Goal: Task Accomplishment & Management: Complete application form

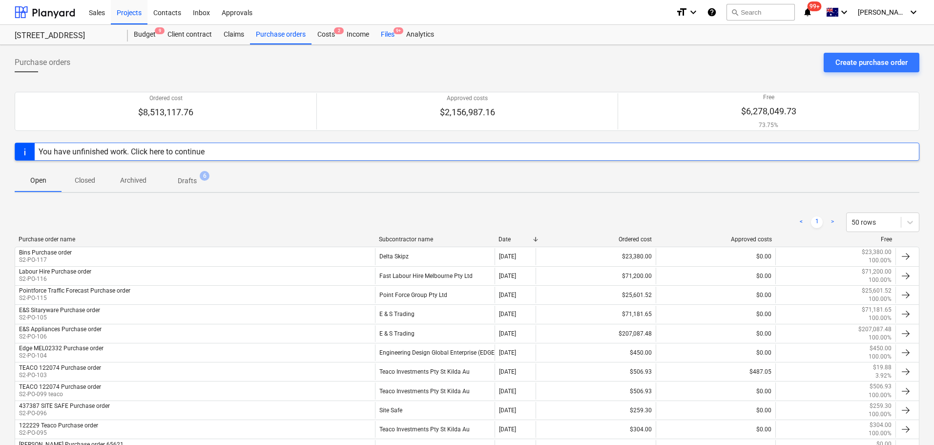
click at [381, 37] on div "Files 9+" at bounding box center [387, 35] width 25 height 20
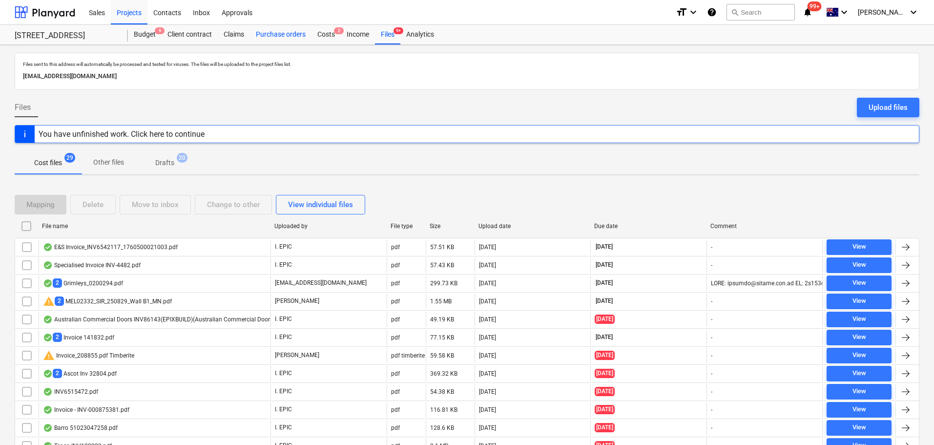
click at [270, 41] on div "Purchase orders" at bounding box center [281, 35] width 62 height 20
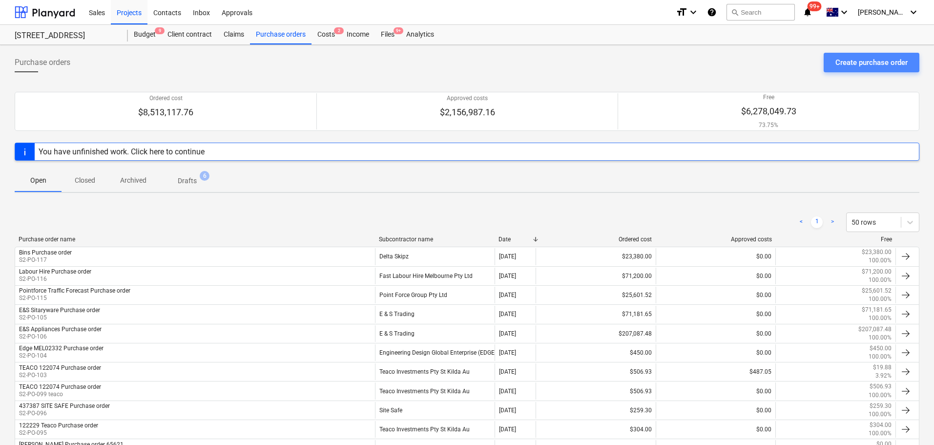
click at [864, 65] on div "Create purchase order" at bounding box center [871, 62] width 72 height 13
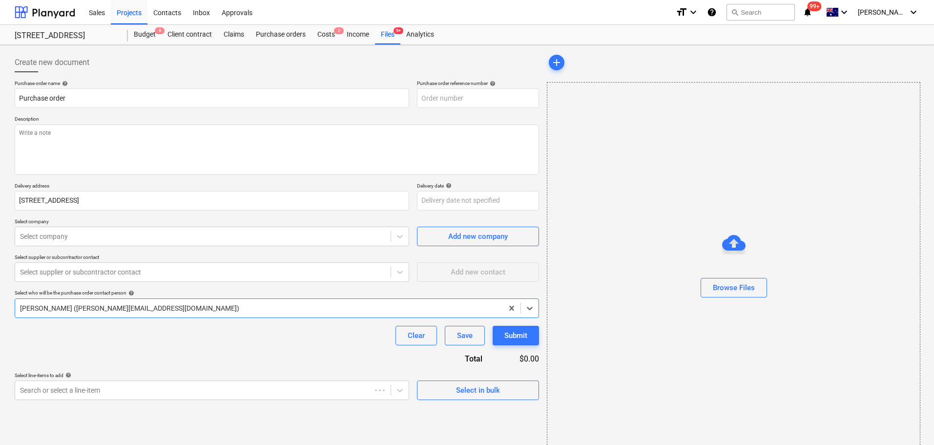
type textarea "x"
type input "S2-PO-119"
click at [18, 99] on input "Purchase order" at bounding box center [212, 98] width 394 height 20
paste input "00015539"
type textarea "x"
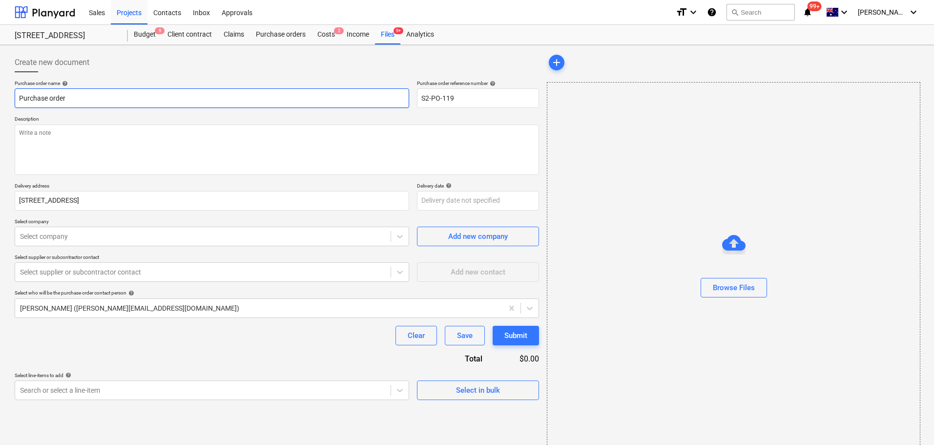
type input "00015539Purchase order"
type textarea "x"
type input "00015539 Purchase order"
type textarea "x"
type input "00015539 APurchase order"
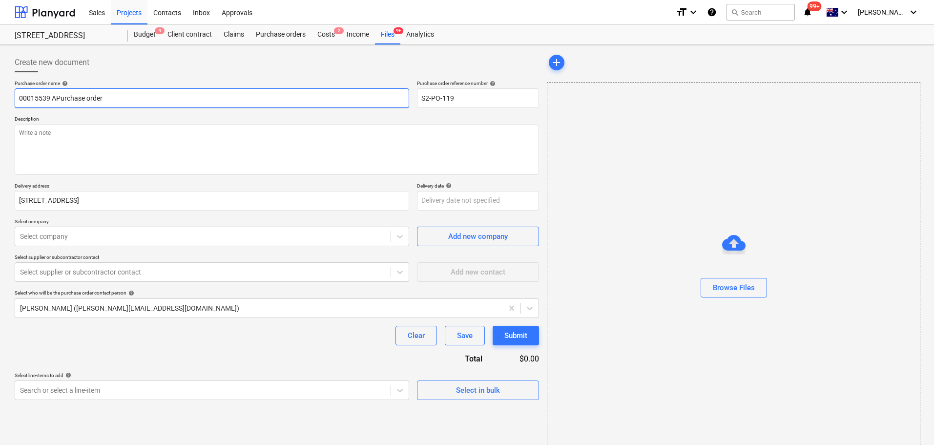
type textarea "x"
type input "00015539 ACPurchase order"
type textarea "x"
type input "00015539 ACCPurchase order"
type textarea "x"
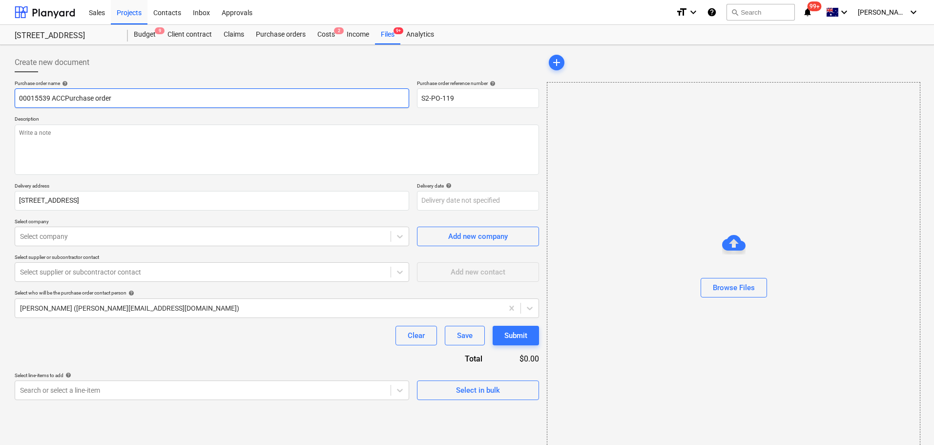
type input "00015539 ACCEPurchase order"
type textarea "x"
type input "00015539 ACCESPurchase order"
type textarea "x"
type input "00015539 ACCES Purchase order"
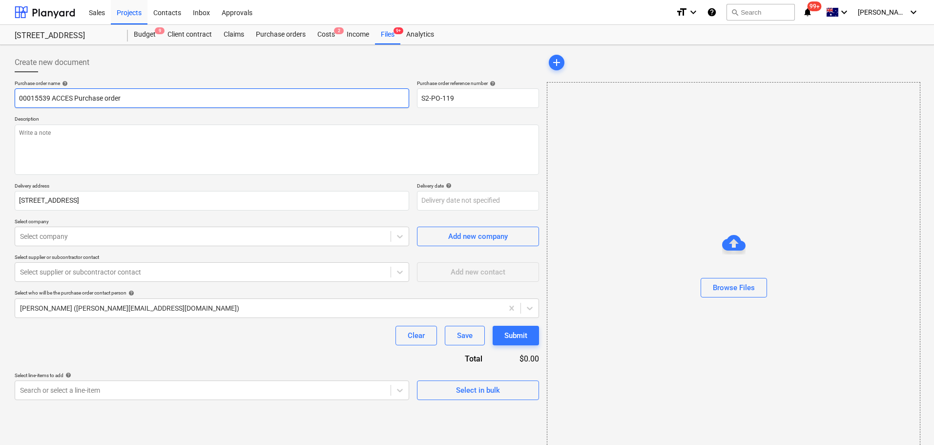
type textarea "x"
type input "00015539 ACCES CPurchase order"
type textarea "x"
type input "00015539 ACCES CRPurchase order"
type textarea "x"
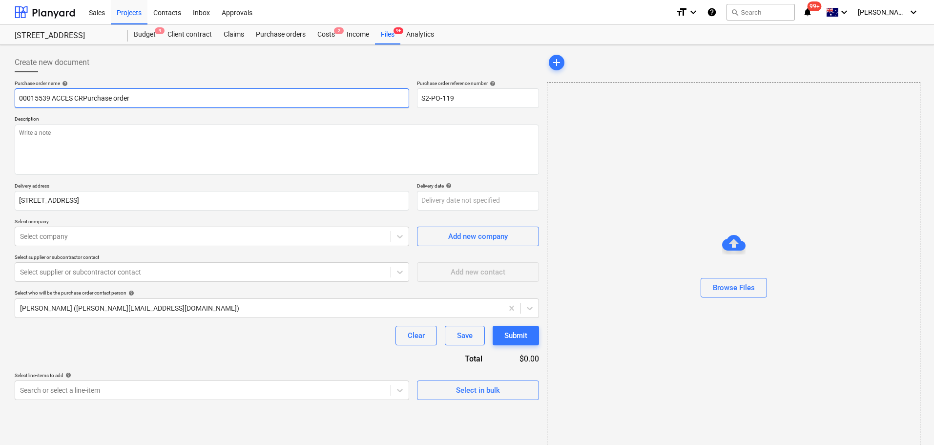
type input "00015539 ACCES CRAPurchase order"
type textarea "x"
type input "00015539 ACCES CRANPurchase order"
type textarea "x"
type input "00015539 ACCES CRANEPurchase order"
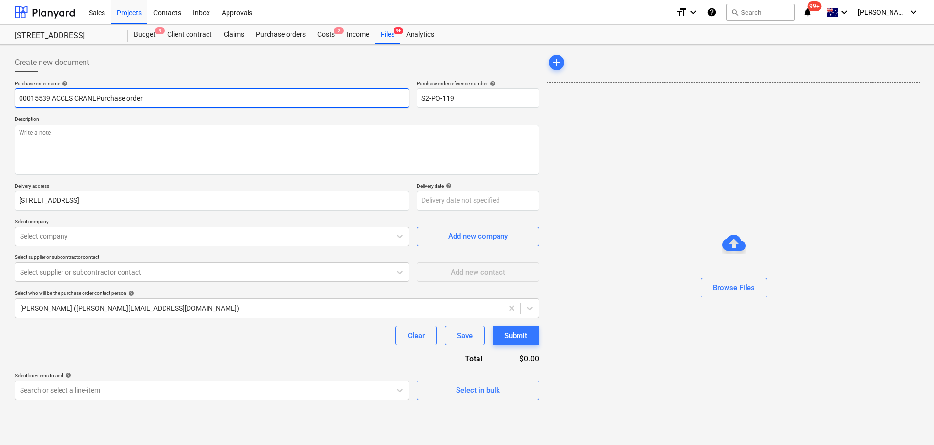
type textarea "x"
type input "00015539 ACCES CRANESPurchase order"
type textarea "x"
type input "00015539 ACCES CRANES Purchase order"
click at [38, 102] on input "00015539 ACCES CRANES Purchase order" at bounding box center [212, 98] width 394 height 20
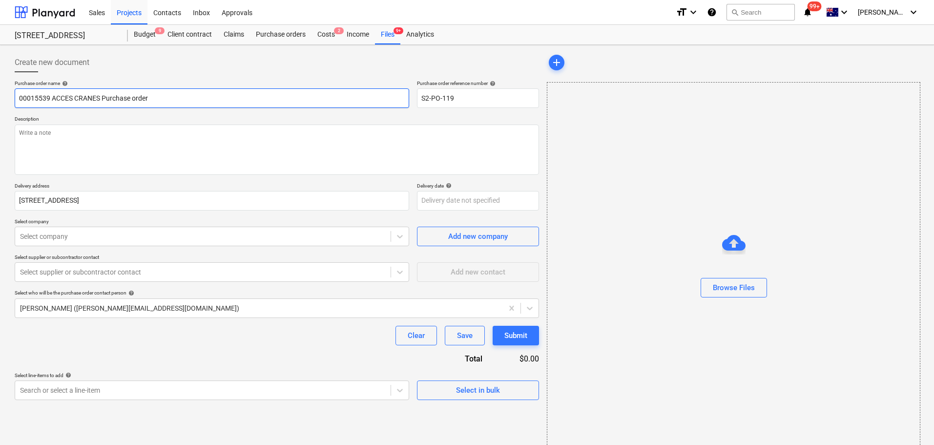
click at [38, 102] on input "00015539 ACCES CRANES Purchase order" at bounding box center [212, 98] width 394 height 20
click at [71, 100] on input "00015539 ACCES CRANES Purchase order" at bounding box center [212, 98] width 394 height 20
type textarea "x"
type input "00015539 ACCESS CRANES Purchase order"
click at [66, 134] on textarea at bounding box center [277, 149] width 524 height 50
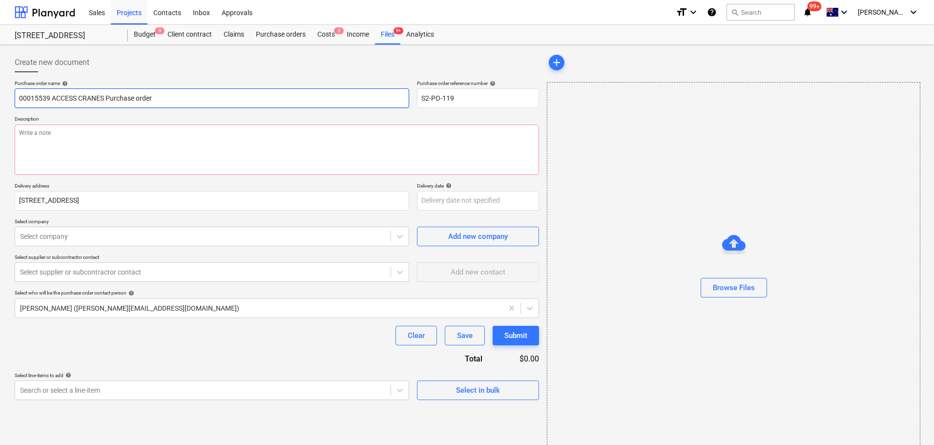
click at [45, 97] on input "00015539 ACCESS CRANES Purchase order" at bounding box center [212, 98] width 394 height 20
drag, startPoint x: 82, startPoint y: 95, endPoint x: 83, endPoint y: 102, distance: 6.9
click at [82, 99] on input "00015539 ACCESS CRANES Purchase order" at bounding box center [212, 98] width 394 height 20
drag, startPoint x: 105, startPoint y: 98, endPoint x: 0, endPoint y: 109, distance: 106.0
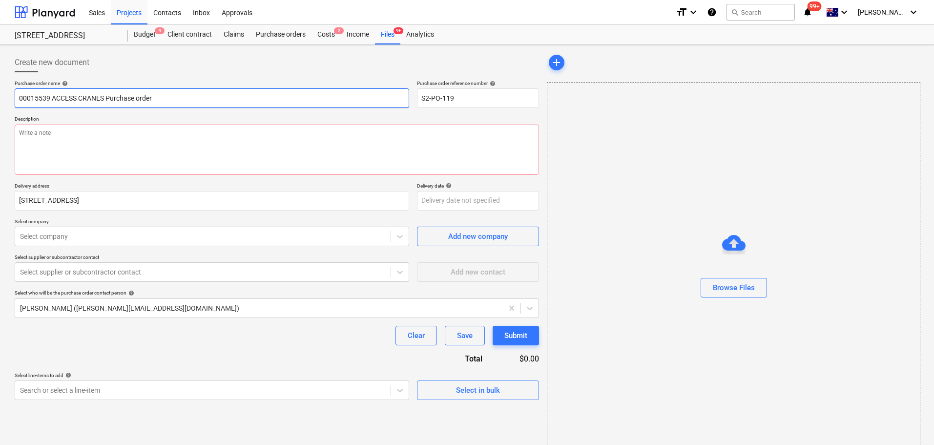
click at [0, 109] on div "Create new document Purchase order name help 00015539 ACCESS CRANES Purchase or…" at bounding box center [467, 253] width 934 height 417
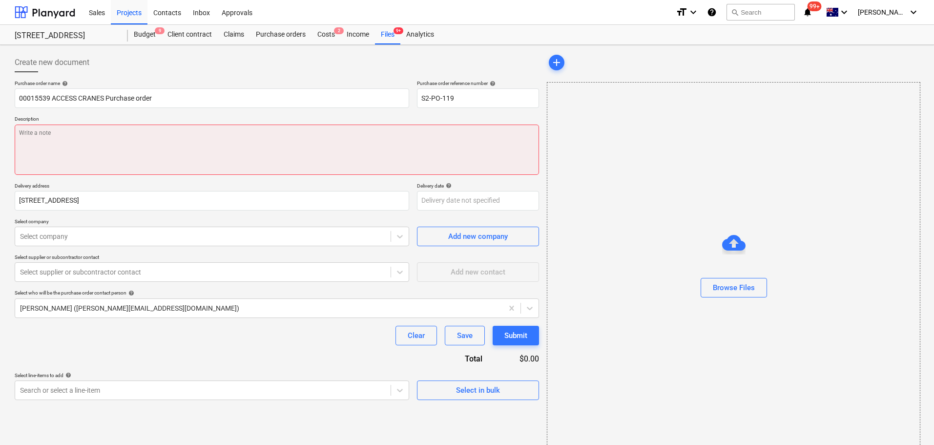
click at [104, 161] on textarea at bounding box center [277, 149] width 524 height 50
paste textarea "00015539 ACCESS CRANES"
type textarea "x"
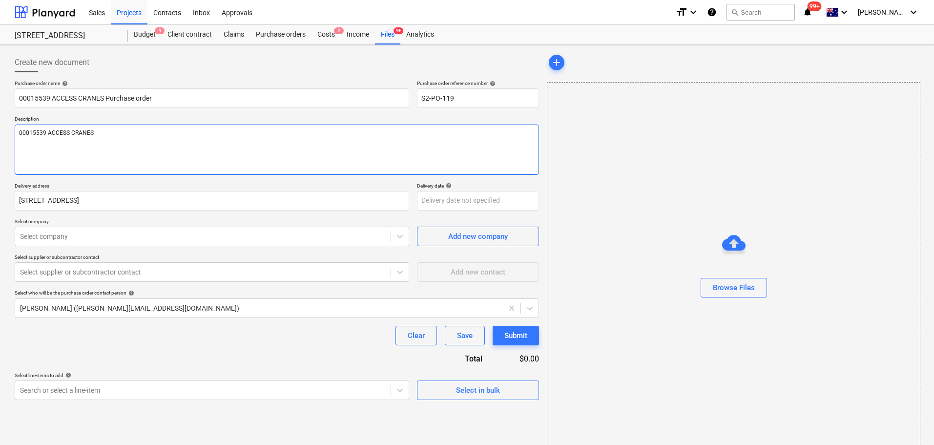
type textarea "00015539 ACCESS CRANES"
type textarea "x"
click at [118, 217] on div "Purchase order name help 00015539 ACCESS CRANES Purchase order Purchase order r…" at bounding box center [277, 240] width 524 height 320
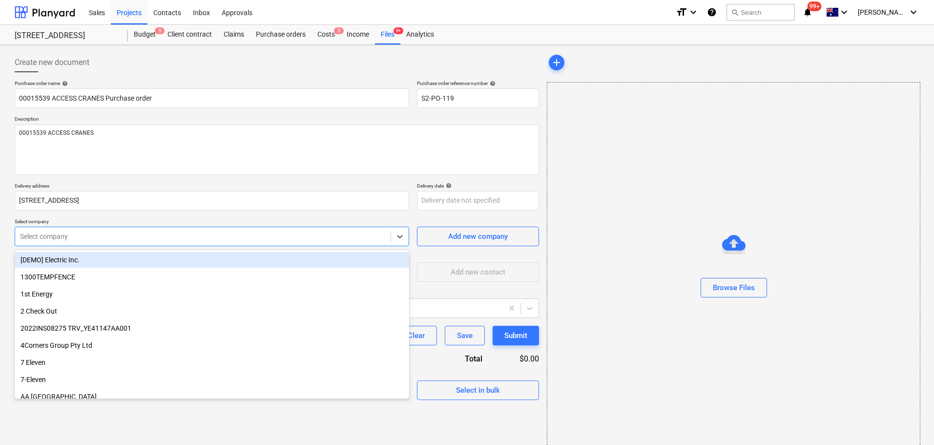
click at [113, 231] on div at bounding box center [203, 236] width 366 height 10
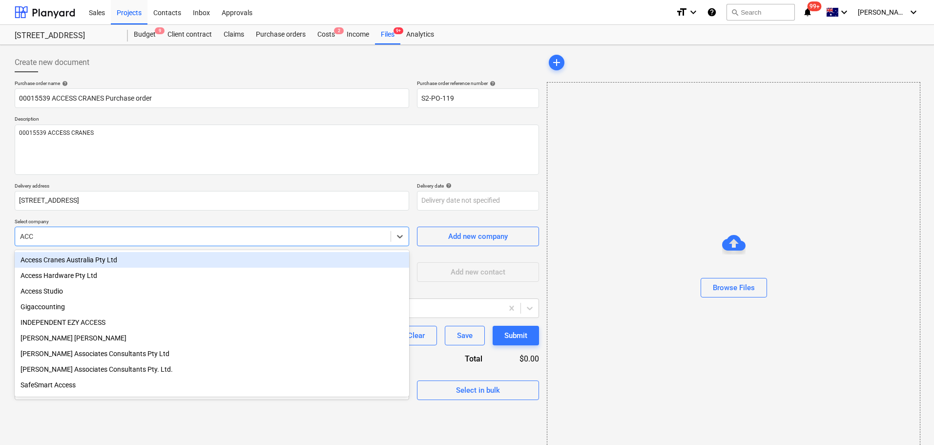
type input "ACCE"
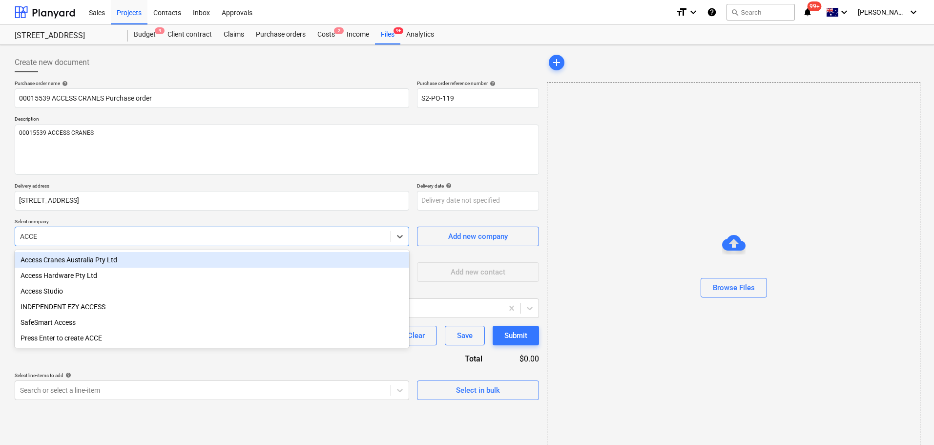
click at [141, 257] on div "Access Cranes Australia Pty Ltd" at bounding box center [212, 260] width 394 height 16
type textarea "x"
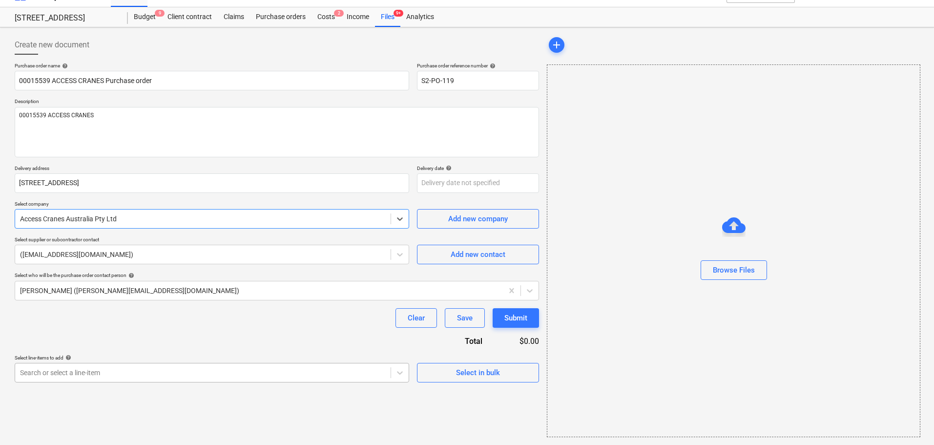
type textarea "x"
click at [198, 372] on body "Sales Projects Contacts Inbox Approvals format_size keyboard_arrow_down help se…" at bounding box center [467, 204] width 934 height 445
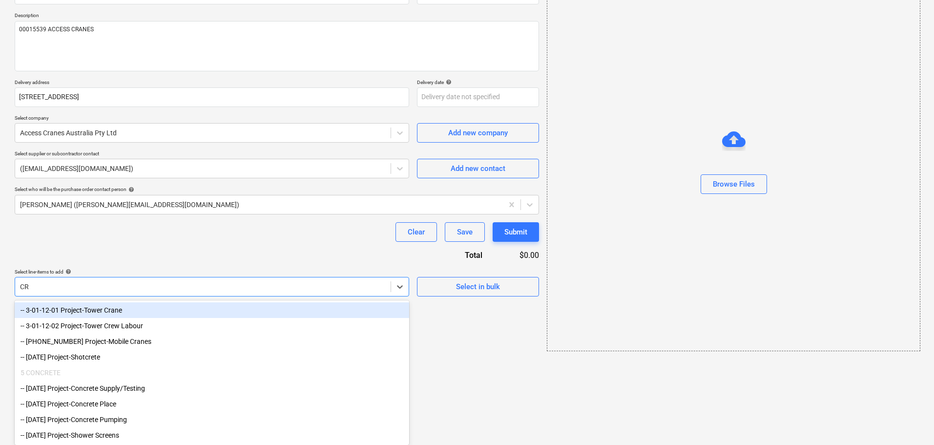
scroll to position [18, 0]
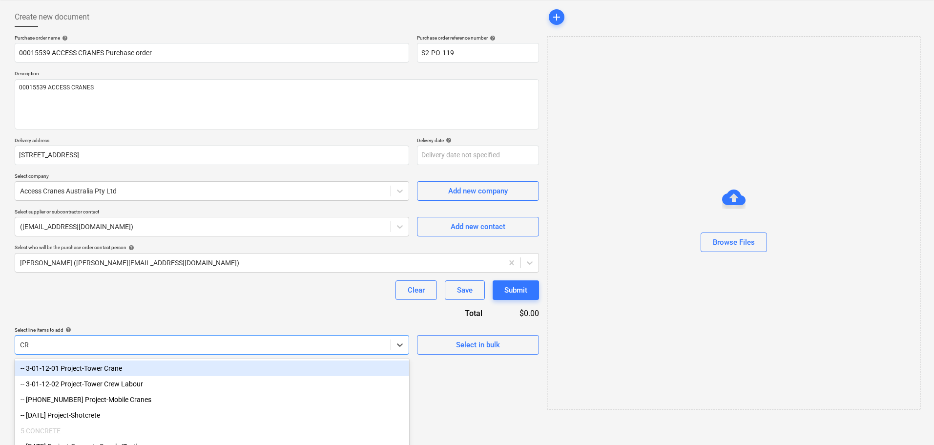
type input "CRA"
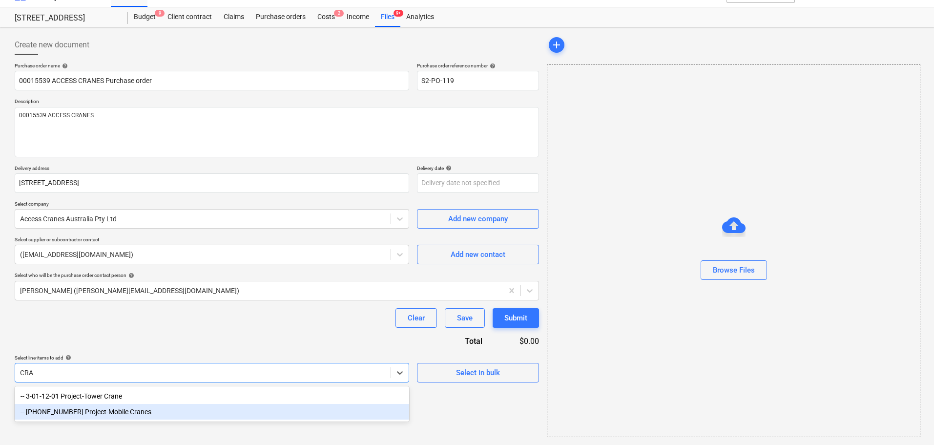
click at [131, 414] on div "-- [PHONE_NUMBER] Project-Mobile Cranes" at bounding box center [212, 412] width 394 height 16
type textarea "x"
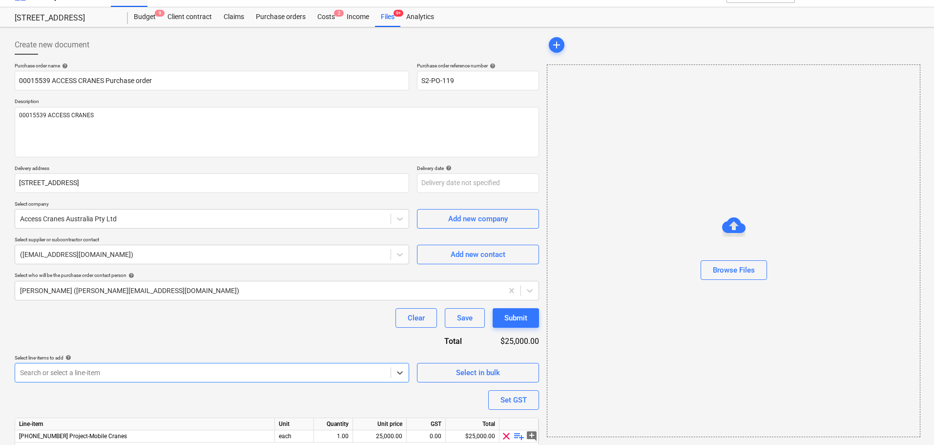
click at [179, 327] on div "Clear Save Submit" at bounding box center [277, 318] width 524 height 20
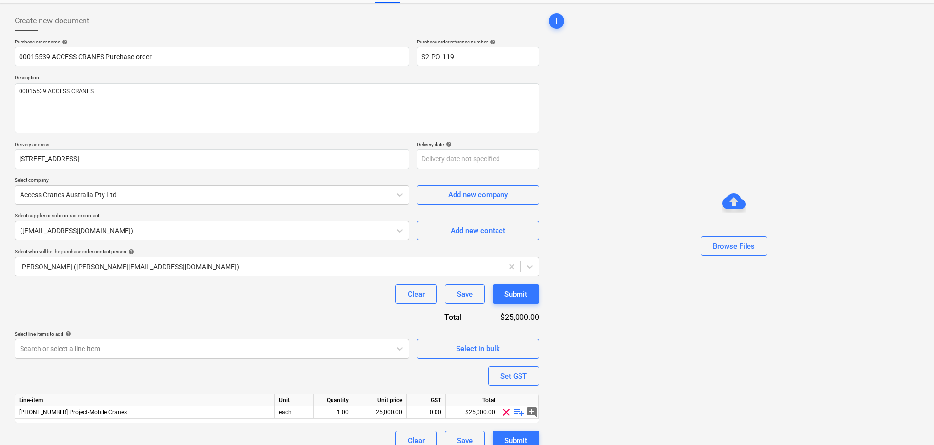
scroll to position [55, 0]
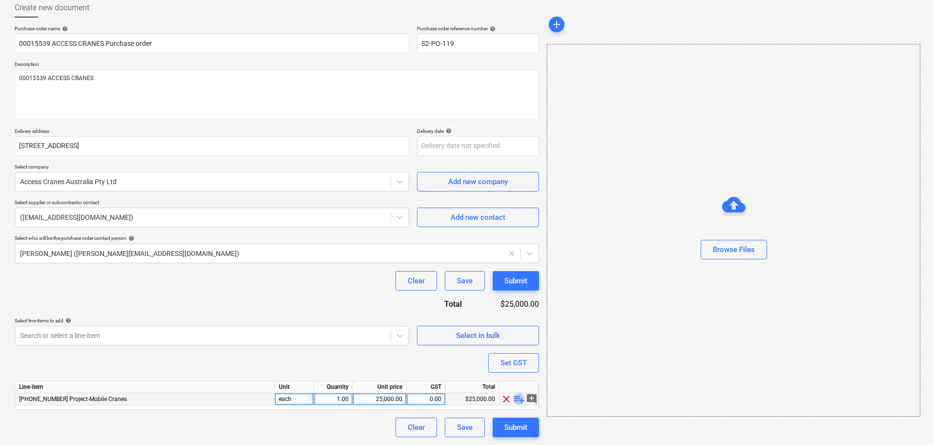
click at [514, 399] on span "playlist_add" at bounding box center [519, 399] width 12 height 12
type textarea "x"
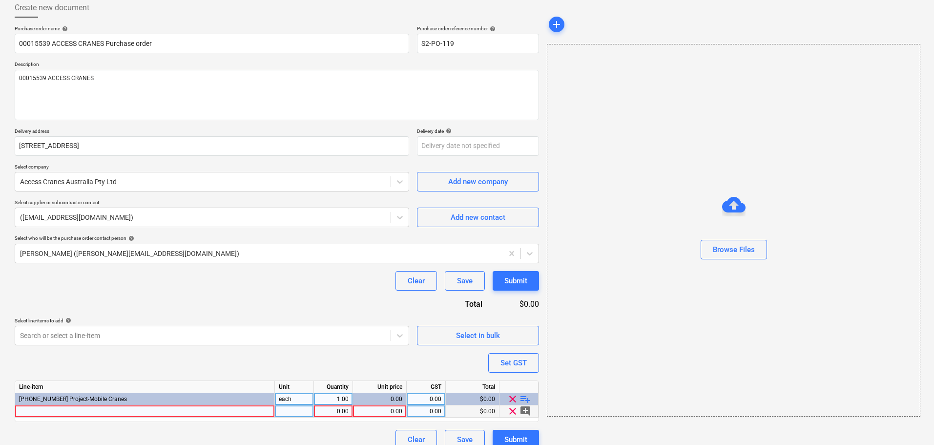
click at [245, 411] on div at bounding box center [145, 411] width 260 height 12
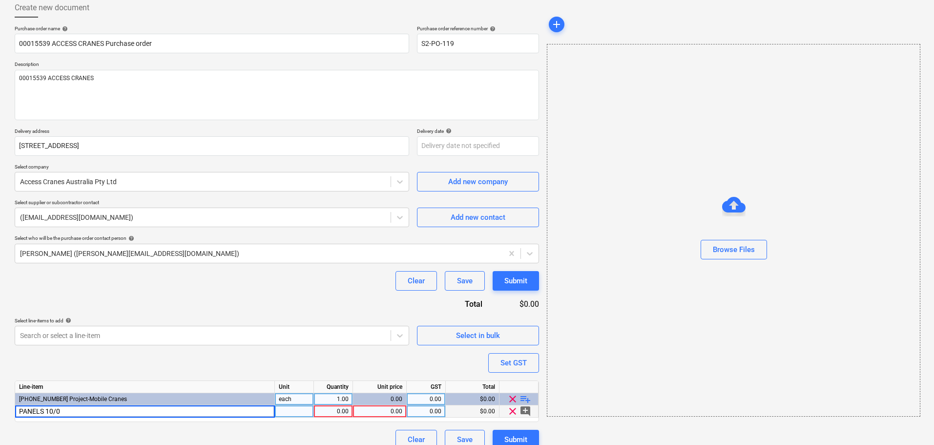
type input "PANELS 10/06"
type textarea "x"
click at [379, 408] on div "0.00" at bounding box center [379, 411] width 45 height 12
type input "913"
click at [287, 268] on div "Purchase order name help 00015539 ACCESS CRANES Purchase order Purchase order r…" at bounding box center [277, 237] width 524 height 424
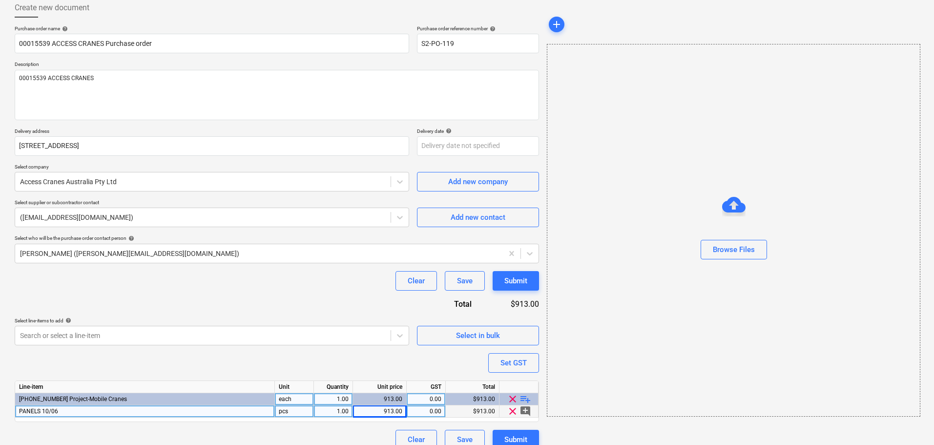
click at [269, 283] on div "Clear Save Submit" at bounding box center [277, 281] width 524 height 20
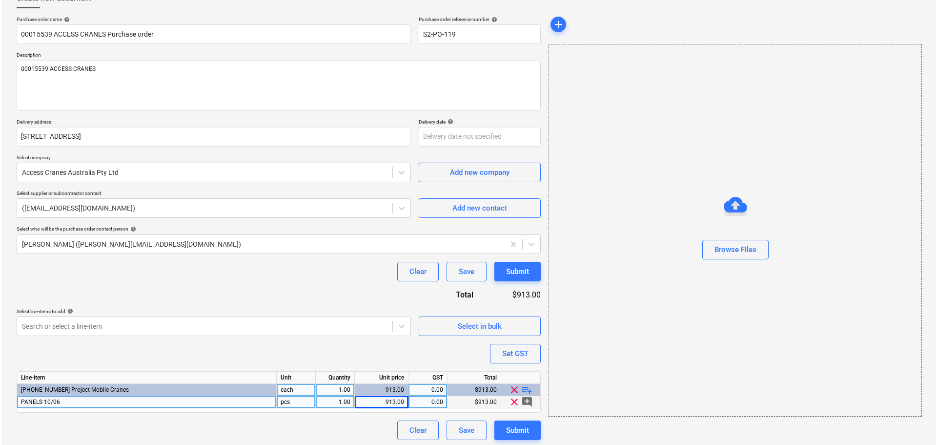
scroll to position [67, 0]
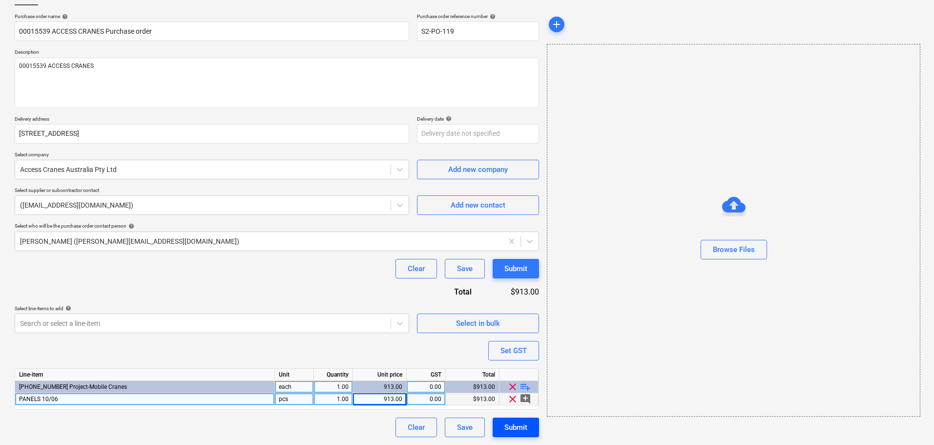
click at [504, 429] on div "Submit" at bounding box center [515, 427] width 23 height 13
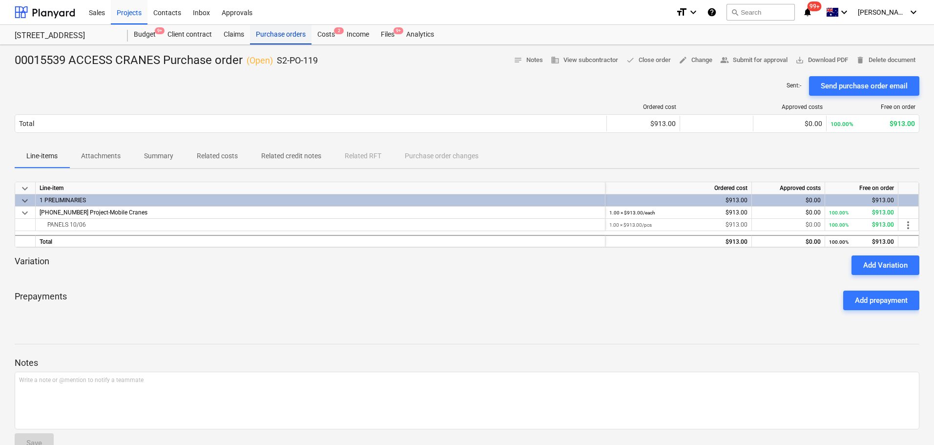
click at [282, 41] on div "Purchase orders" at bounding box center [281, 35] width 62 height 20
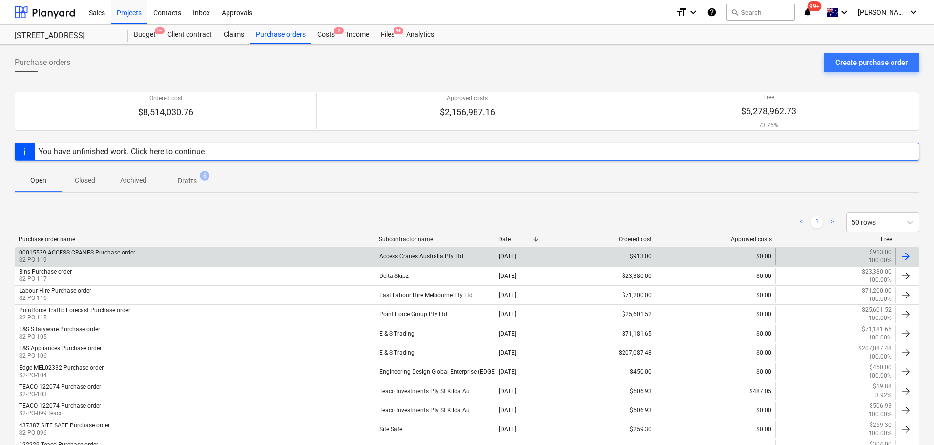
click at [363, 261] on div "00015539 ACCESS CRANES Purchase order S2-PO-119" at bounding box center [195, 256] width 360 height 17
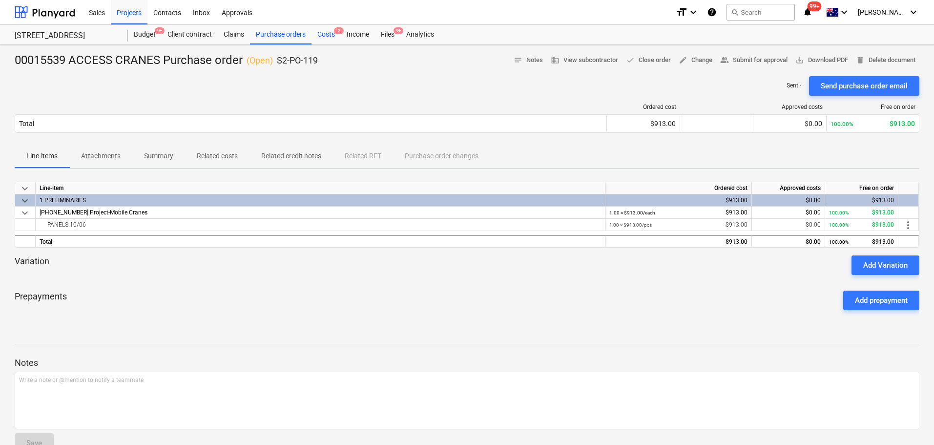
click at [326, 39] on div "Costs 2" at bounding box center [325, 35] width 29 height 20
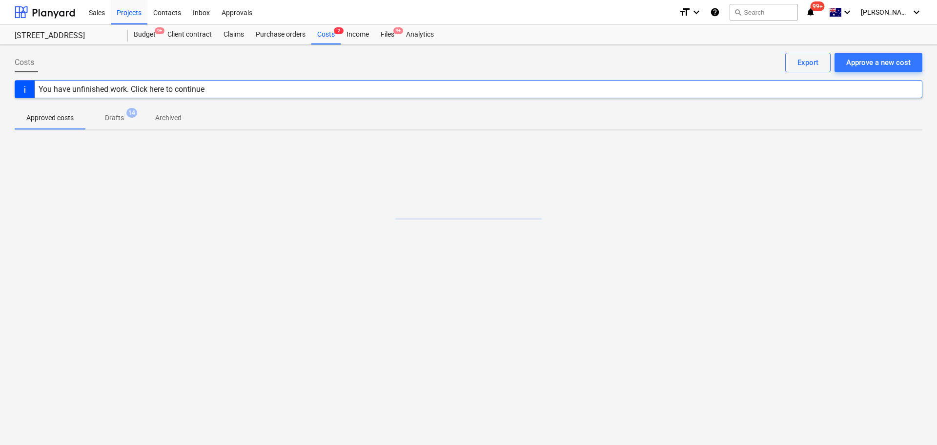
click at [282, 22] on div "Sales Projects Contacts Inbox Approvals" at bounding box center [377, 12] width 588 height 24
click at [284, 31] on div "Purchase orders" at bounding box center [281, 35] width 62 height 20
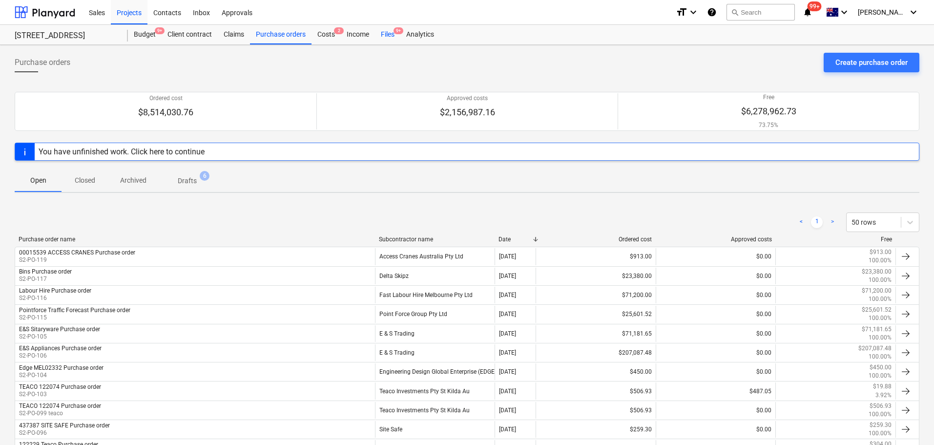
click at [398, 40] on div "Files 9+" at bounding box center [387, 35] width 25 height 20
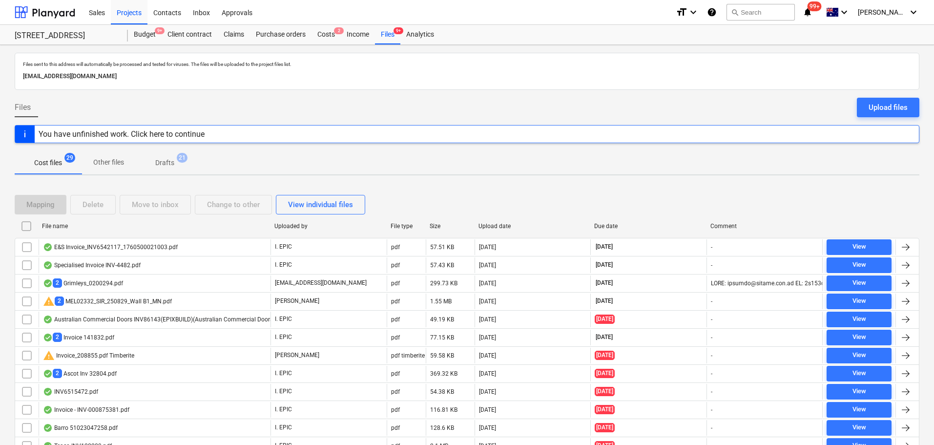
click at [114, 172] on button "Other files" at bounding box center [109, 162] width 54 height 23
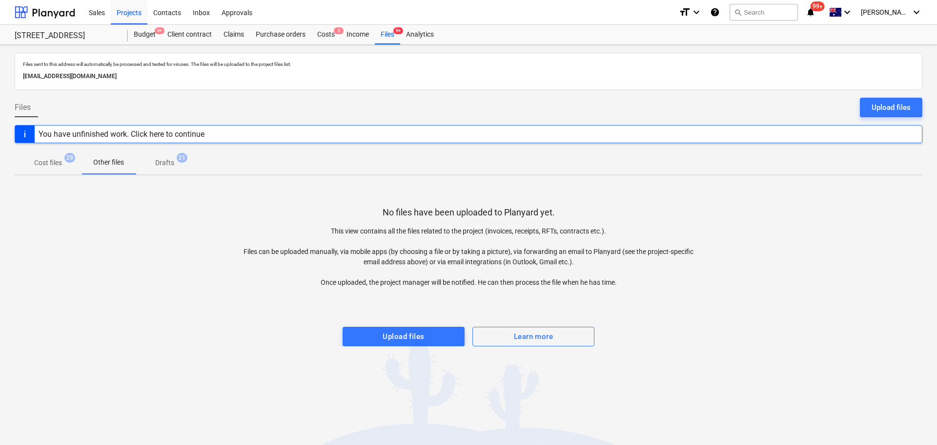
click at [172, 170] on span "Drafts 21" at bounding box center [165, 163] width 58 height 18
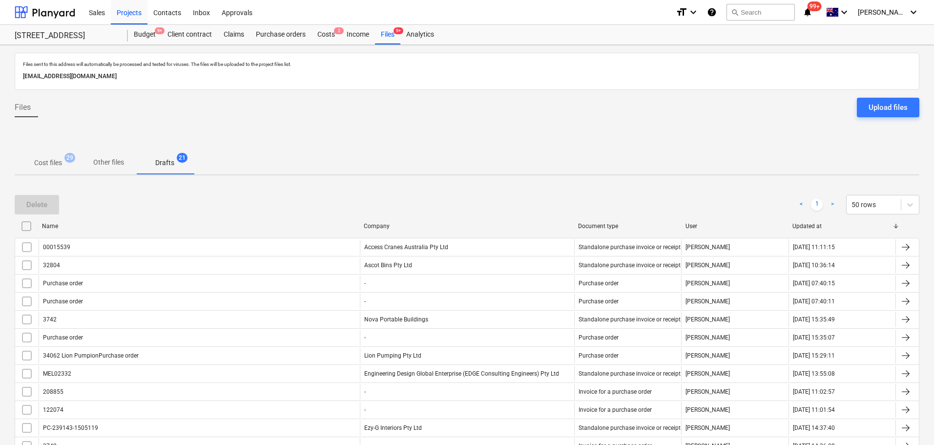
click at [55, 164] on p "Cost files" at bounding box center [48, 163] width 28 height 10
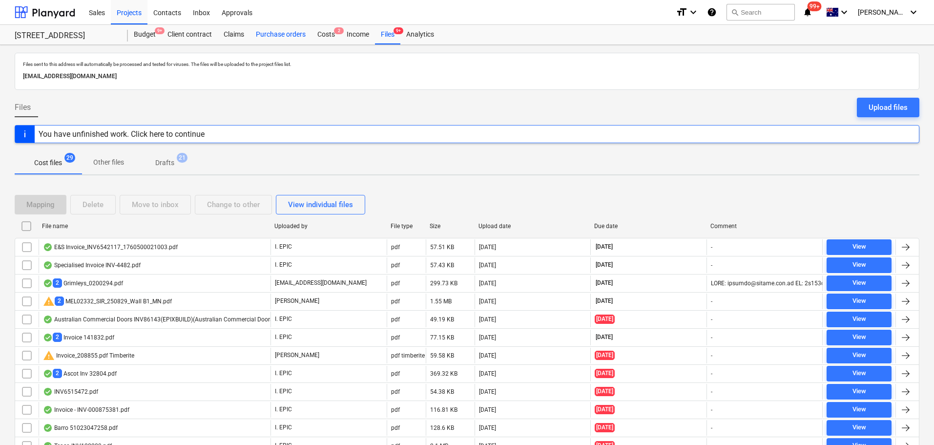
click at [260, 38] on div "Purchase orders" at bounding box center [281, 35] width 62 height 20
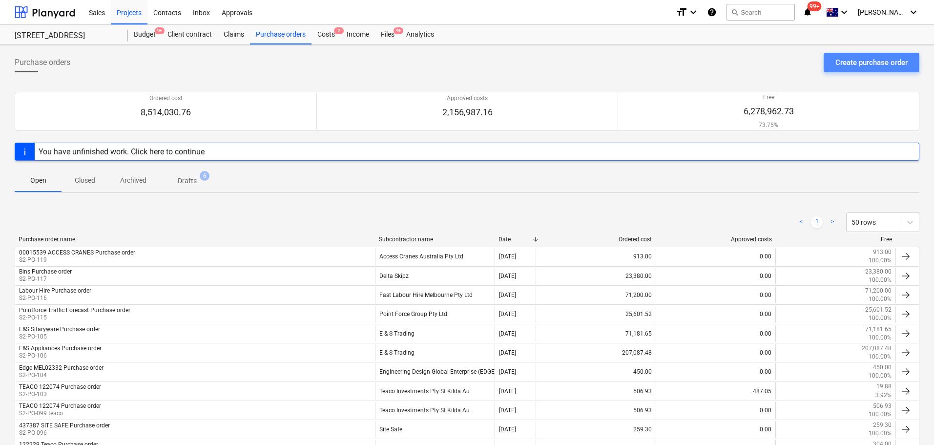
click at [825, 69] on button "Create purchase order" at bounding box center [872, 63] width 96 height 20
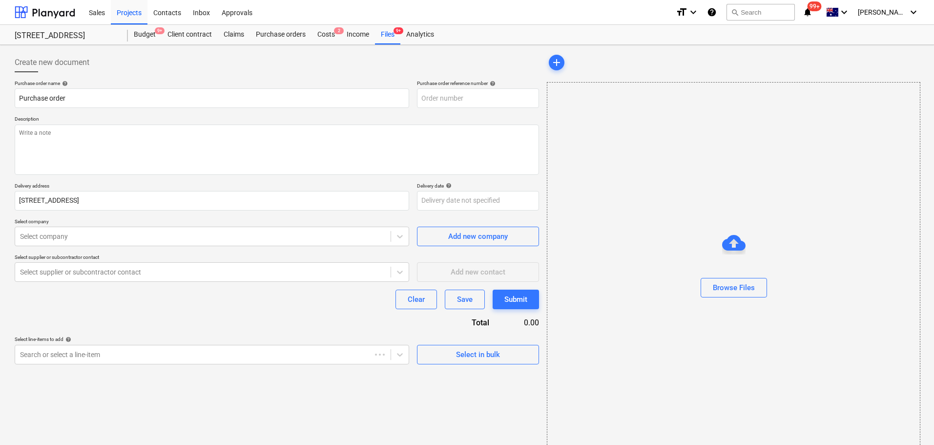
type textarea "x"
type input "S2-PO-120"
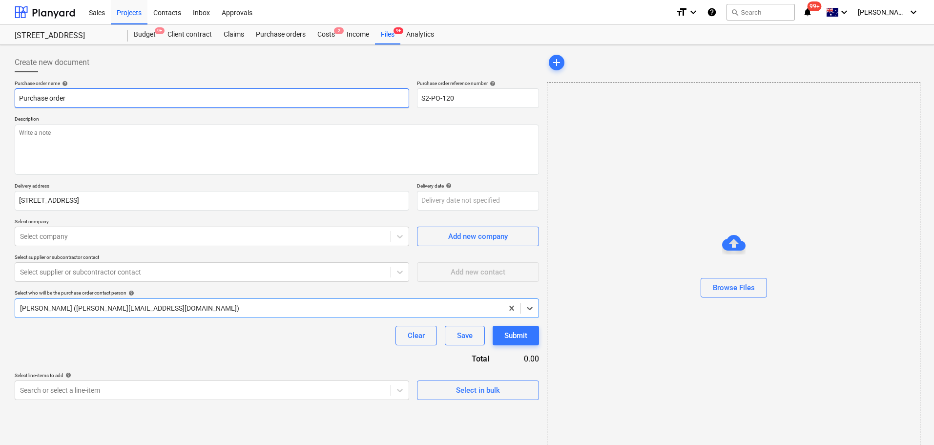
click at [18, 97] on input "Purchase order" at bounding box center [212, 98] width 394 height 20
type textarea "x"
type input "APurchase order"
type textarea "x"
type input "AuPurchase order"
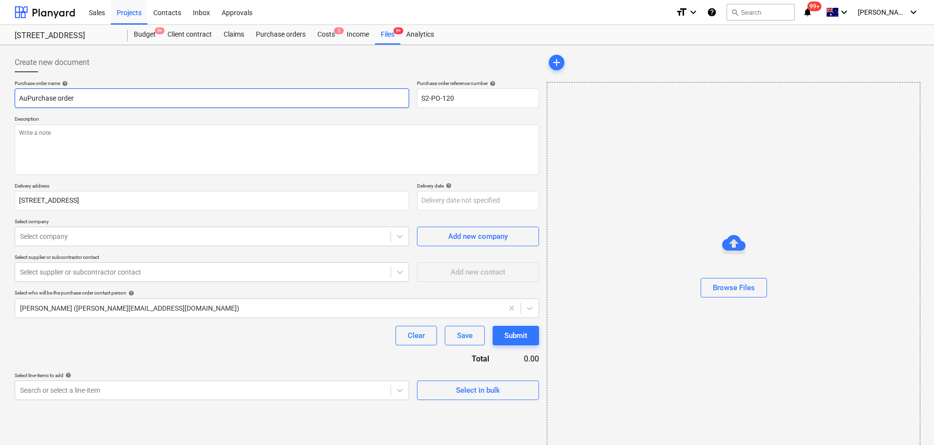
type textarea "x"
type input "AusPurchase order"
type textarea "x"
type input "AustPurchase order"
type textarea "x"
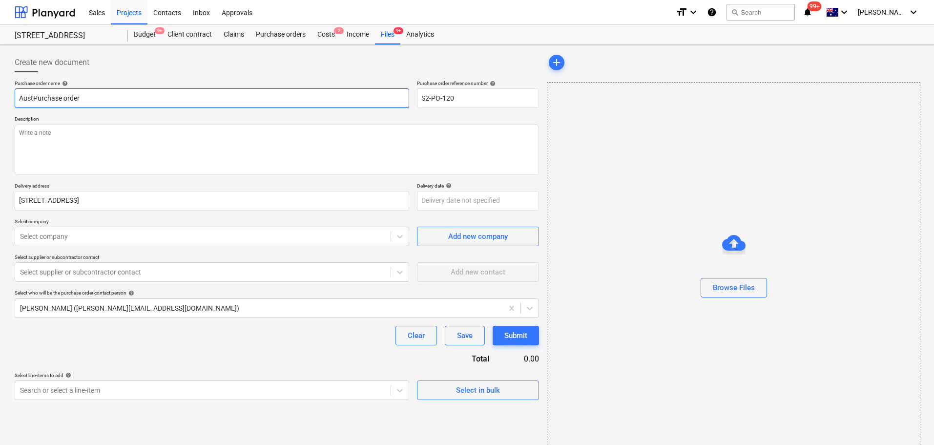
type input "AustrPurchase order"
type textarea "x"
type input "AusPurchase order"
type textarea "x"
type input "AuPurchase order"
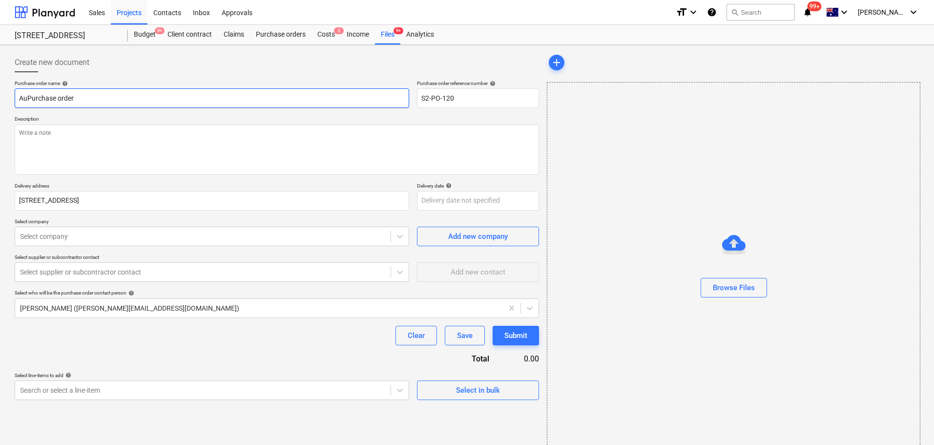
type textarea "x"
type input "AuCPurchase order"
type textarea "x"
type input "APurchase order"
type textarea "x"
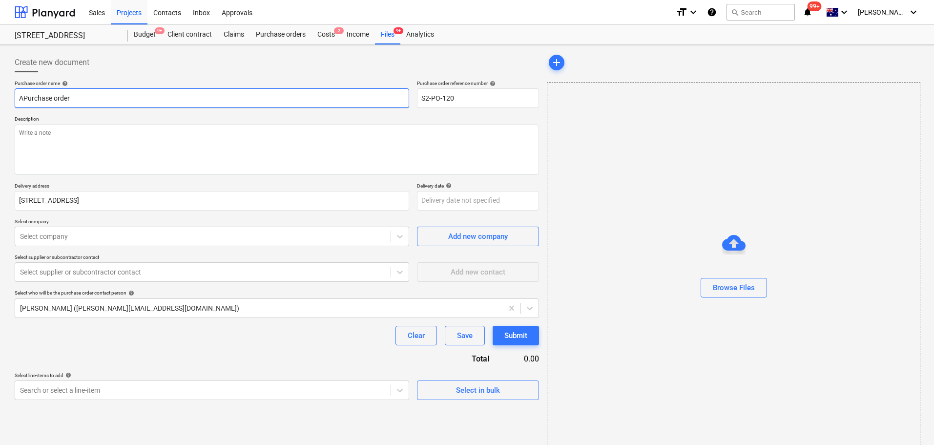
type input "ACPurchase order"
type textarea "x"
type input "ACDPurchase order"
type textarea "x"
type input "ACD Purchase order"
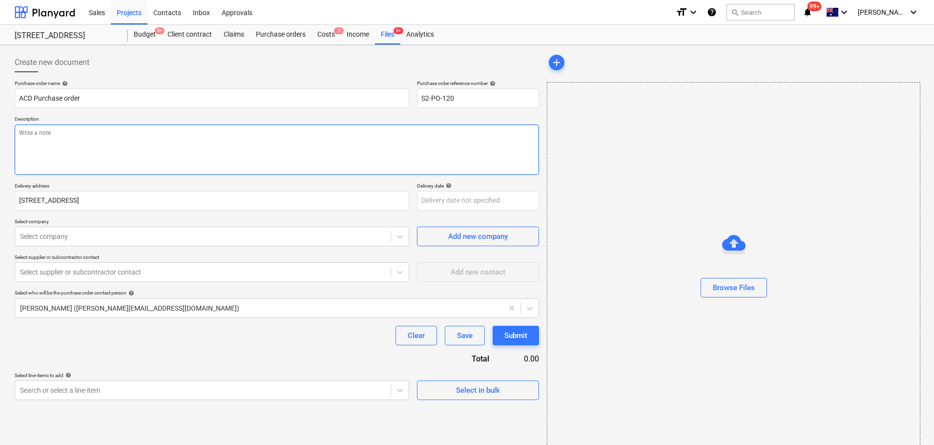
click at [82, 146] on textarea at bounding box center [277, 149] width 524 height 50
type textarea "x"
type textarea "A"
type textarea "x"
type textarea "AC"
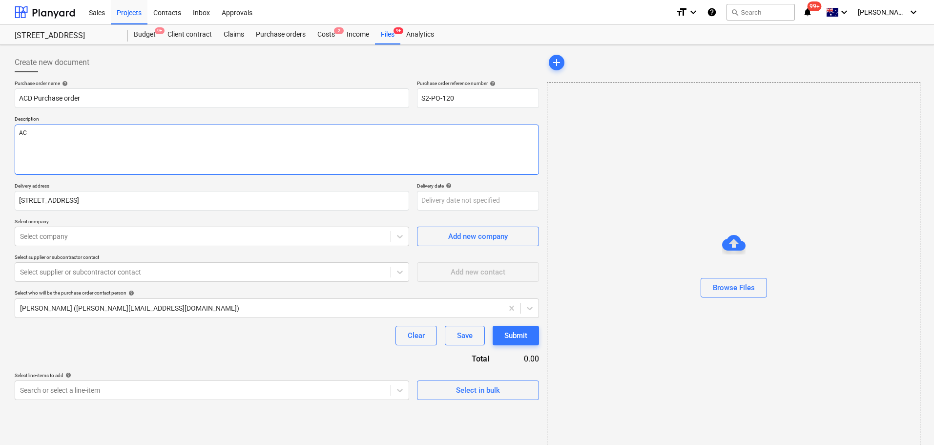
type textarea "x"
type textarea "ACD"
type textarea "x"
click at [176, 230] on div "Select company" at bounding box center [202, 236] width 375 height 14
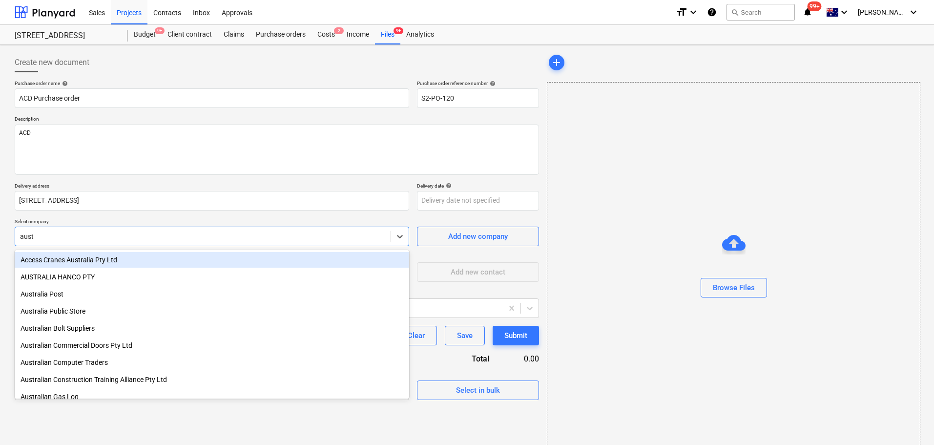
type input "austr"
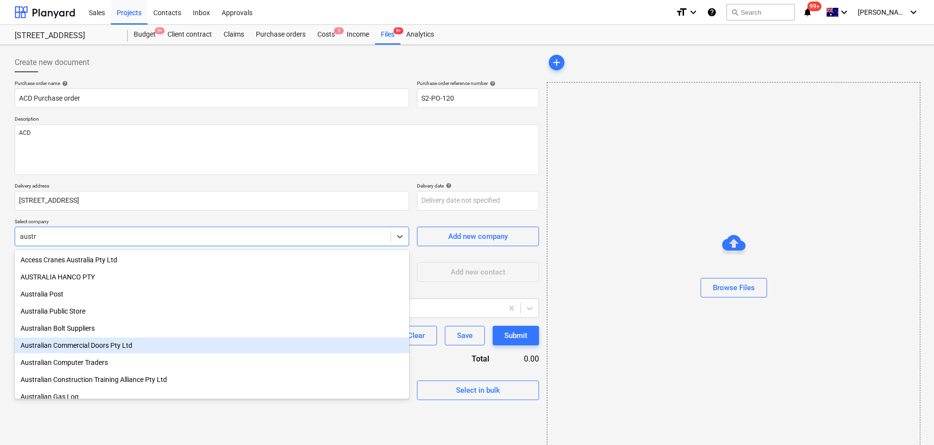
click at [136, 342] on div "Australian Commercial Doors Pty Ltd" at bounding box center [212, 345] width 394 height 16
type textarea "x"
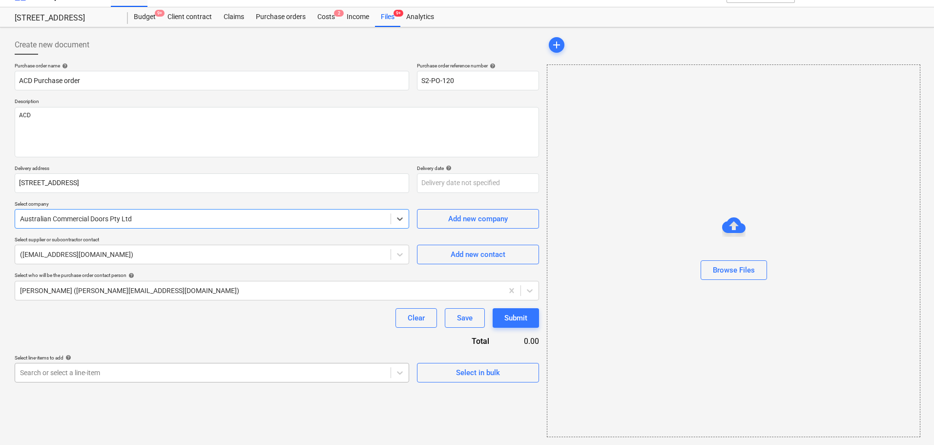
type textarea "x"
click at [161, 375] on body "Sales Projects Contacts Inbox Approvals format_size keyboard_arrow_down help se…" at bounding box center [467, 204] width 934 height 445
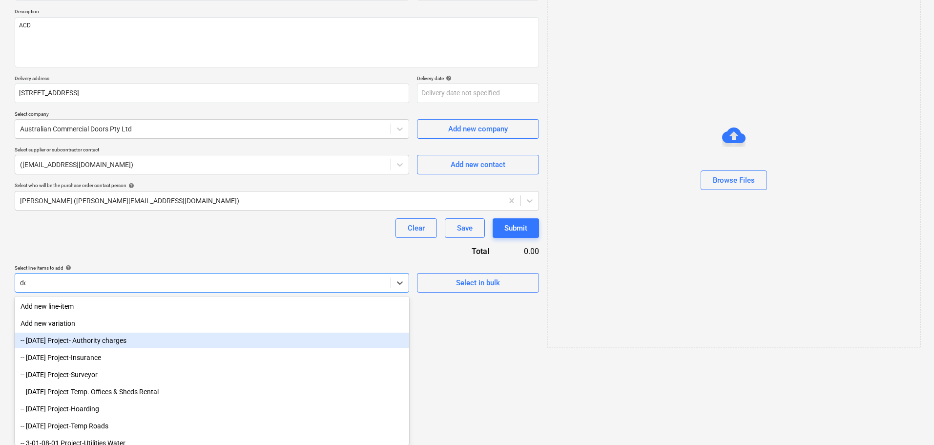
scroll to position [43, 0]
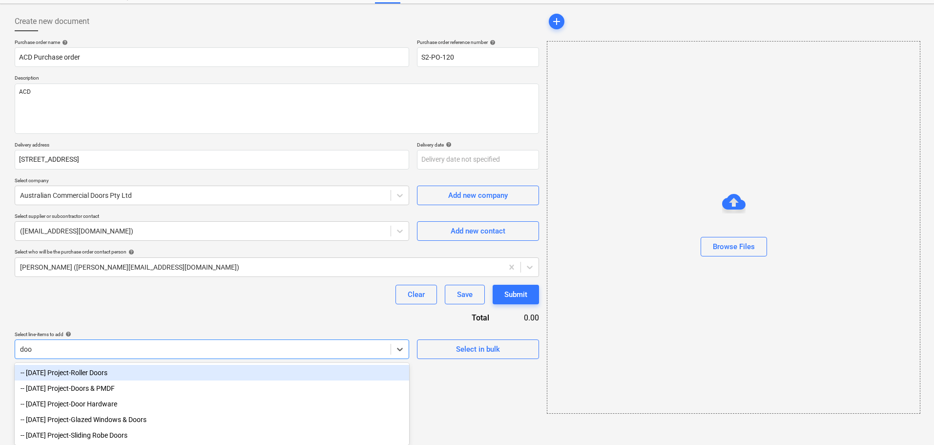
type input "door"
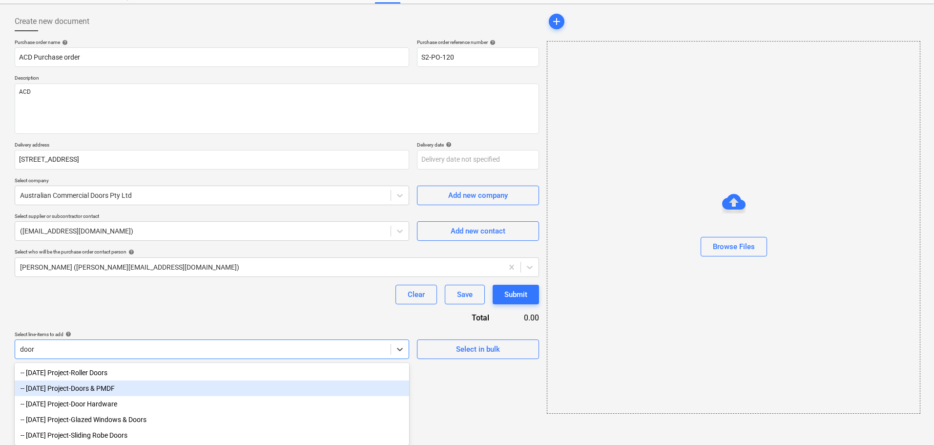
click at [193, 393] on div "-- [DATE] Project-Doors & PMDF" at bounding box center [212, 388] width 394 height 16
type textarea "x"
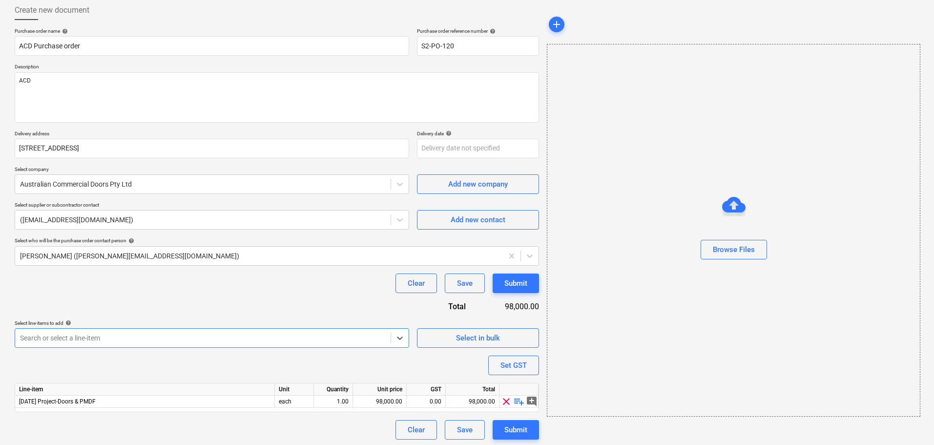
scroll to position [55, 0]
click at [518, 402] on span "playlist_add" at bounding box center [519, 399] width 12 height 12
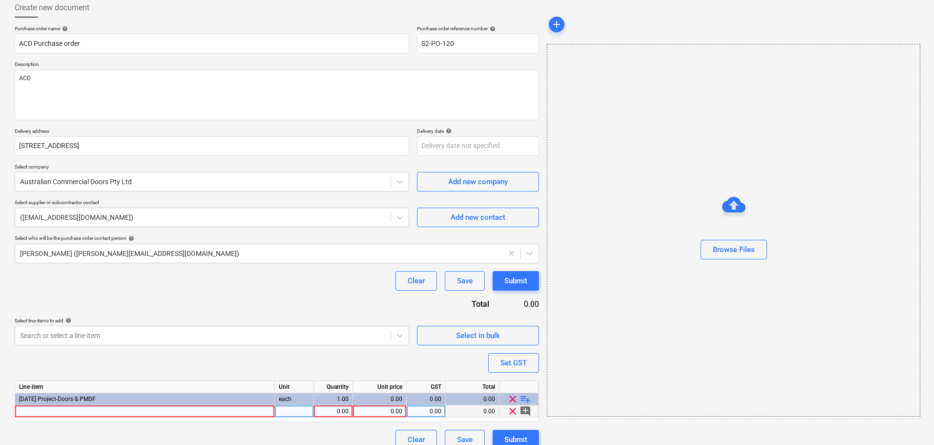
click at [209, 408] on div at bounding box center [145, 411] width 260 height 12
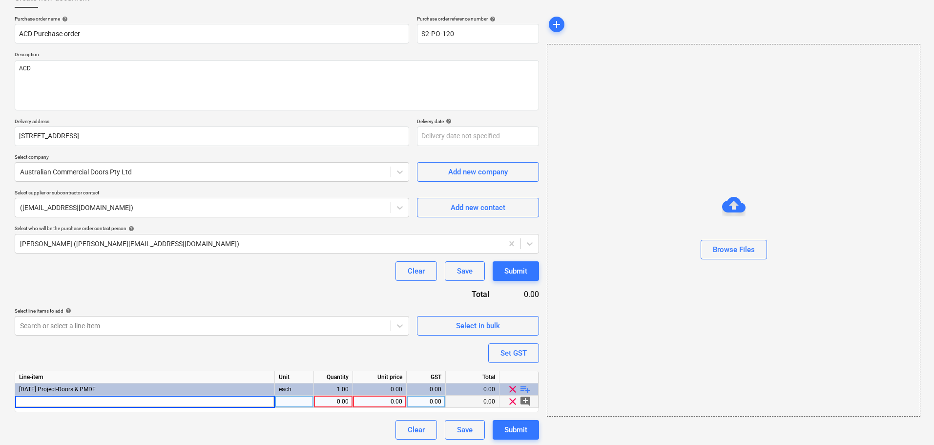
scroll to position [67, 0]
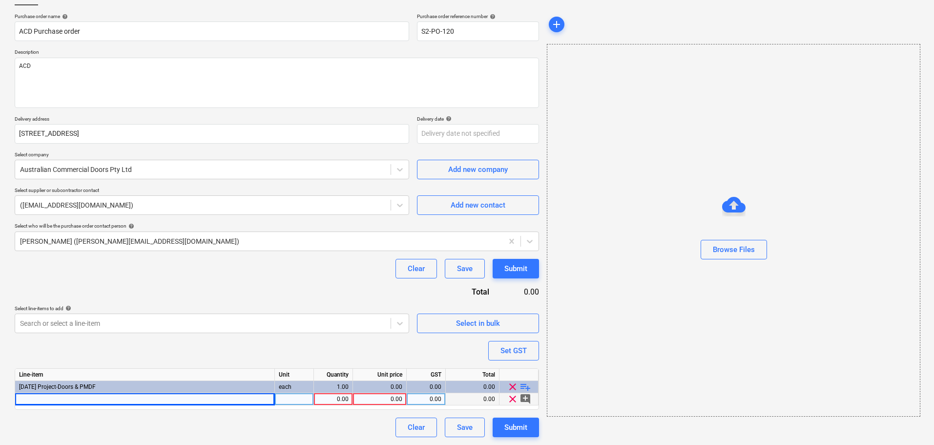
type textarea "x"
click at [255, 401] on div at bounding box center [145, 399] width 260 height 12
type input "D01"
type textarea "x"
type input "D01-B2"
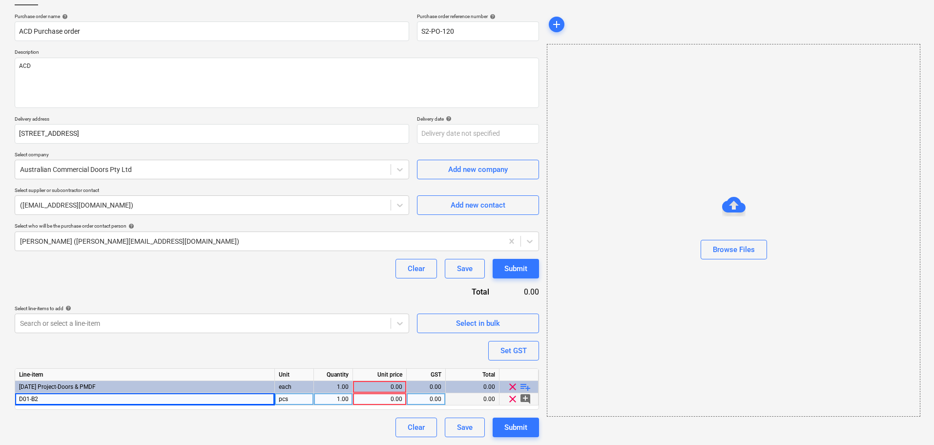
drag, startPoint x: 525, startPoint y: 401, endPoint x: 504, endPoint y: 398, distance: 21.6
click at [524, 387] on span "playlist_add" at bounding box center [525, 387] width 12 height 12
type textarea "x"
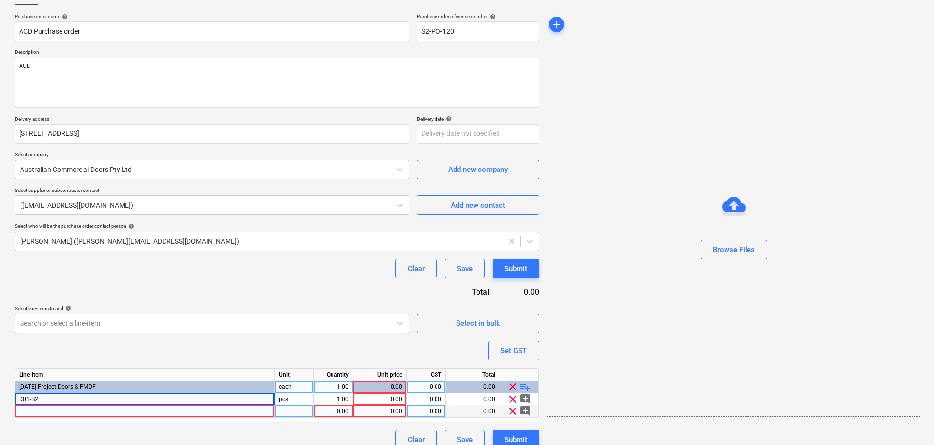
click at [227, 411] on div at bounding box center [145, 411] width 260 height 12
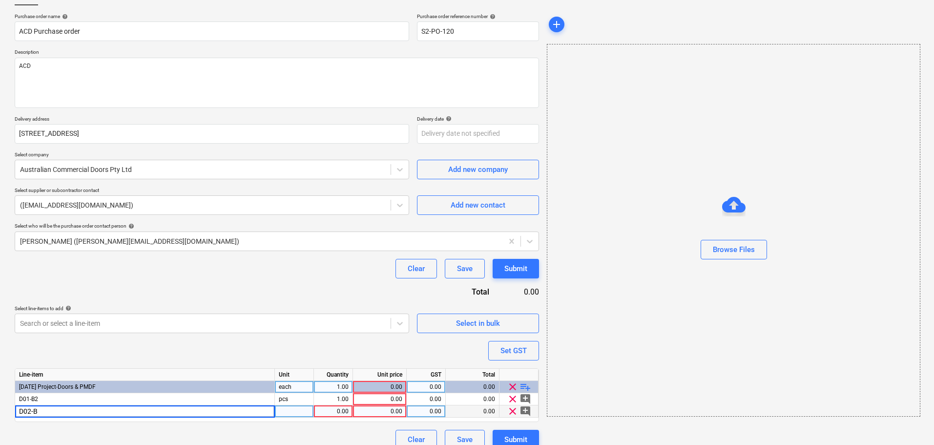
type input "D02-B2"
click at [524, 390] on span "playlist_add" at bounding box center [525, 387] width 12 height 12
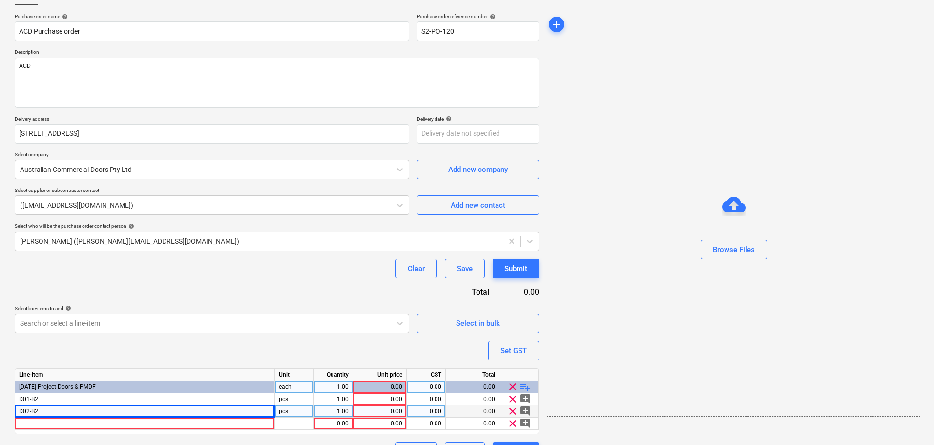
click at [524, 390] on span "playlist_add" at bounding box center [525, 387] width 12 height 12
type textarea "x"
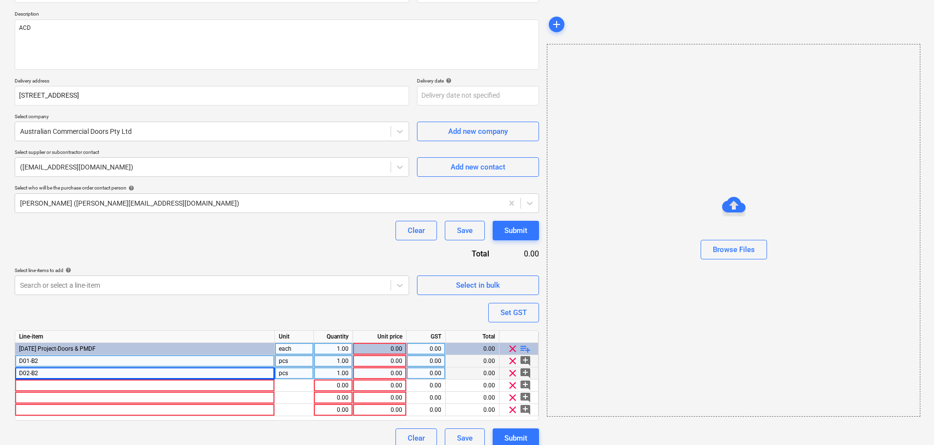
scroll to position [116, 0]
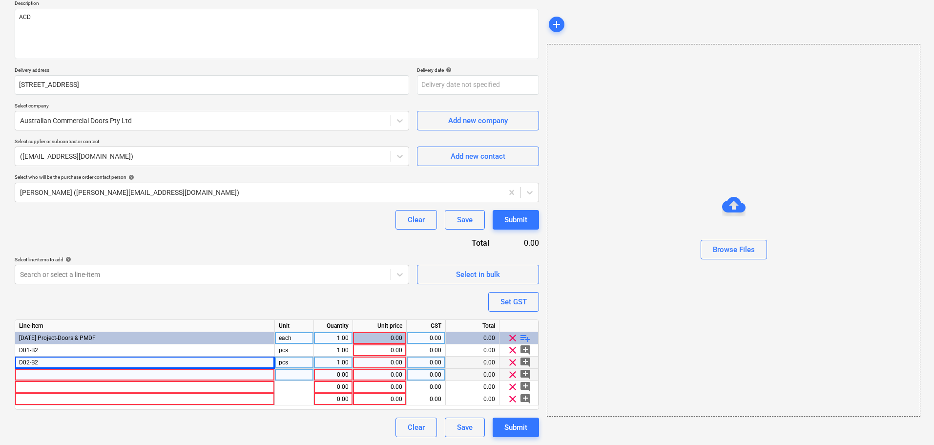
click at [34, 372] on div at bounding box center [145, 375] width 260 height 12
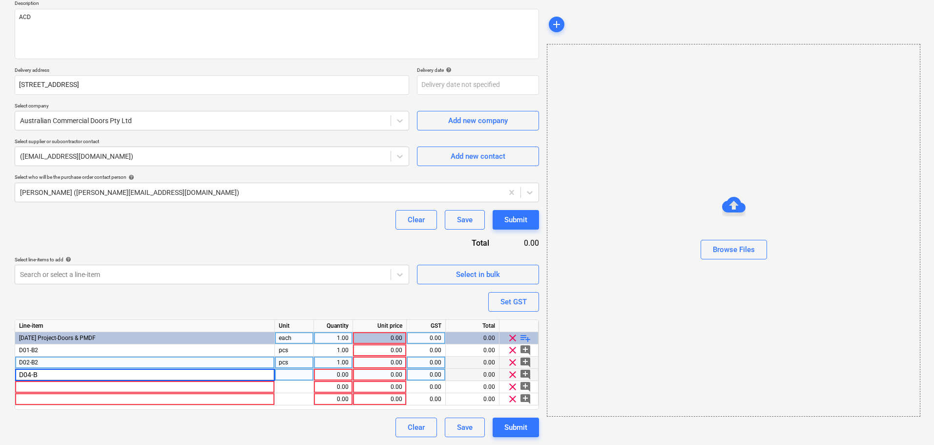
type input "D04-B2"
type textarea "x"
click at [48, 383] on div at bounding box center [145, 387] width 260 height 12
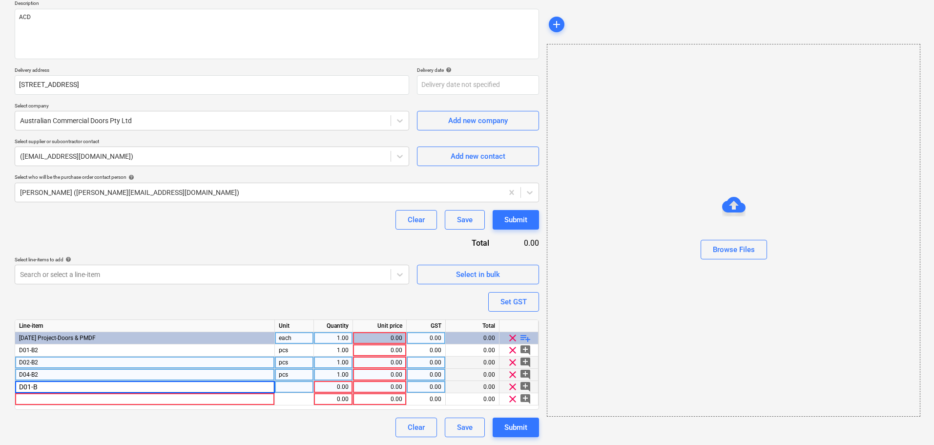
type input "D01-B1"
click at [521, 335] on span "playlist_add" at bounding box center [525, 338] width 12 height 12
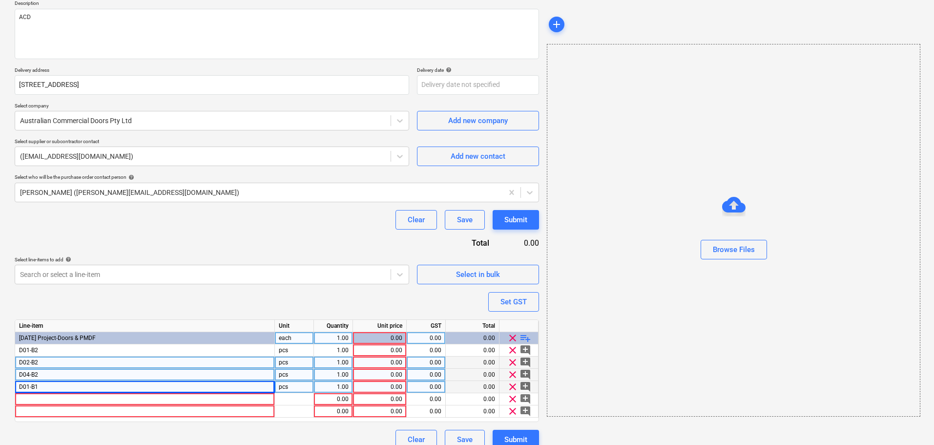
click at [525, 339] on span "playlist_add" at bounding box center [525, 338] width 12 height 12
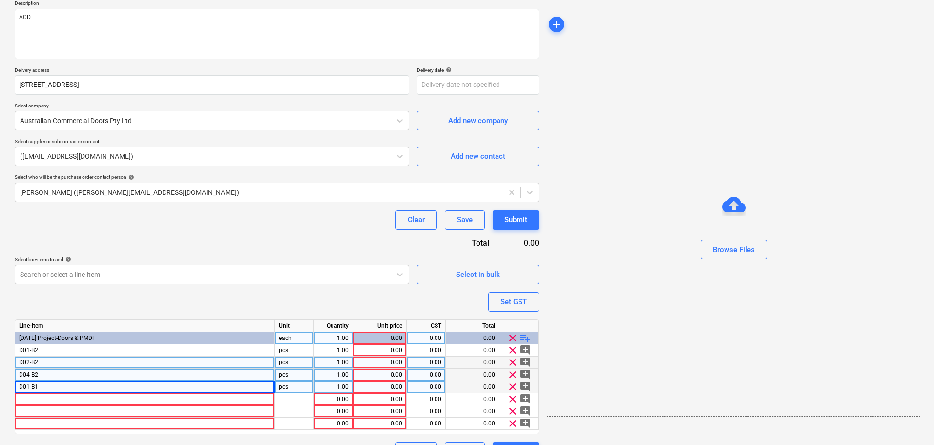
click at [526, 339] on span "playlist_add" at bounding box center [525, 338] width 12 height 12
type textarea "x"
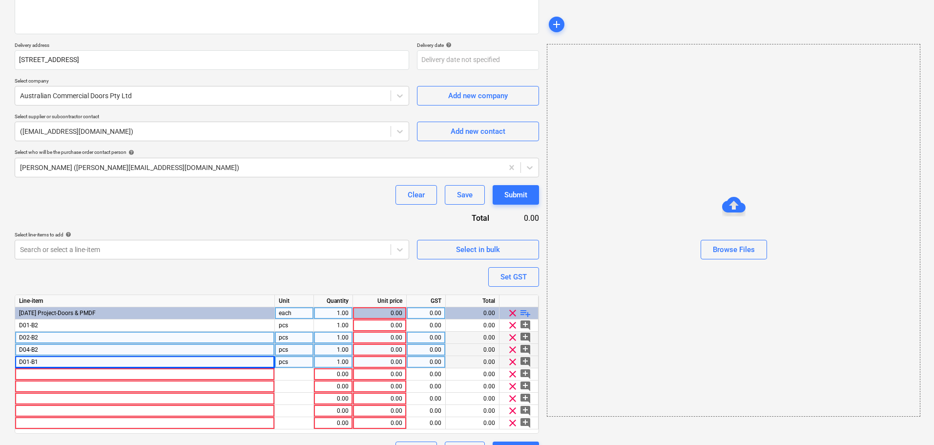
scroll to position [165, 0]
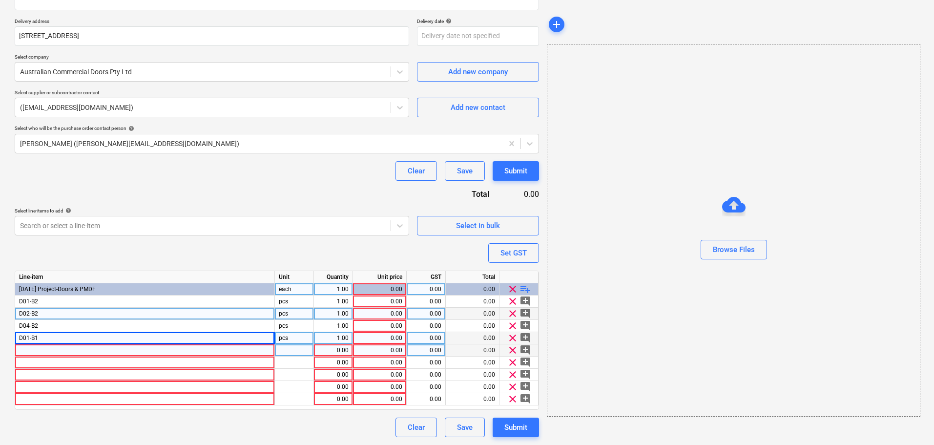
click at [196, 350] on div at bounding box center [145, 350] width 260 height 12
type input "D02-B2"
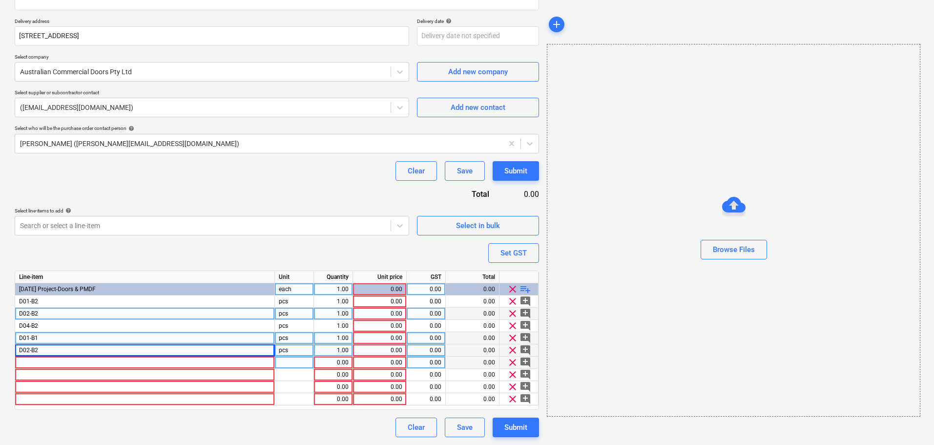
click at [51, 360] on div at bounding box center [145, 362] width 260 height 12
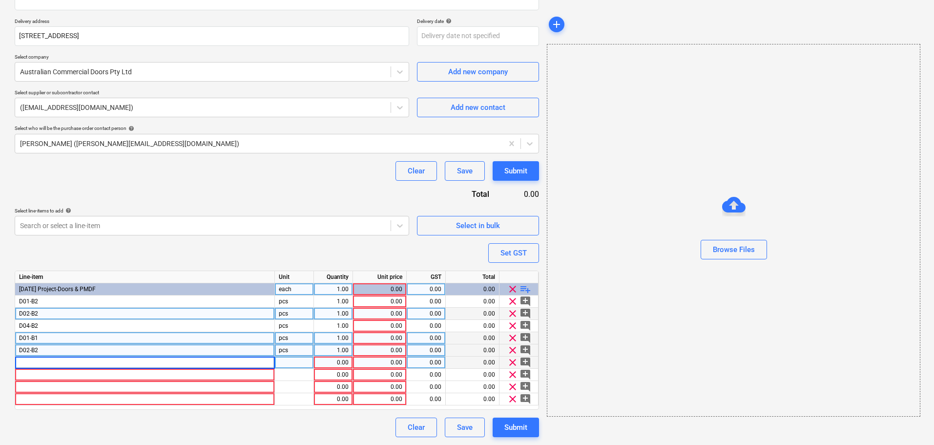
type textarea "x"
type input "D03-B1"
type textarea "x"
click at [59, 382] on div at bounding box center [145, 387] width 260 height 12
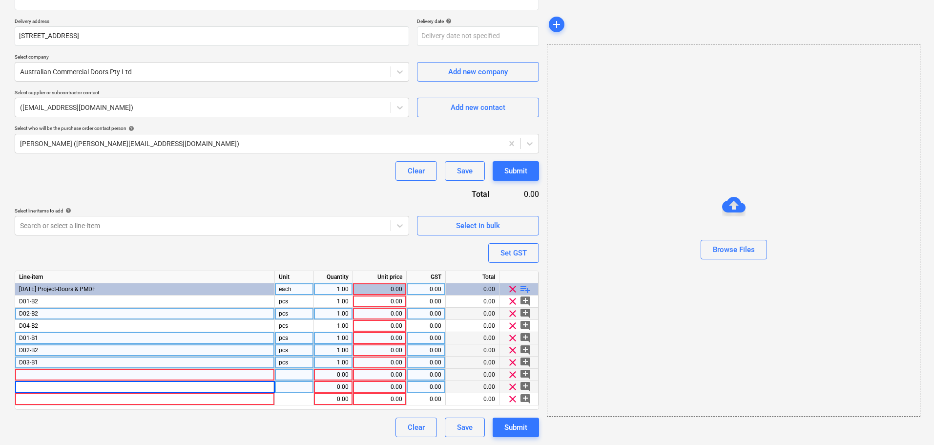
click at [63, 373] on div at bounding box center [145, 375] width 260 height 12
type input "D04-B1"
type textarea "x"
click at [31, 381] on div at bounding box center [145, 387] width 260 height 12
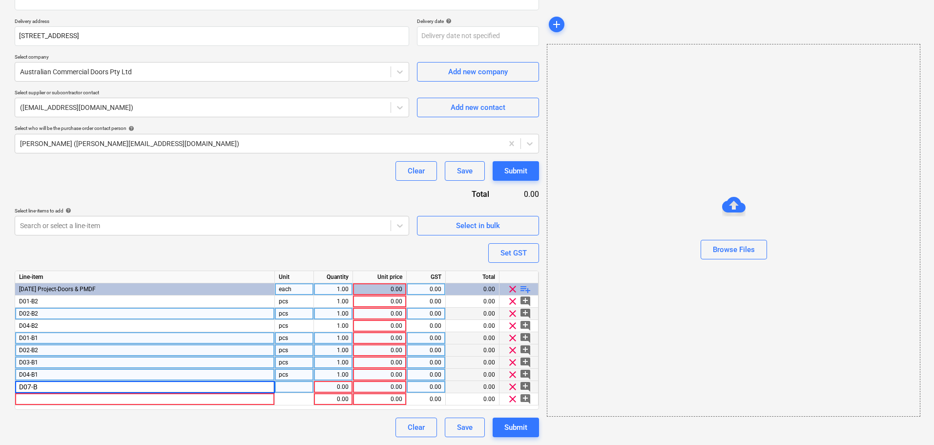
type input "D07-B1"
type textarea "x"
click at [44, 404] on div at bounding box center [145, 399] width 260 height 12
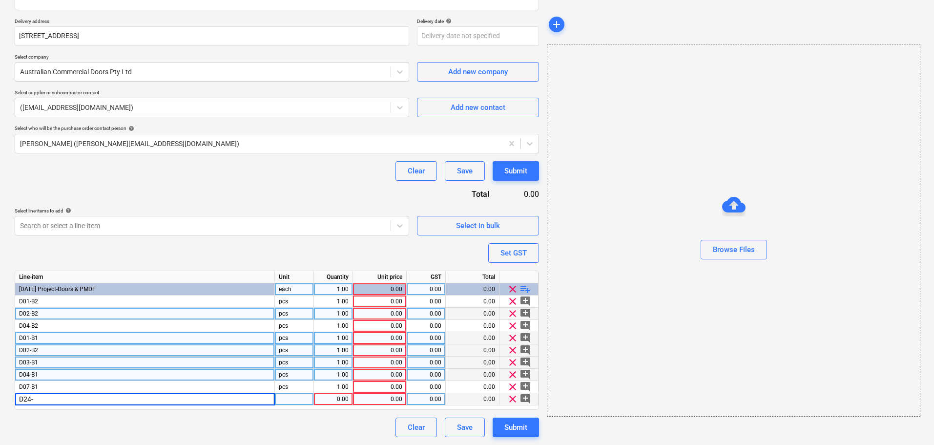
type input "D24-G"
click at [528, 292] on span "playlist_add" at bounding box center [525, 289] width 12 height 12
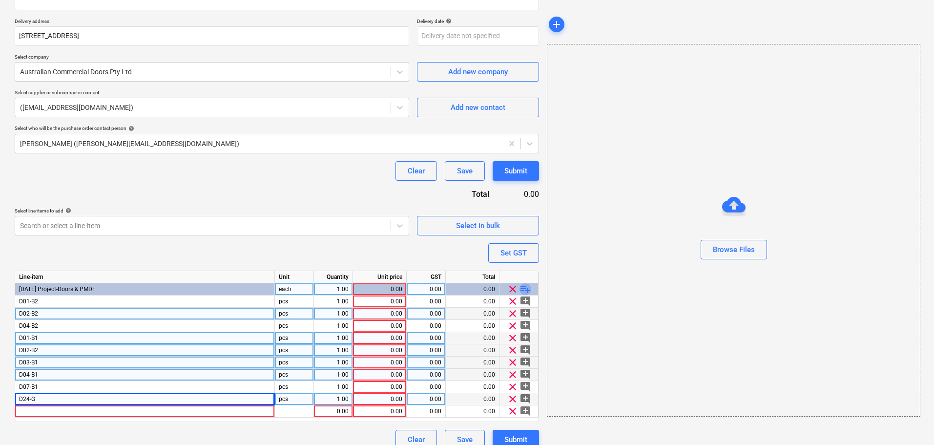
click at [525, 290] on span "playlist_add" at bounding box center [525, 289] width 12 height 12
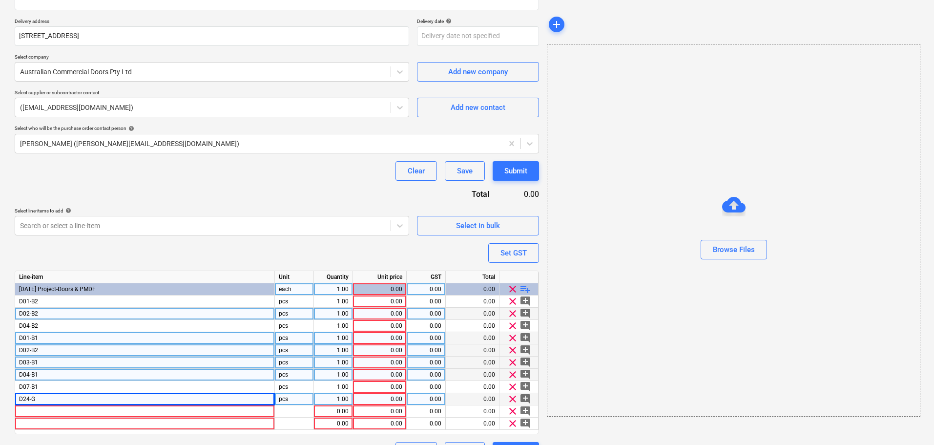
click at [525, 289] on span "playlist_add" at bounding box center [525, 289] width 12 height 12
type textarea "x"
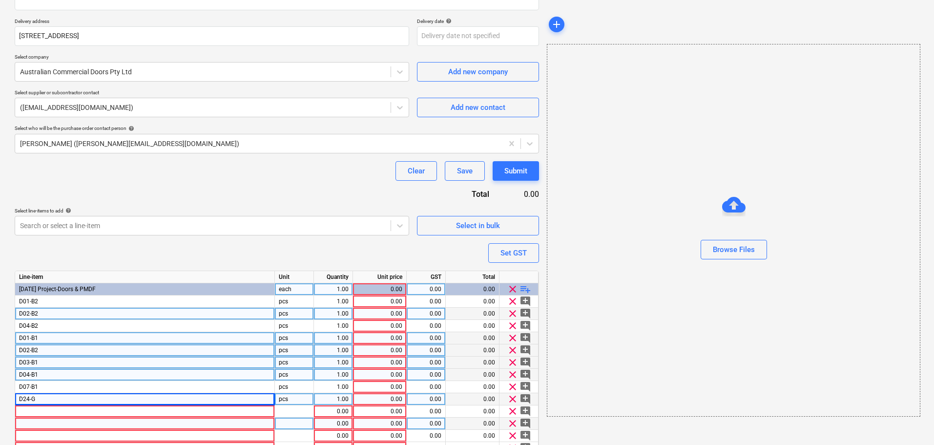
click at [200, 417] on div at bounding box center [145, 423] width 260 height 12
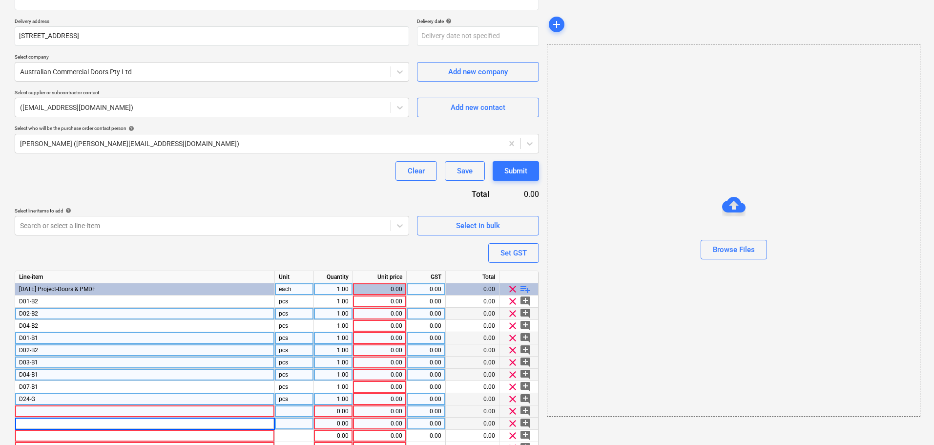
click at [206, 410] on div at bounding box center [145, 411] width 260 height 12
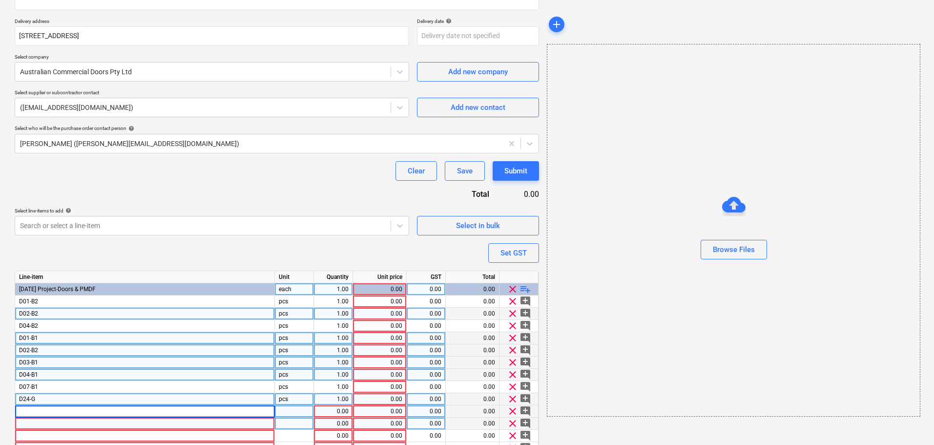
click at [206, 410] on input at bounding box center [144, 411] width 259 height 12
type input "D25-G"
type textarea "x"
click at [204, 428] on div at bounding box center [145, 423] width 260 height 12
type input "D34-G"
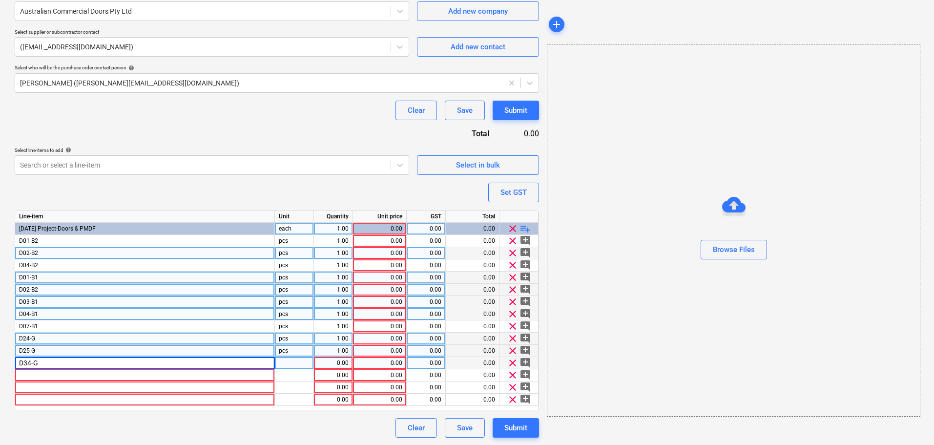
scroll to position [226, 0]
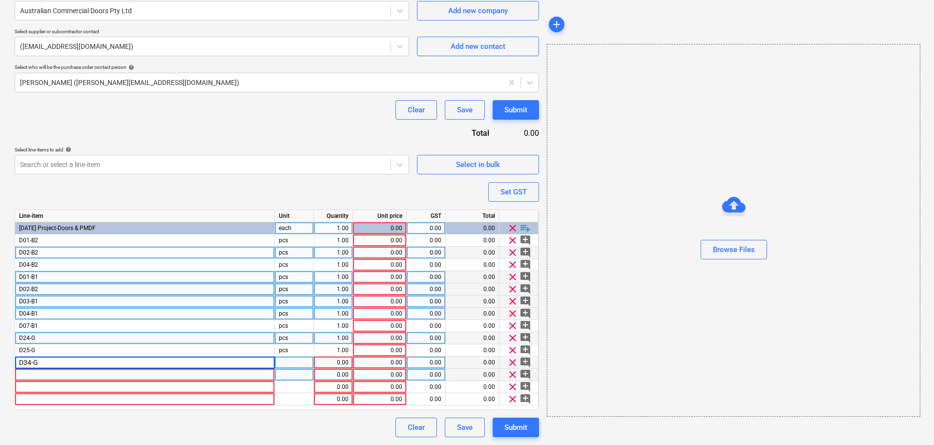
type textarea "x"
click at [114, 370] on div at bounding box center [145, 375] width 260 height 12
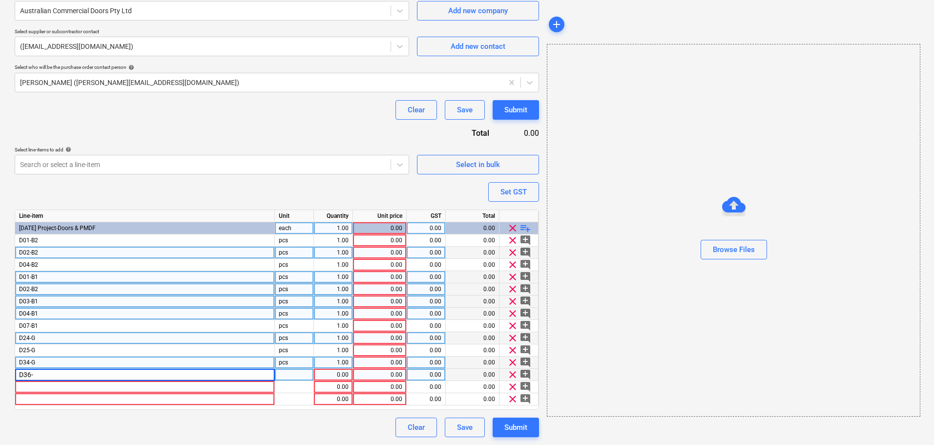
type input "D36-G"
click at [128, 383] on div at bounding box center [145, 387] width 260 height 12
type textarea "x"
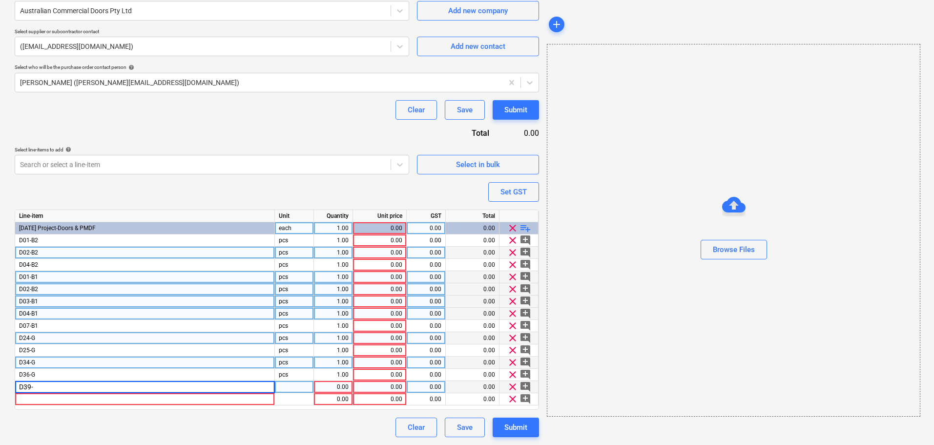
type input "D39-1"
type textarea "x"
click at [223, 398] on div at bounding box center [145, 399] width 260 height 12
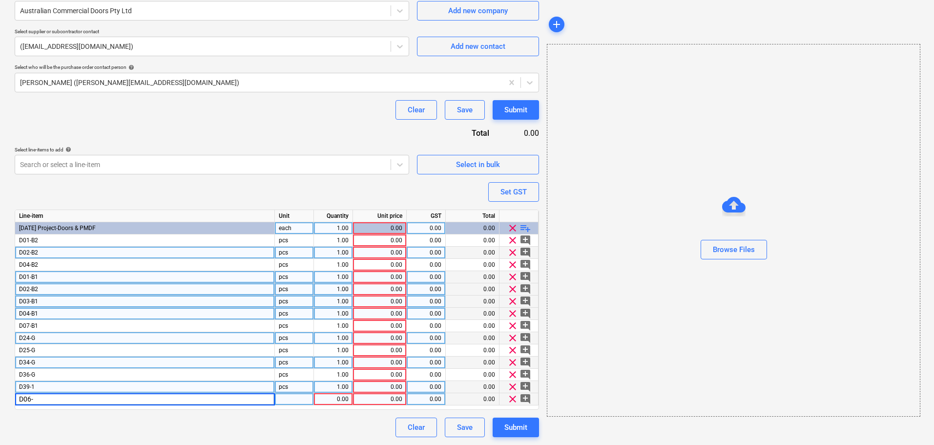
type input "D06-2"
click at [527, 226] on span "playlist_add" at bounding box center [525, 228] width 12 height 12
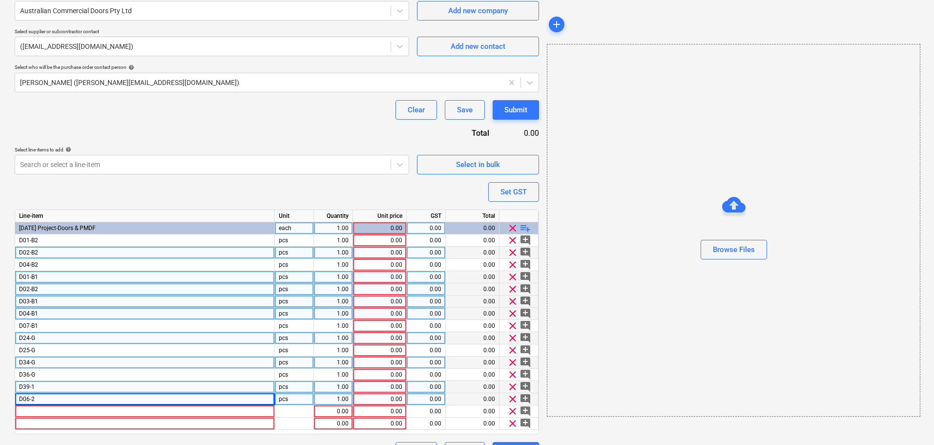
click at [527, 226] on span "playlist_add" at bounding box center [525, 228] width 12 height 12
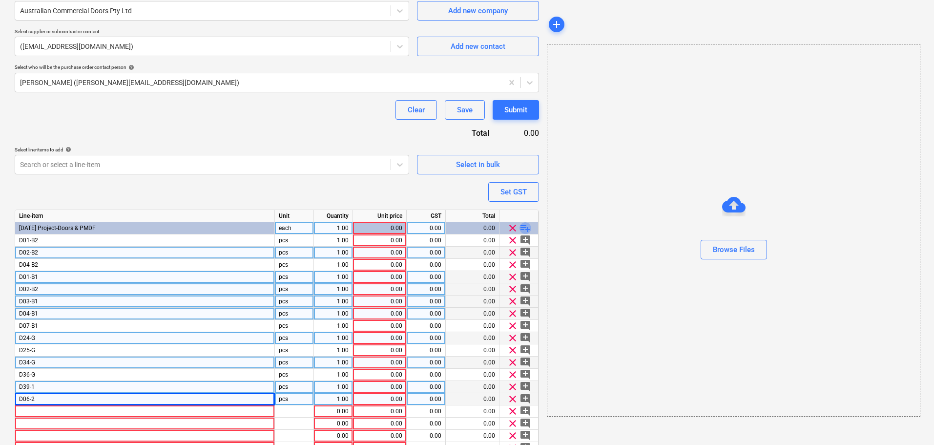
click at [527, 226] on span "playlist_add" at bounding box center [525, 228] width 12 height 12
type textarea "x"
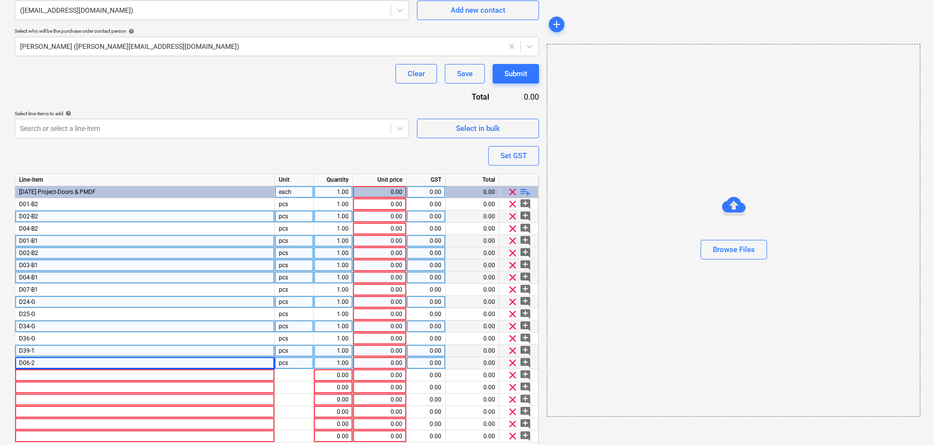
scroll to position [299, 0]
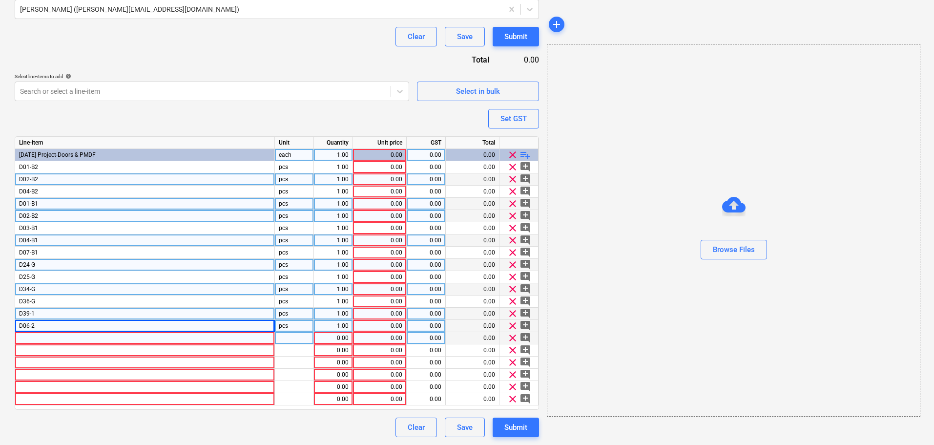
click at [80, 340] on div at bounding box center [145, 338] width 260 height 12
type input "D05-3"
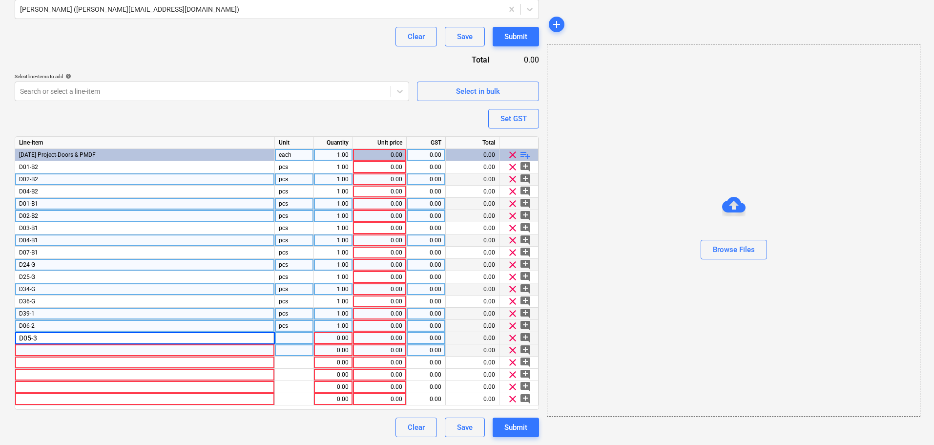
type textarea "x"
click at [39, 352] on div at bounding box center [145, 350] width 260 height 12
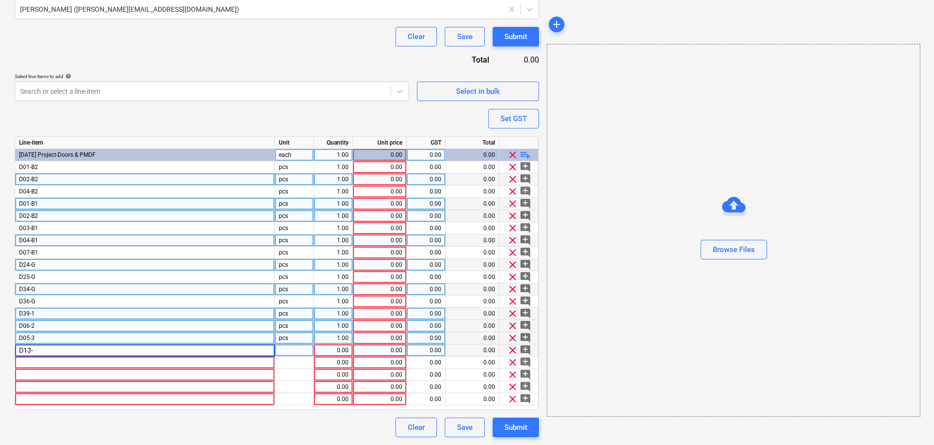
type input "D13-G"
type textarea "x"
click at [45, 359] on div at bounding box center [145, 362] width 260 height 12
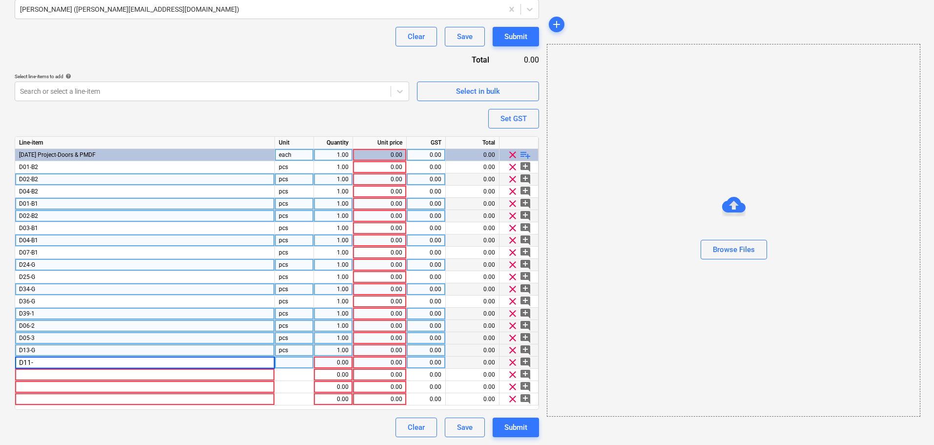
type input "D11-G"
type textarea "x"
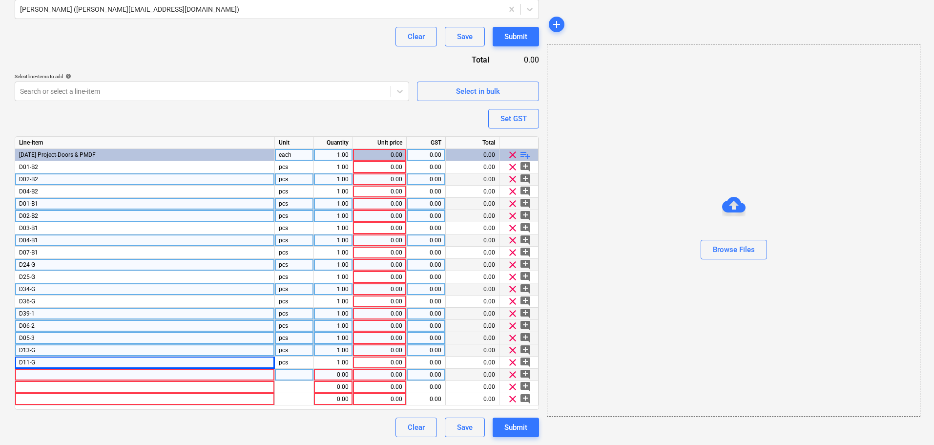
click at [93, 370] on div at bounding box center [145, 375] width 260 height 12
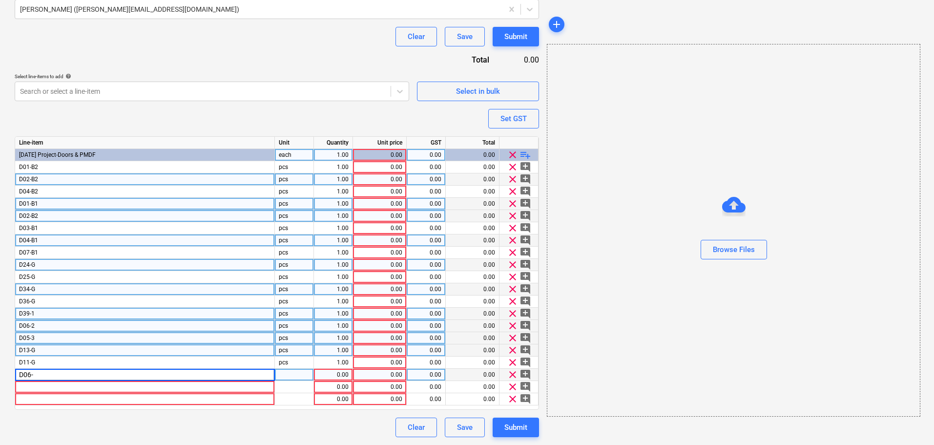
type input "D06-G"
type textarea "x"
click at [99, 388] on div at bounding box center [145, 387] width 260 height 12
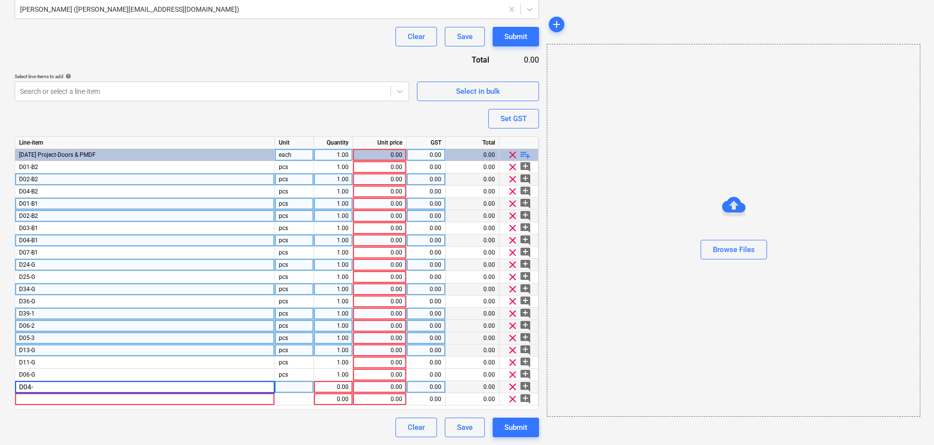
type input "D04-G"
type textarea "x"
click at [102, 401] on div at bounding box center [145, 399] width 260 height 12
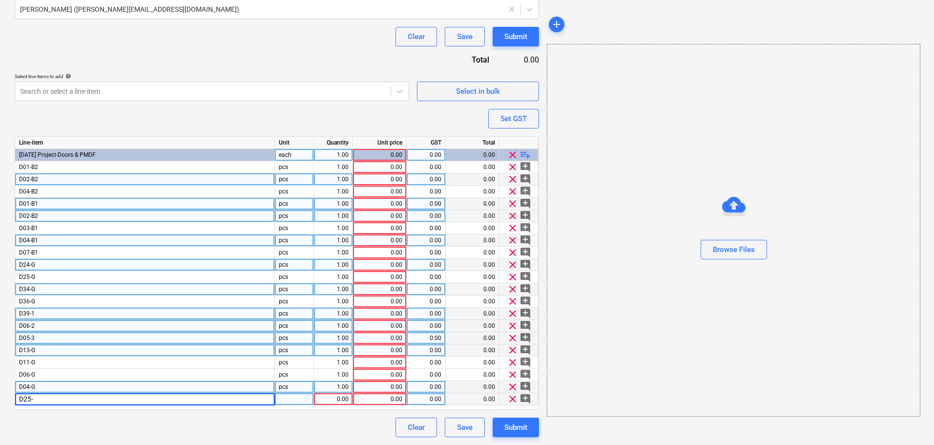
type input "D25-1"
click at [523, 152] on span "playlist_add" at bounding box center [525, 155] width 12 height 12
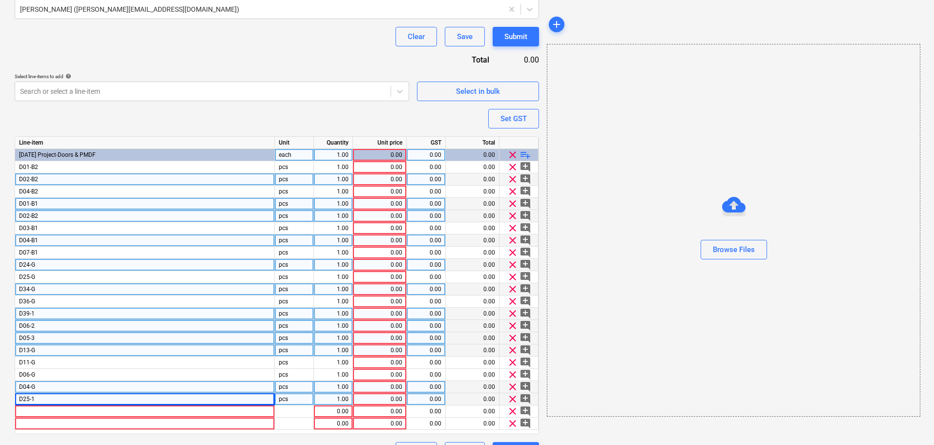
click at [523, 152] on span "playlist_add" at bounding box center [525, 155] width 12 height 12
type textarea "x"
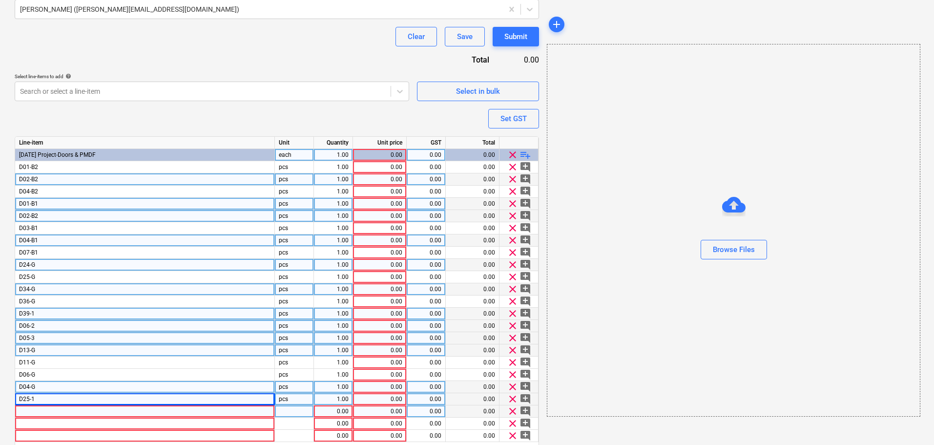
click at [179, 410] on div at bounding box center [145, 411] width 260 height 12
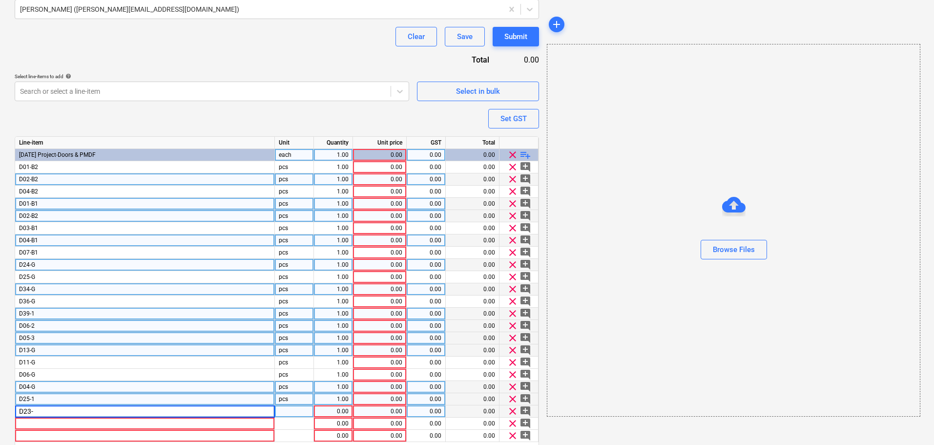
type input "D23-1"
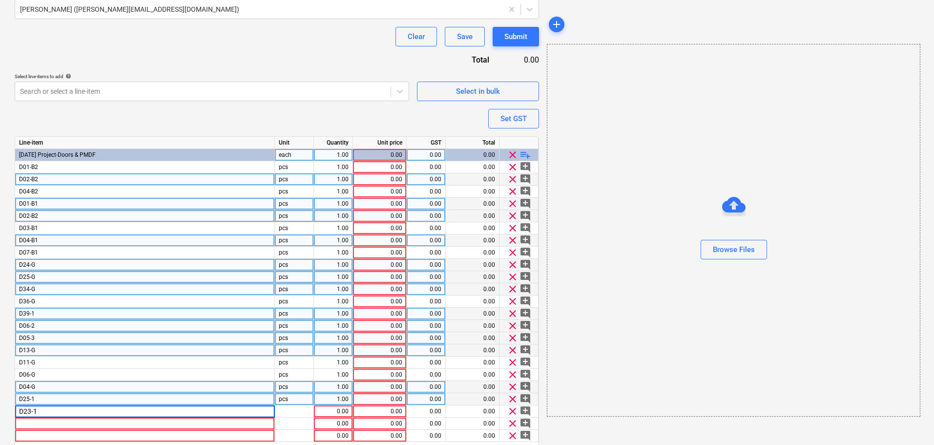
scroll to position [335, 0]
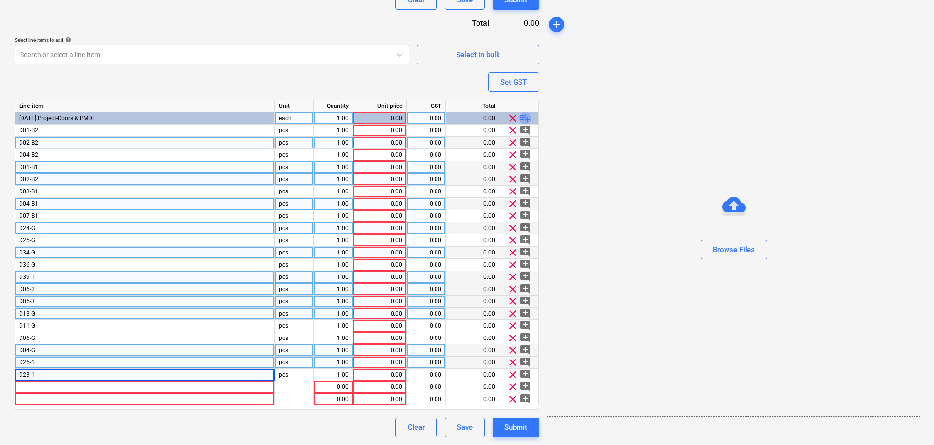
click at [521, 121] on span "playlist_add" at bounding box center [525, 118] width 12 height 12
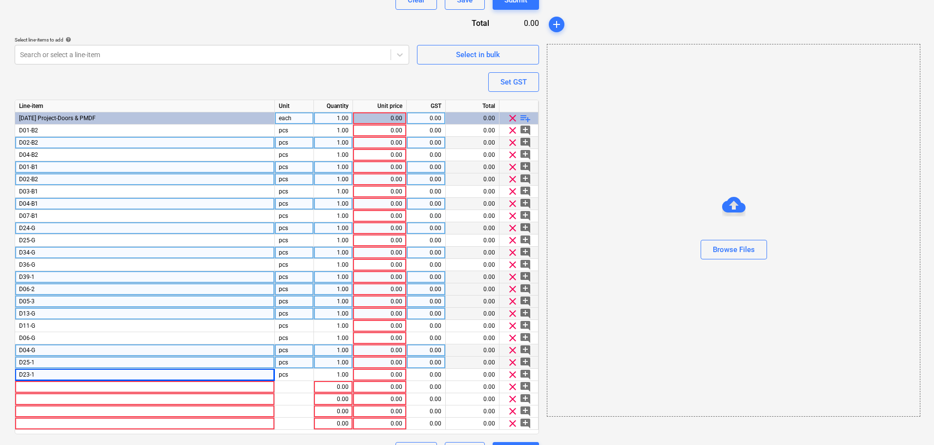
click at [521, 121] on span "playlist_add" at bounding box center [525, 118] width 12 height 12
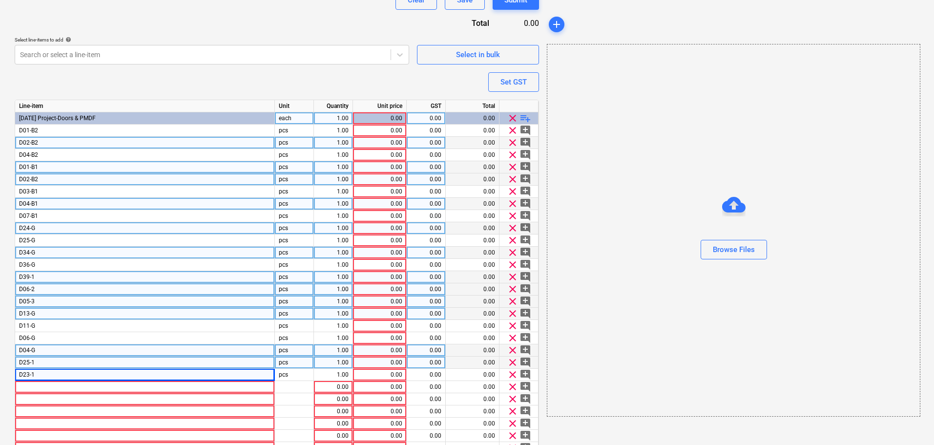
click at [521, 121] on span "playlist_add" at bounding box center [525, 118] width 12 height 12
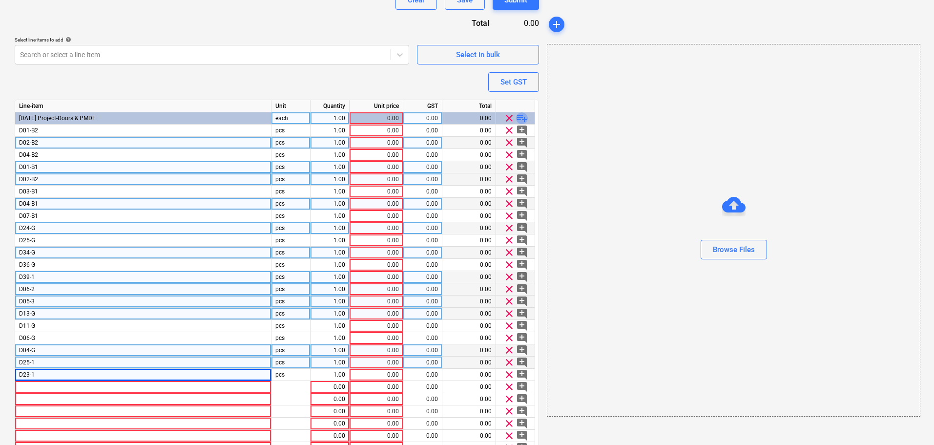
click at [521, 121] on span "playlist_add" at bounding box center [522, 118] width 12 height 12
type textarea "x"
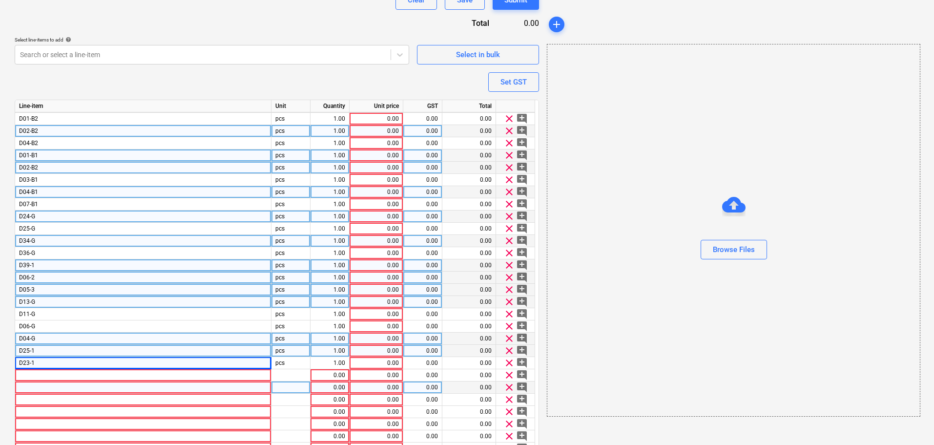
scroll to position [23, 0]
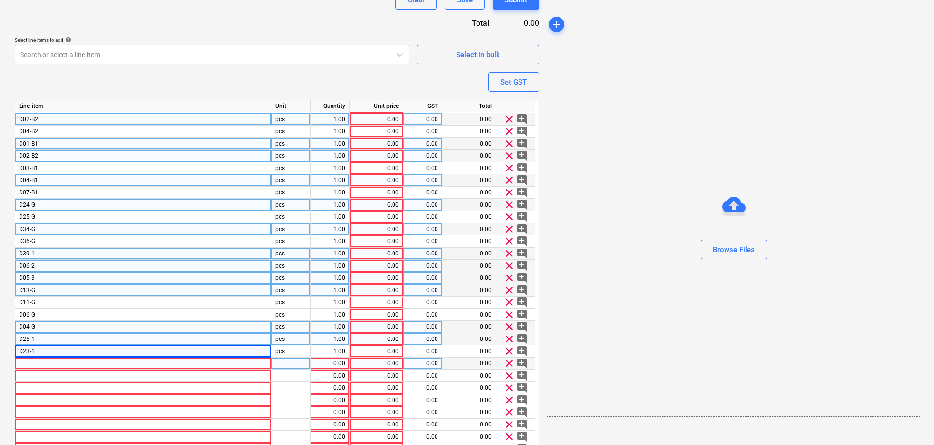
click at [129, 364] on div at bounding box center [143, 363] width 256 height 12
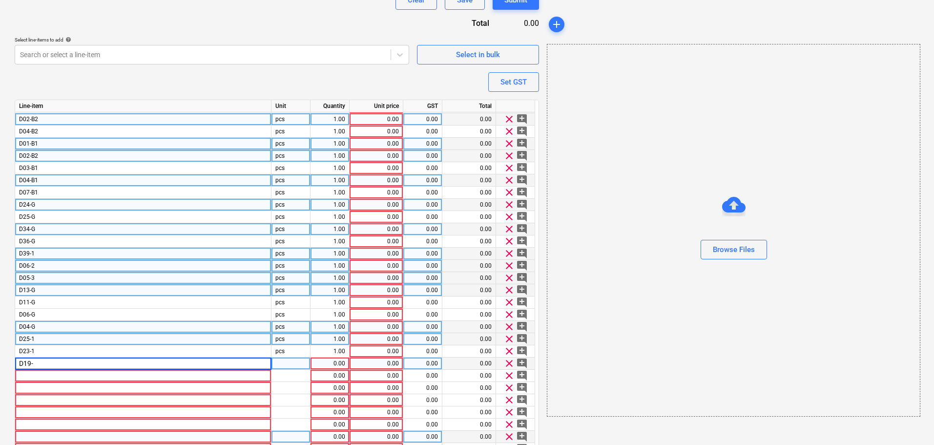
type input "D19-1"
type textarea "x"
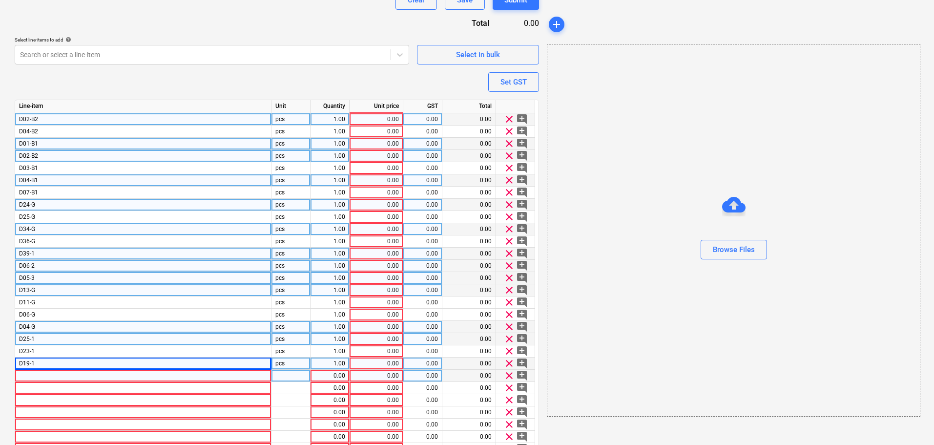
click at [267, 374] on div at bounding box center [143, 376] width 256 height 12
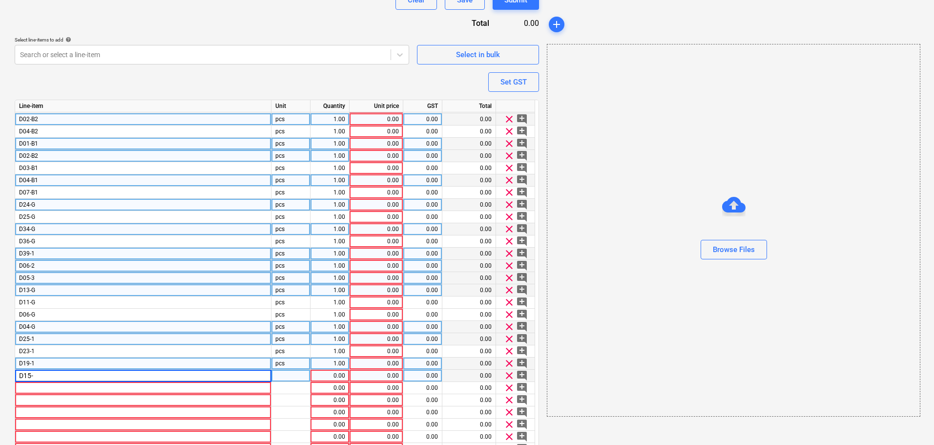
type input "D15-1"
click at [196, 396] on div at bounding box center [143, 400] width 256 height 12
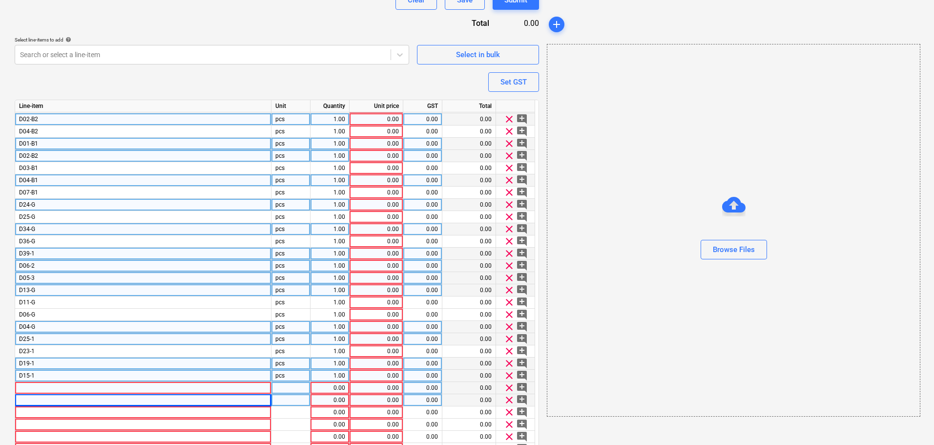
click at [192, 385] on div at bounding box center [143, 388] width 256 height 12
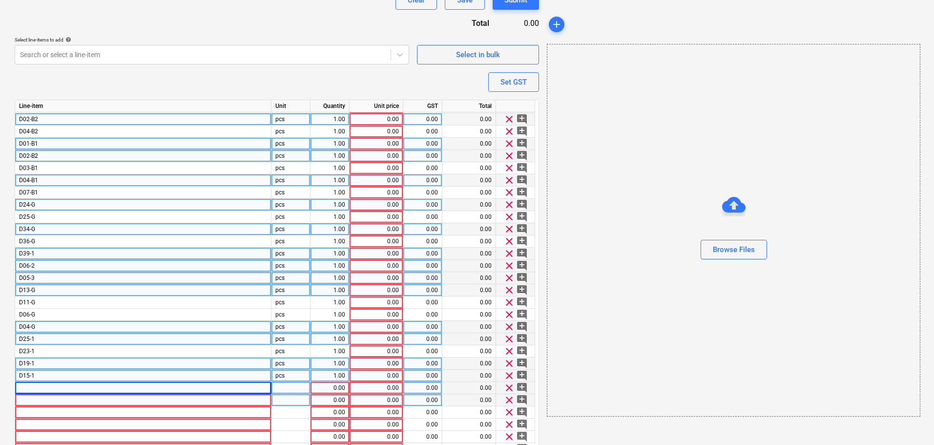
click at [145, 392] on div at bounding box center [143, 388] width 256 height 12
type textarea "x"
type input "D-1"
type textarea "x"
type input "D"
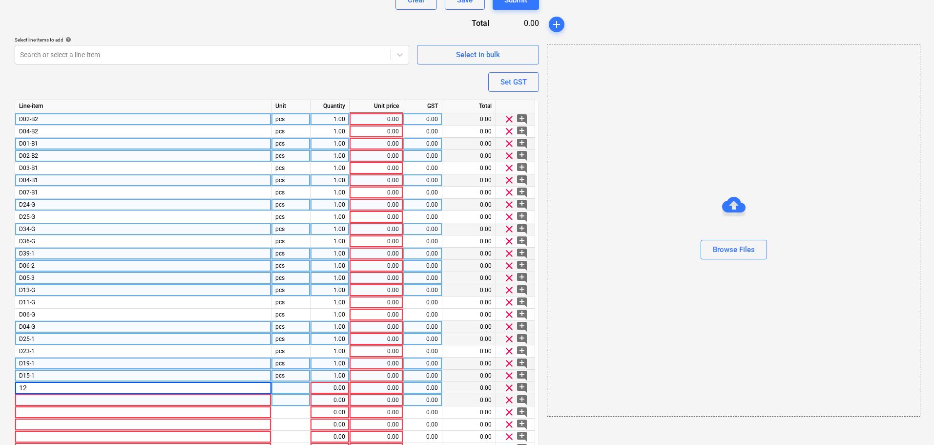
type input "1"
type input "D12-1"
type textarea "x"
click at [140, 404] on div at bounding box center [143, 400] width 256 height 12
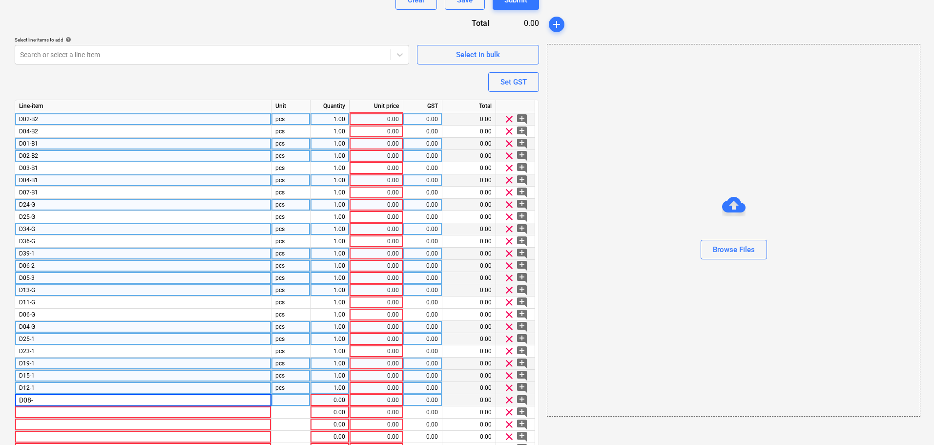
type input "D08-1"
click at [137, 417] on div at bounding box center [143, 412] width 256 height 12
type textarea "x"
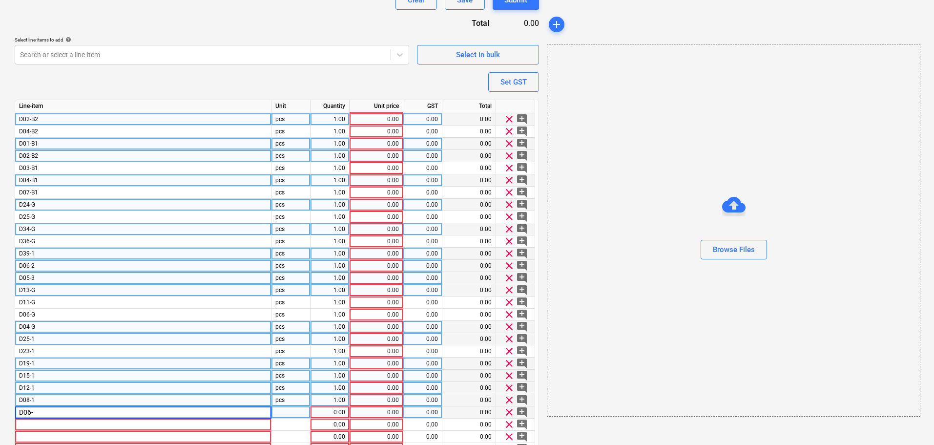
type input "D06-1"
type textarea "x"
click at [140, 427] on div at bounding box center [143, 424] width 256 height 12
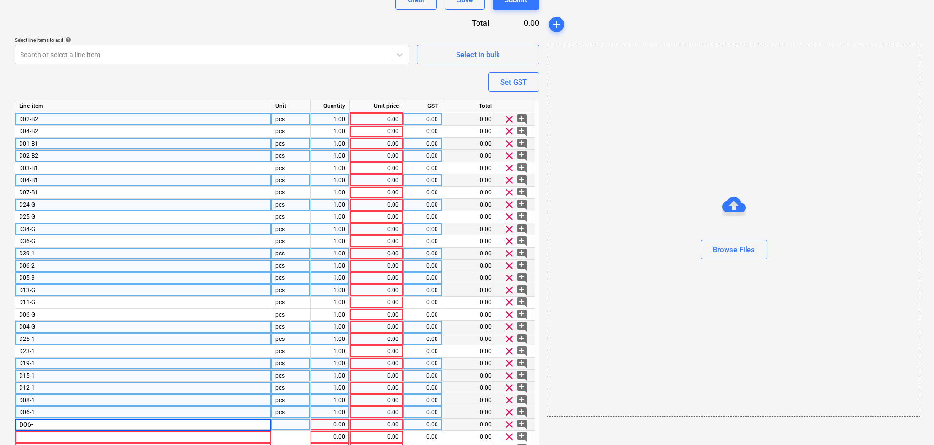
type input "D06-1"
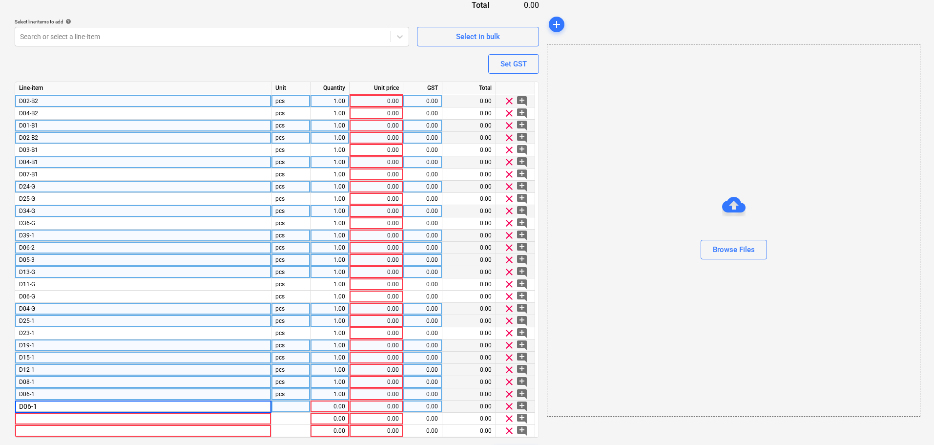
scroll to position [381, 0]
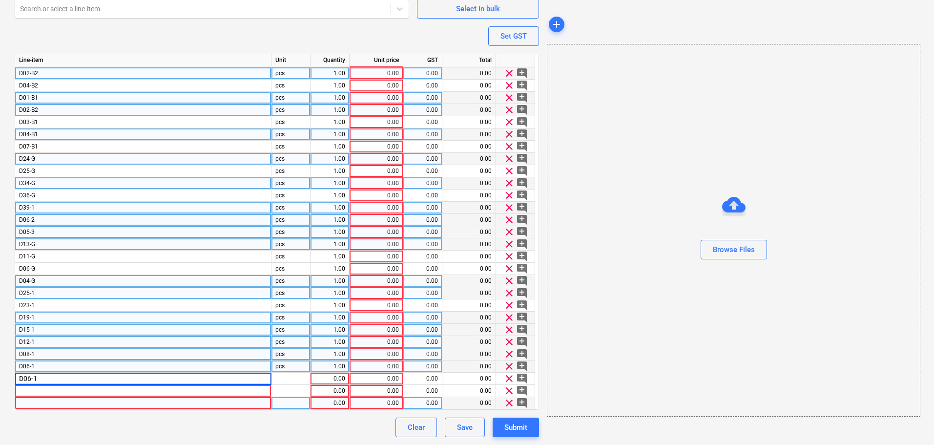
type textarea "x"
click at [120, 402] on div at bounding box center [143, 403] width 256 height 12
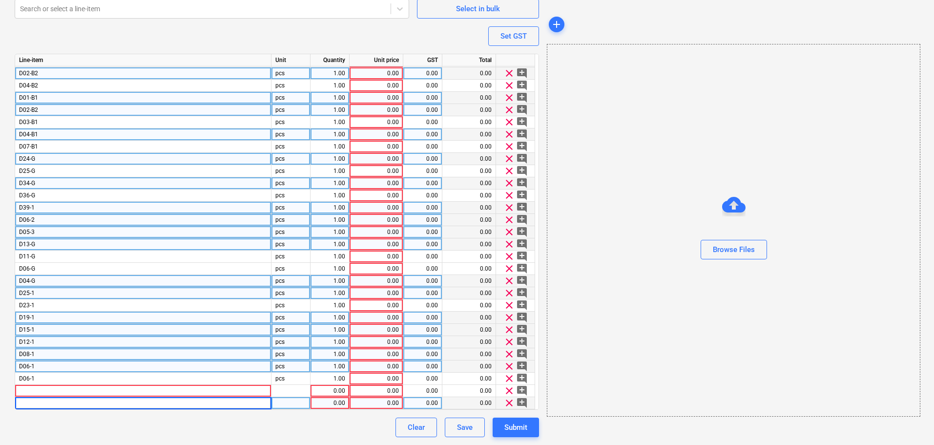
click at [119, 398] on input at bounding box center [143, 403] width 256 height 12
click at [118, 392] on div at bounding box center [143, 391] width 256 height 12
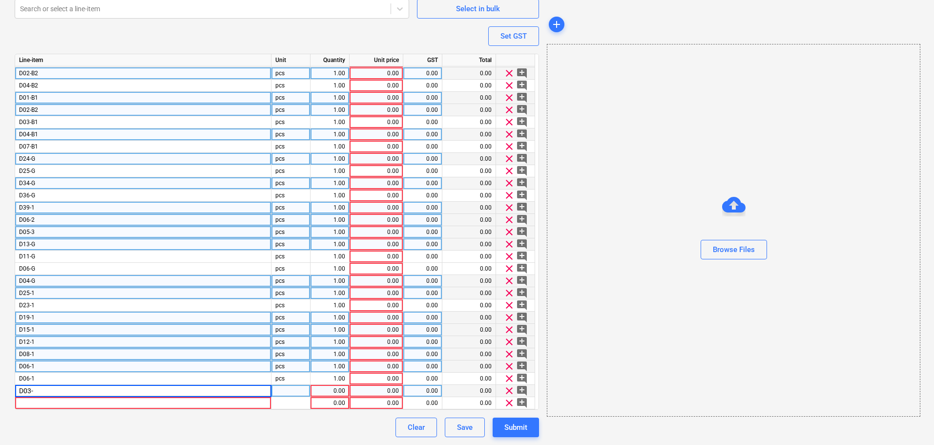
type input "D03-1"
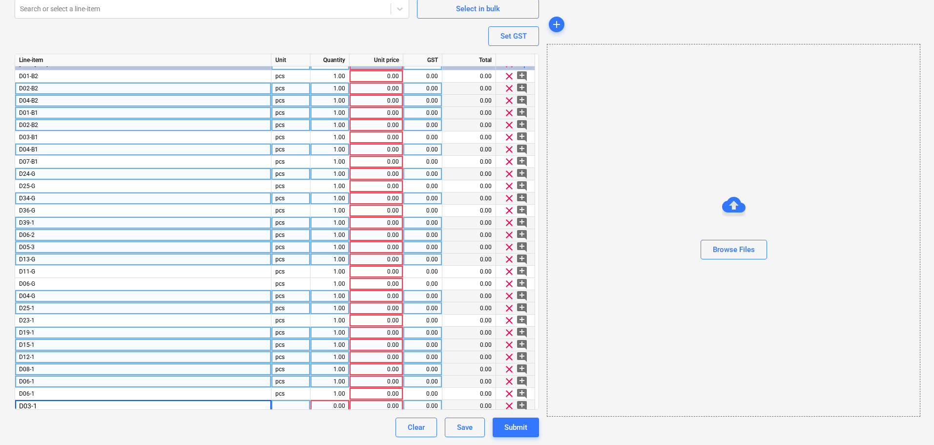
scroll to position [0, 0]
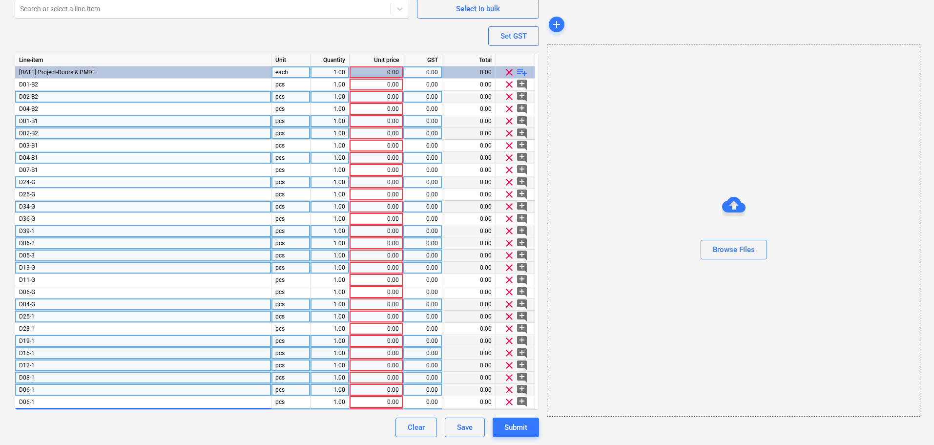
click at [522, 72] on span "playlist_add" at bounding box center [522, 72] width 12 height 12
type textarea "x"
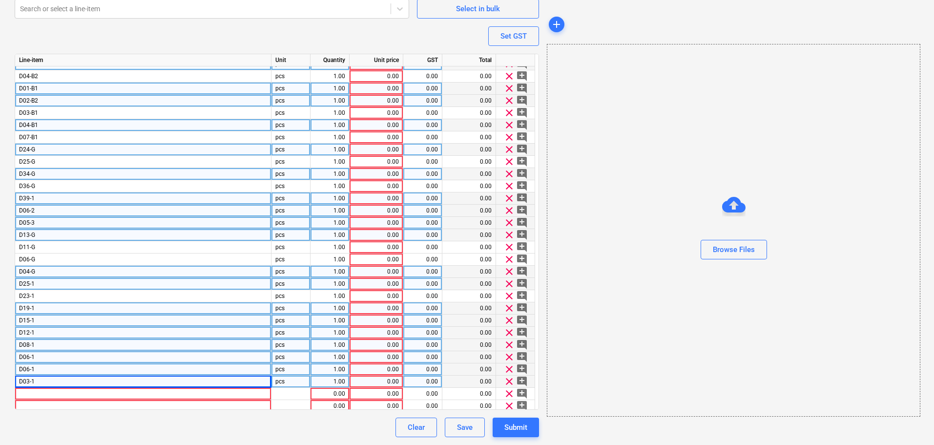
scroll to position [48, 0]
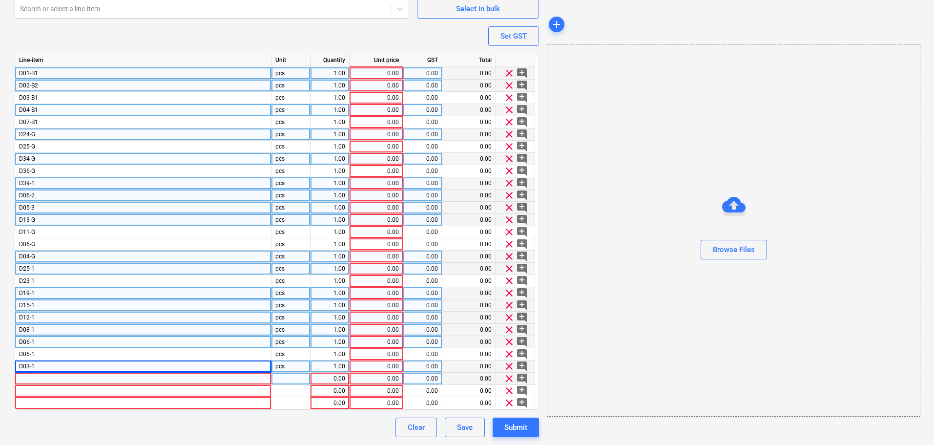
click at [54, 382] on div at bounding box center [143, 378] width 256 height 12
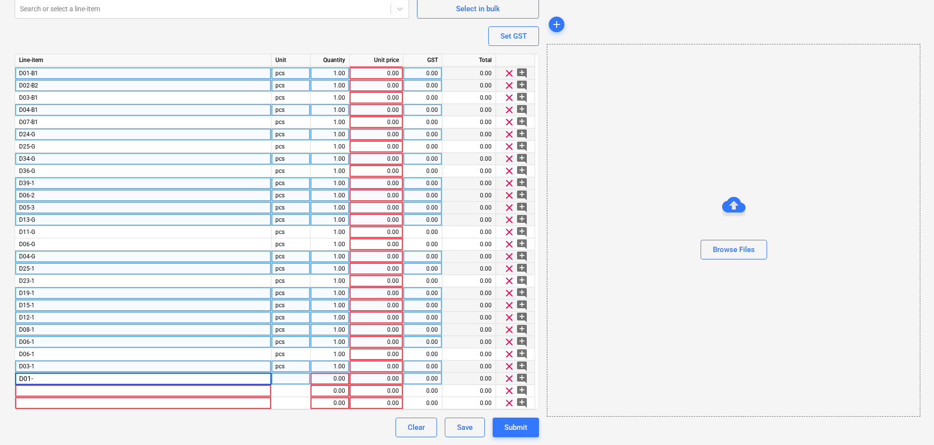
type input "D01-1"
type textarea "x"
click at [65, 395] on div at bounding box center [143, 391] width 256 height 12
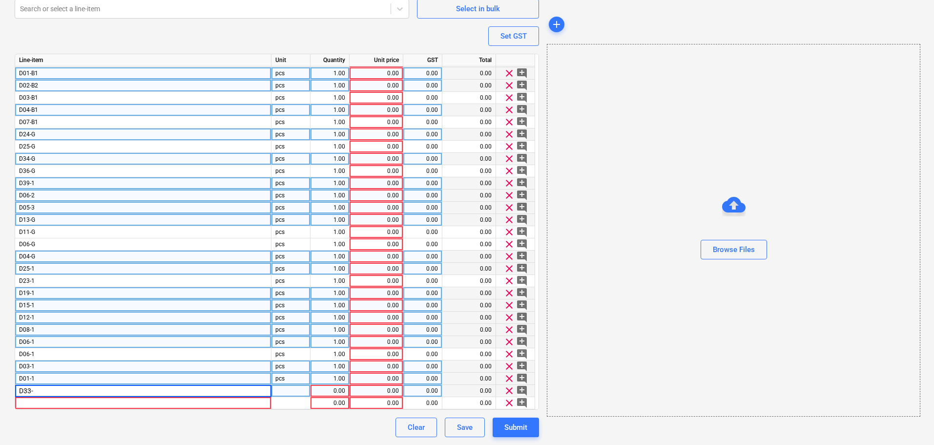
type input "D33-1"
click at [68, 404] on div at bounding box center [143, 403] width 256 height 12
type textarea "x"
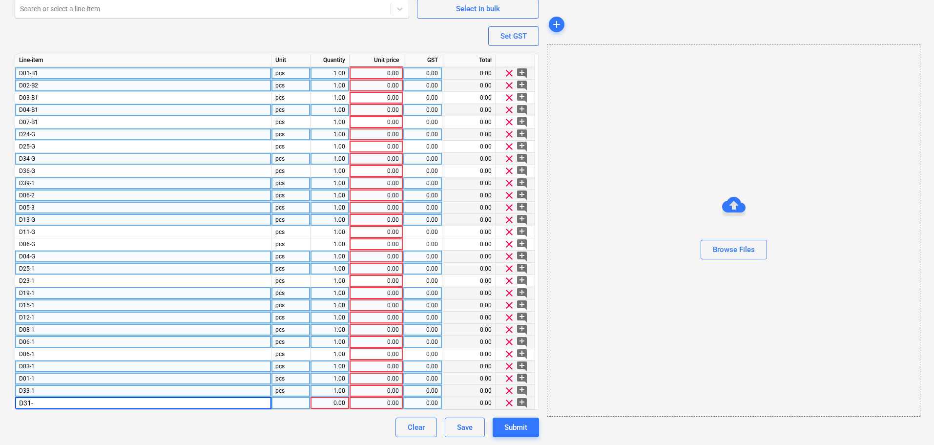
type input "D31-1"
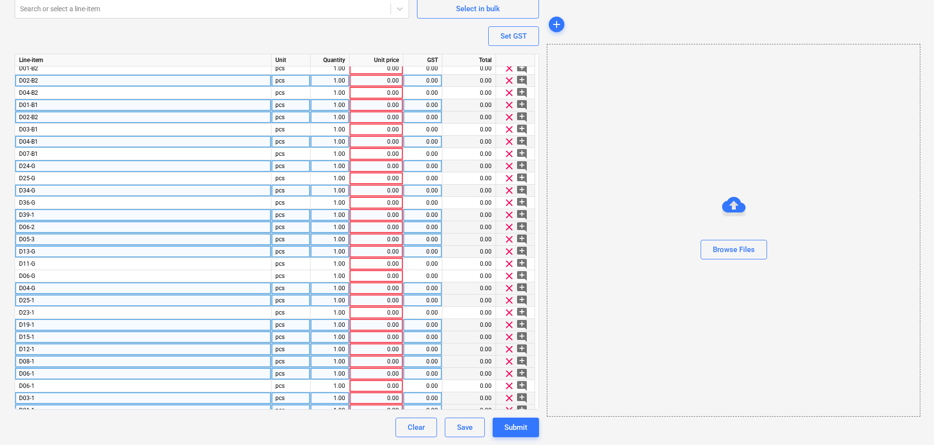
scroll to position [0, 0]
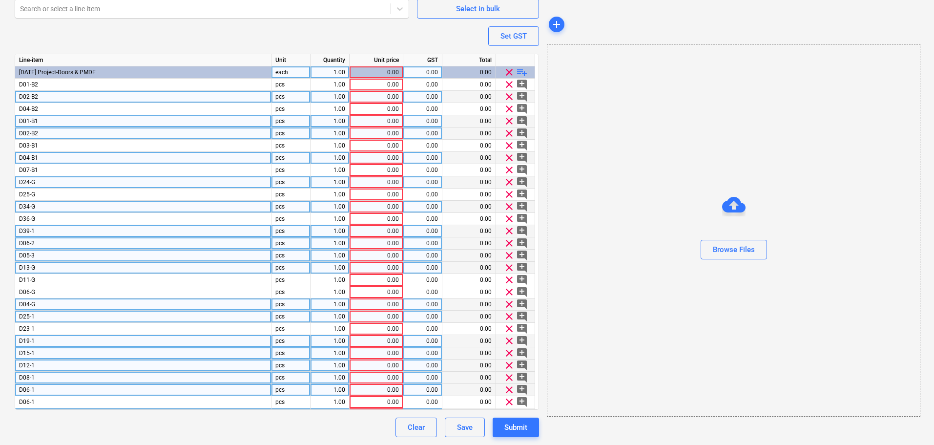
click at [523, 72] on span "playlist_add" at bounding box center [522, 72] width 12 height 12
type textarea "x"
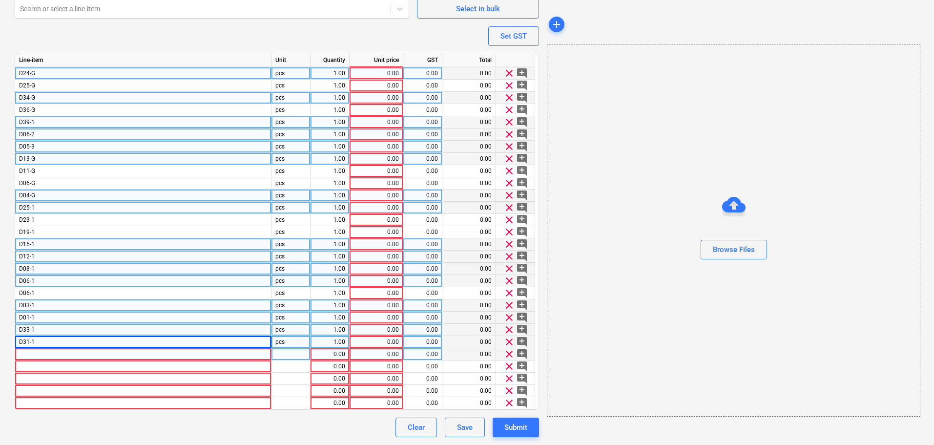
click at [228, 358] on div at bounding box center [143, 354] width 256 height 12
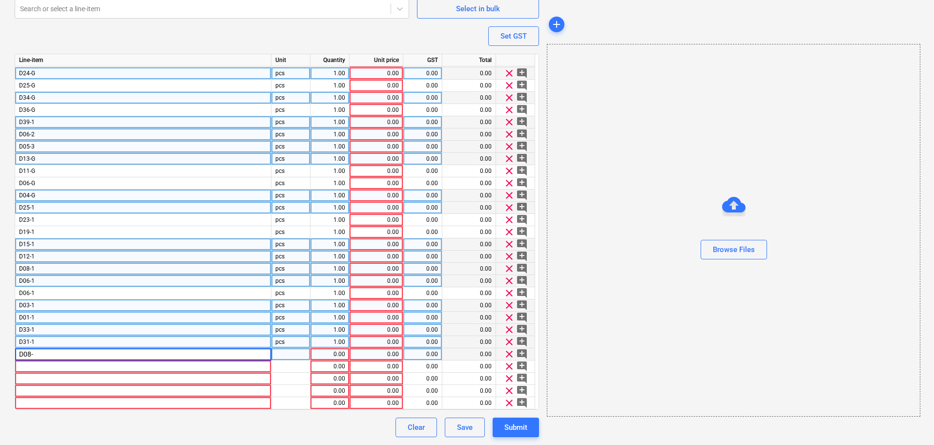
type input "D08-2"
type textarea "x"
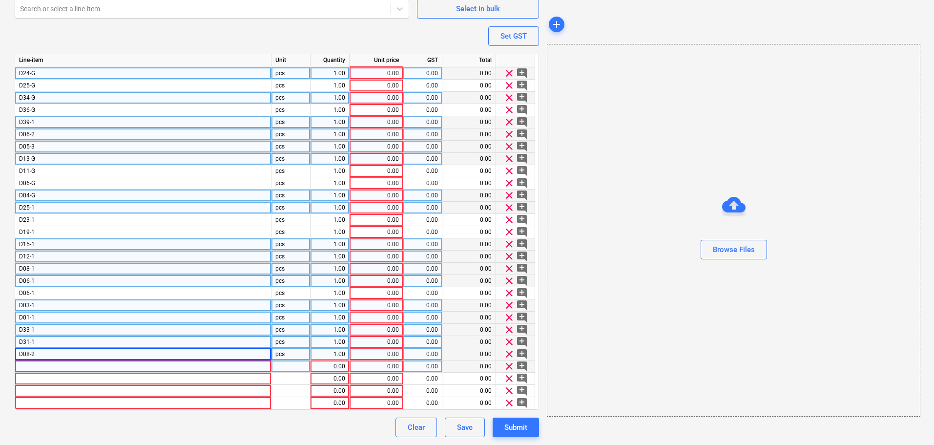
click at [109, 367] on div at bounding box center [143, 366] width 256 height 12
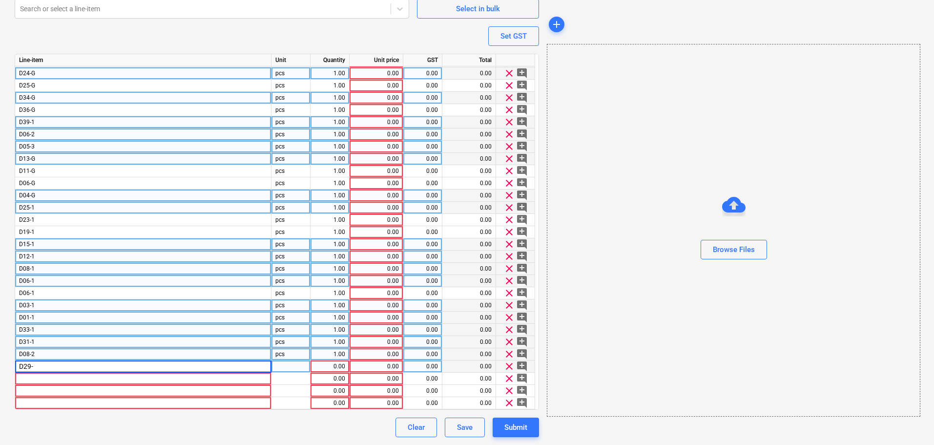
type input "D29-2"
click at [104, 374] on div at bounding box center [143, 378] width 256 height 12
type textarea "x"
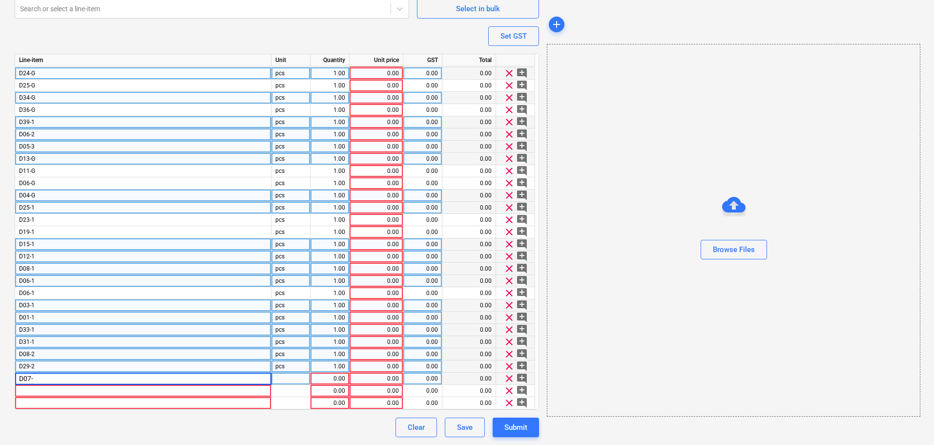
type input "D07-2"
type textarea "x"
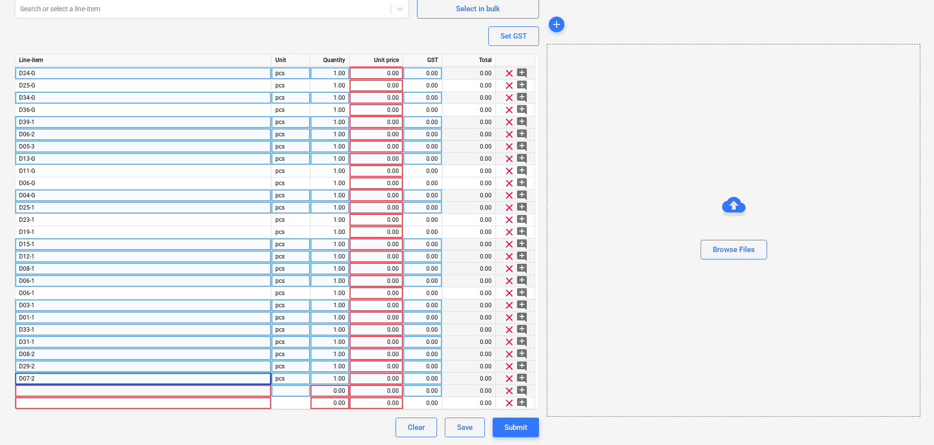
click at [95, 389] on div at bounding box center [143, 391] width 256 height 12
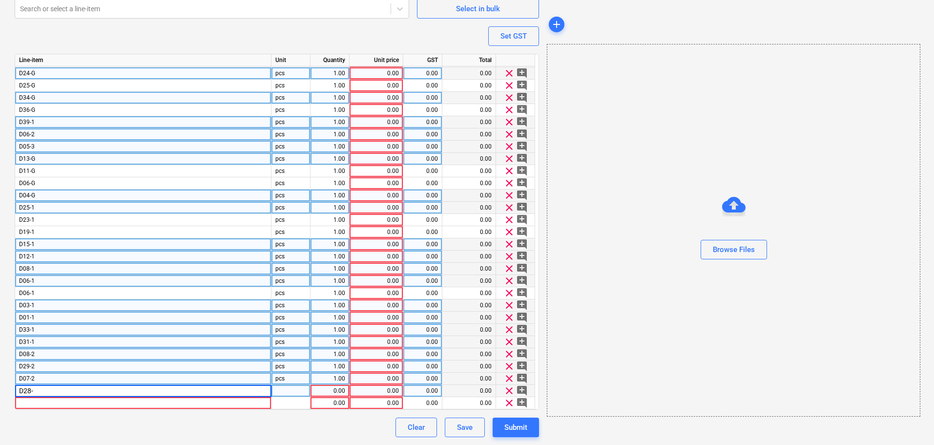
type input "D28-2"
click at [89, 409] on div at bounding box center [143, 403] width 256 height 12
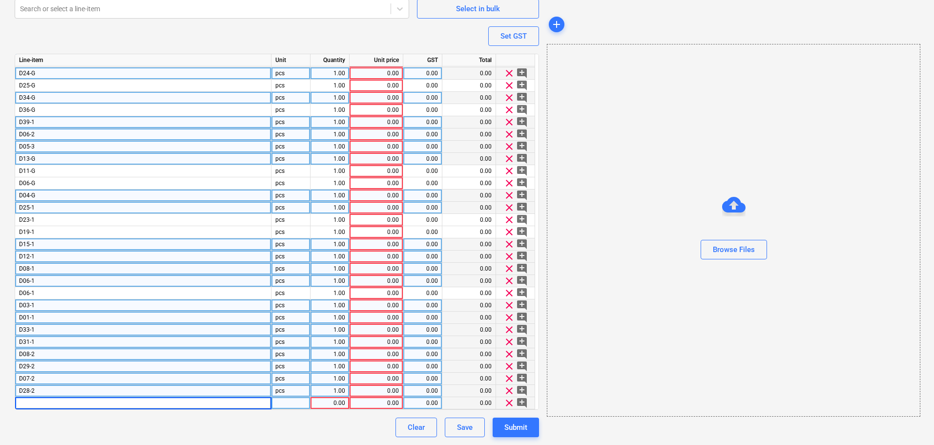
type textarea "x"
type input "D05-2"
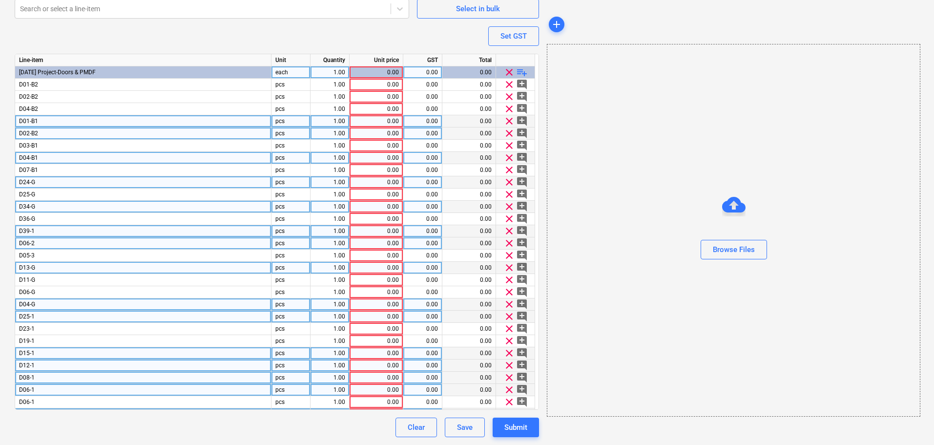
click at [527, 71] on span "playlist_add" at bounding box center [522, 72] width 12 height 12
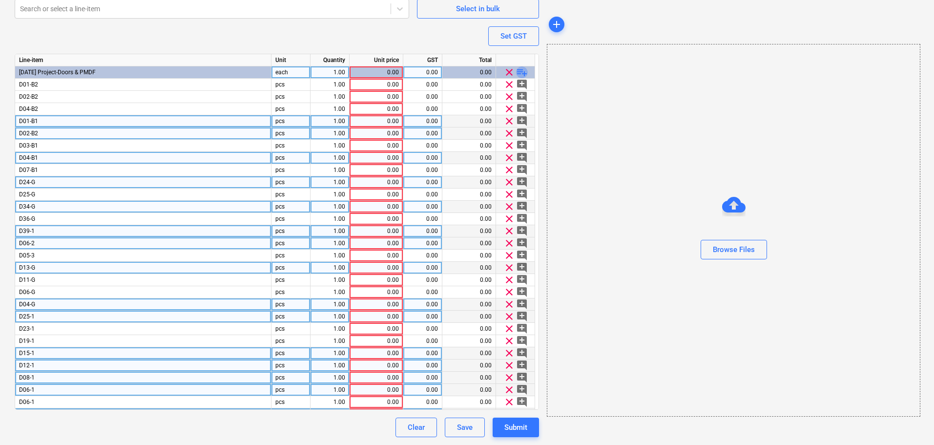
type textarea "x"
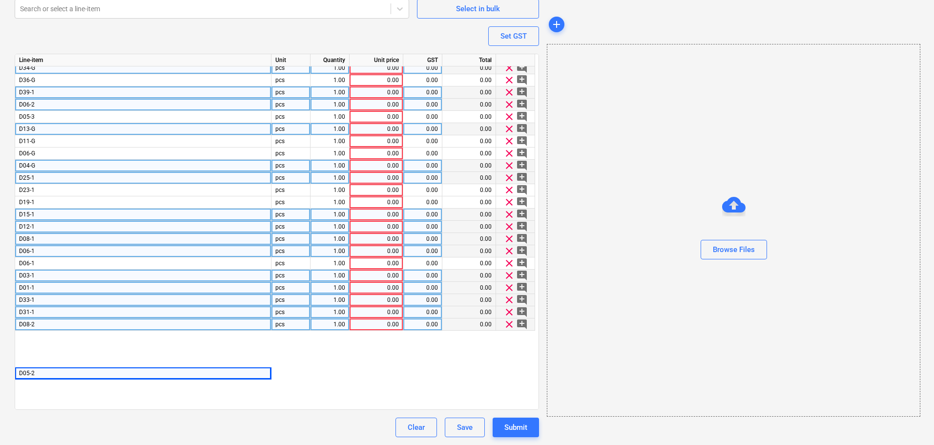
scroll to position [182, 0]
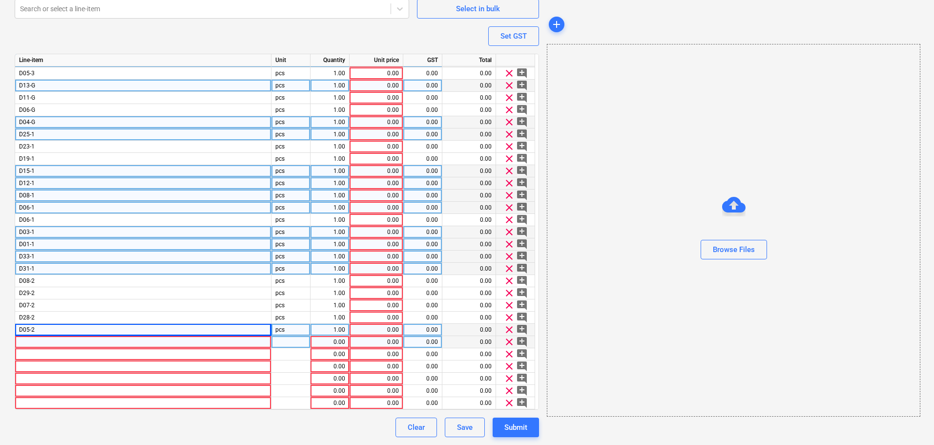
click at [108, 343] on div at bounding box center [143, 342] width 256 height 12
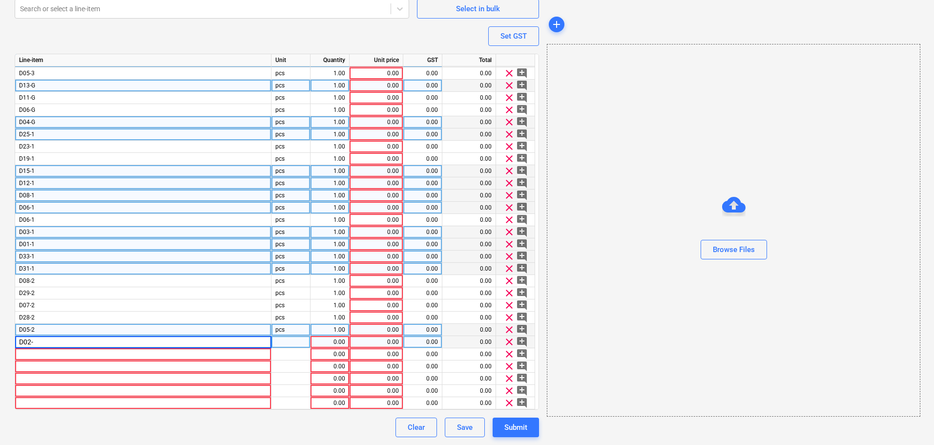
type input "D02-2"
type textarea "x"
click at [78, 359] on div at bounding box center [143, 354] width 256 height 12
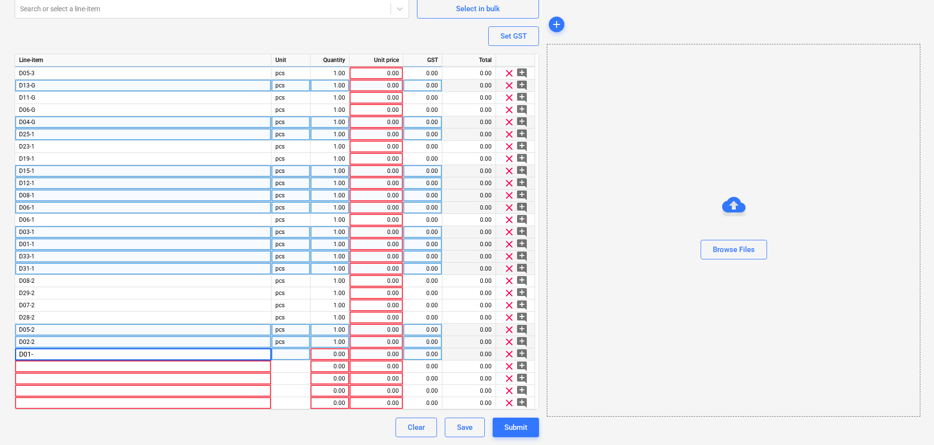
type input "D01-2"
type textarea "x"
click at [48, 369] on div at bounding box center [143, 366] width 256 height 12
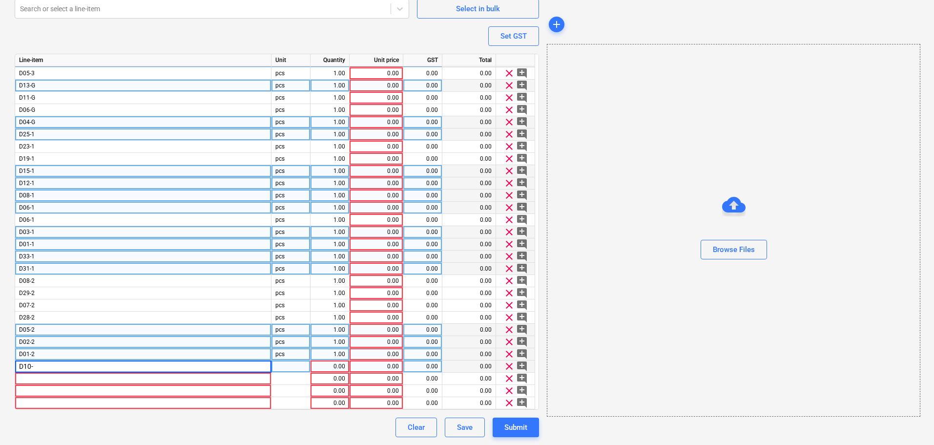
type input "D10-2"
type textarea "x"
click at [138, 381] on div at bounding box center [143, 378] width 256 height 12
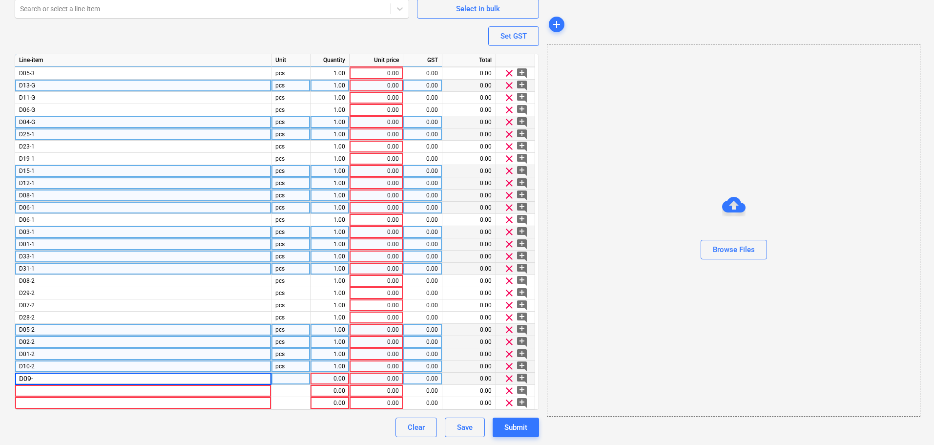
type input "D09-2"
type textarea "x"
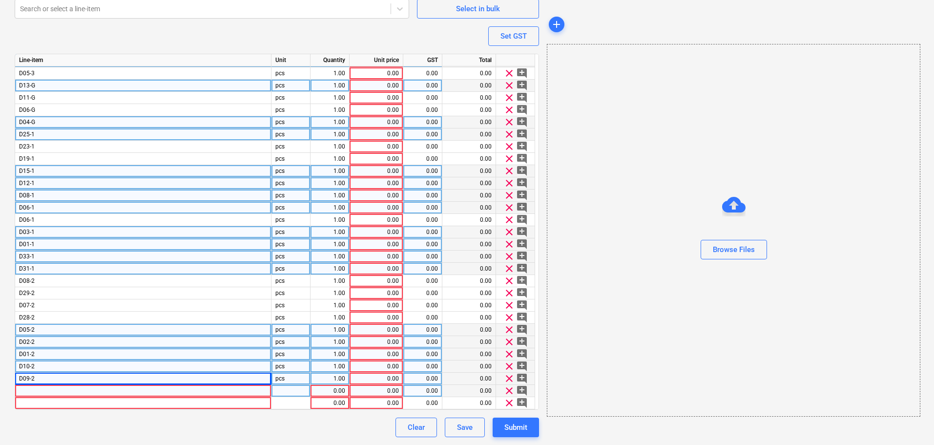
click at [245, 388] on div at bounding box center [143, 391] width 256 height 12
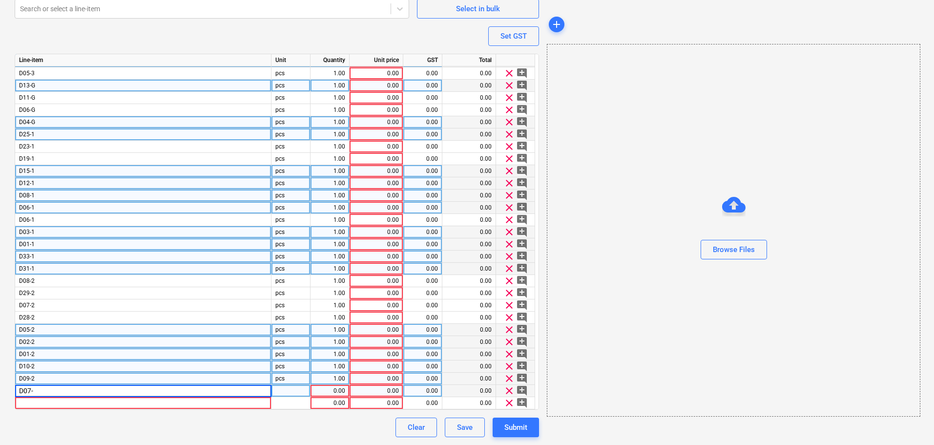
type input "D07-3"
click at [227, 408] on div at bounding box center [143, 403] width 256 height 12
type textarea "x"
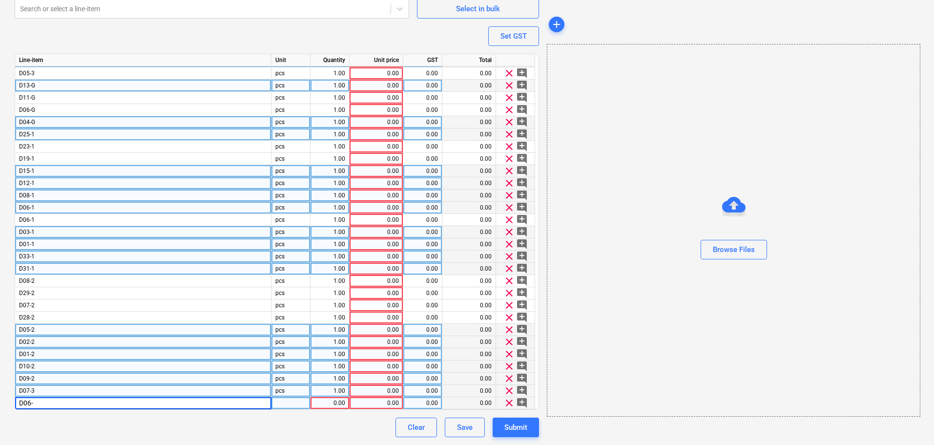
type input "D06-3"
click at [323, 420] on div "Clear Save Submit" at bounding box center [277, 427] width 524 height 20
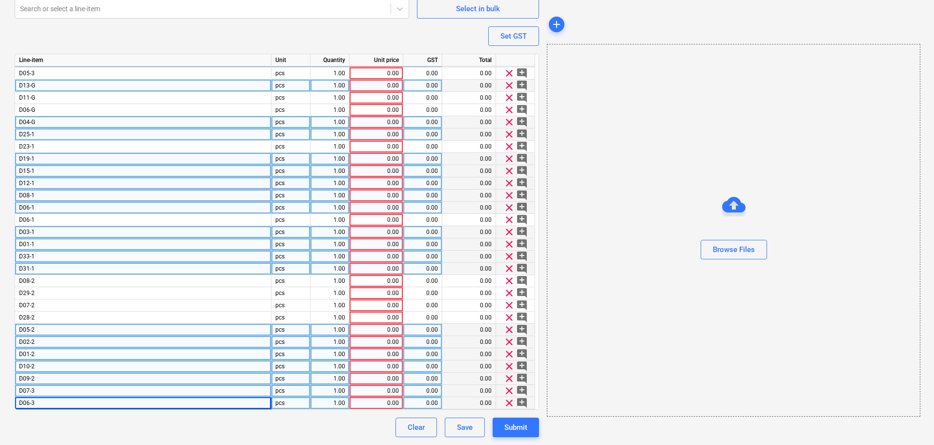
scroll to position [0, 0]
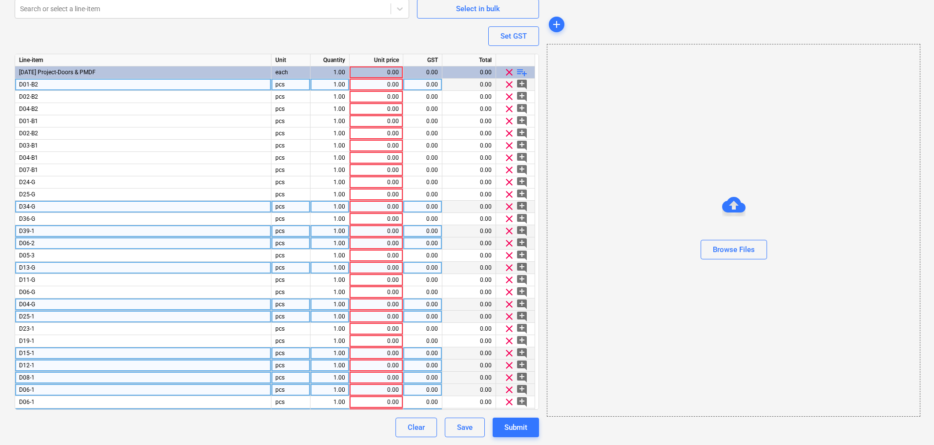
click at [397, 86] on div "0.00" at bounding box center [375, 85] width 45 height 12
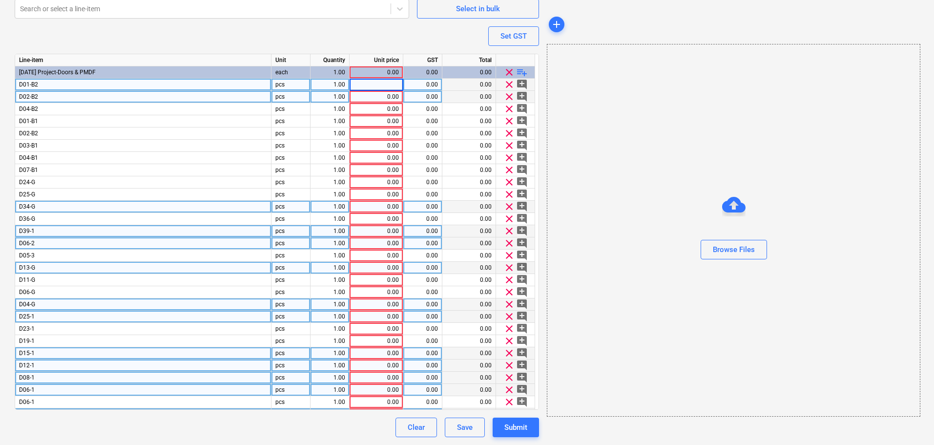
type textarea "x"
type input "1166"
type textarea "x"
click at [384, 94] on div "0.00" at bounding box center [375, 97] width 45 height 12
type input "1022"
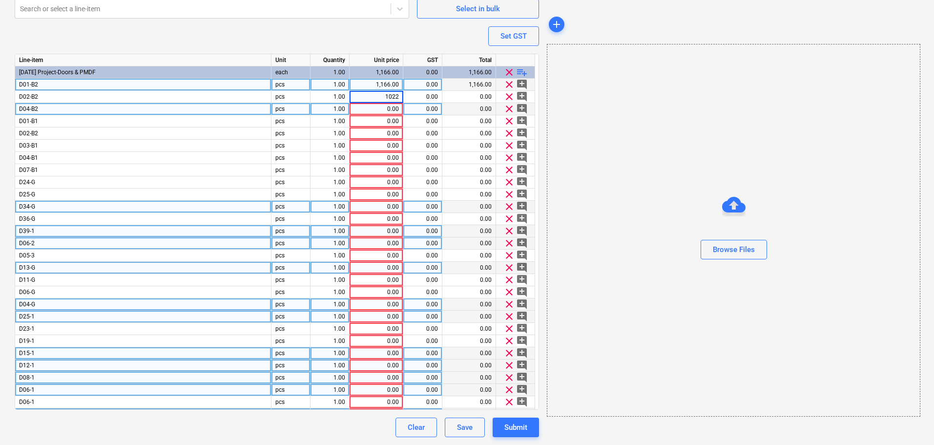
type textarea "x"
click at [389, 110] on div "0.00" at bounding box center [375, 109] width 45 height 12
type input "1166"
type textarea "x"
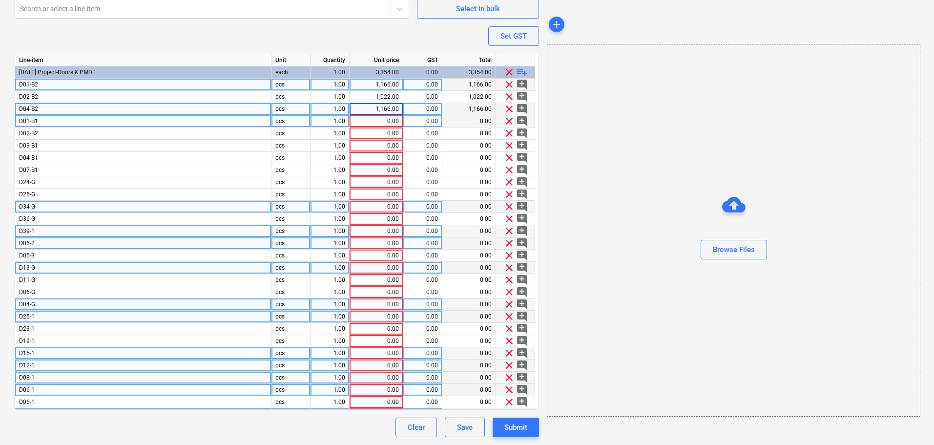
click at [390, 121] on div "0.00" at bounding box center [375, 121] width 45 height 12
type input "1166"
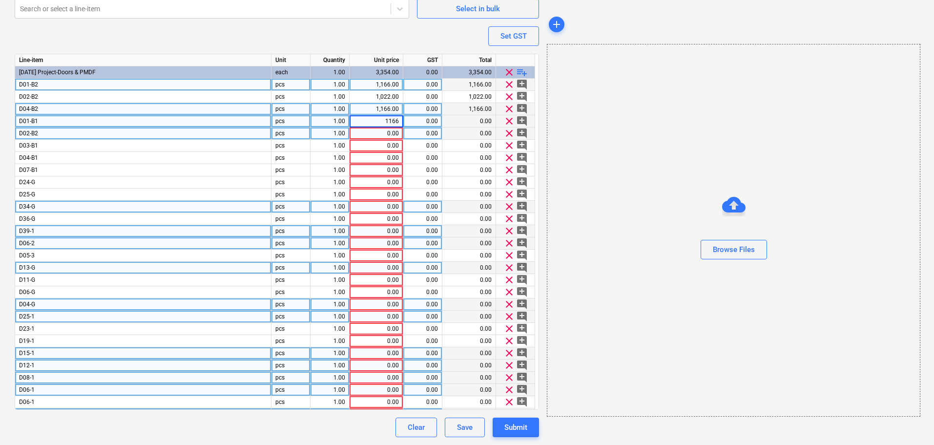
click at [394, 133] on div "0.00" at bounding box center [375, 133] width 45 height 12
type textarea "x"
type input "1166"
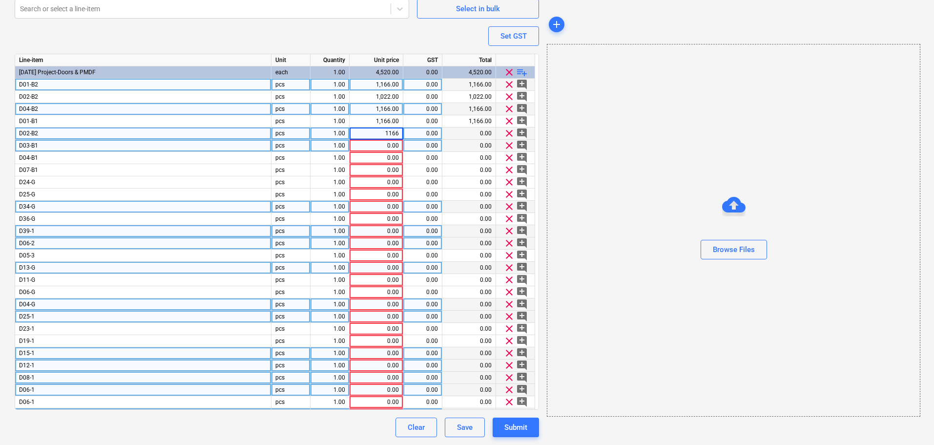
type textarea "x"
click at [380, 145] on div "0.00" at bounding box center [375, 146] width 45 height 12
type input "1022"
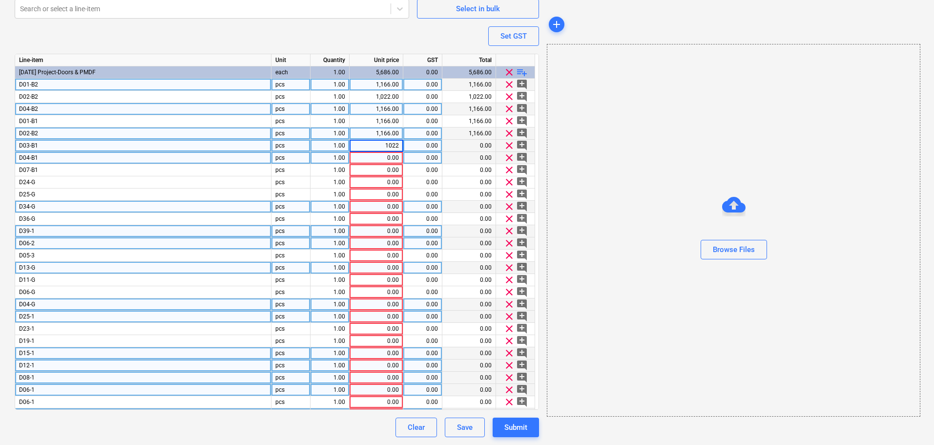
type textarea "x"
click at [384, 162] on div "0.00" at bounding box center [375, 158] width 45 height 12
type input "726"
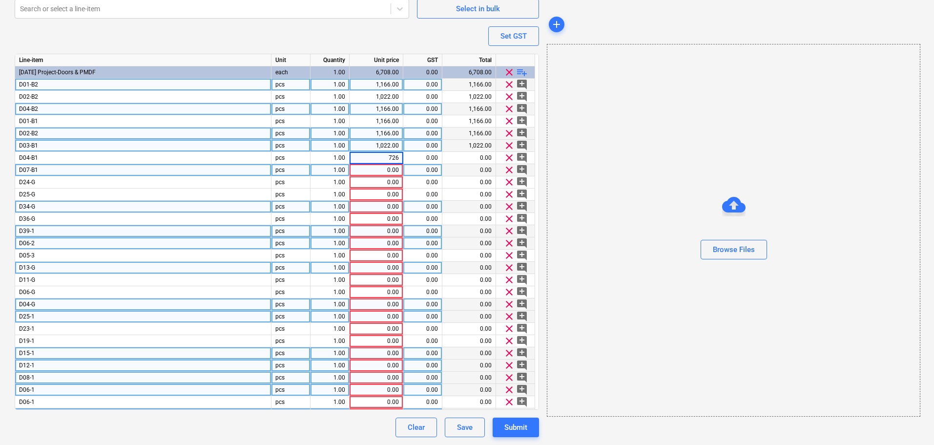
type textarea "x"
click at [376, 168] on div "0.00" at bounding box center [375, 170] width 45 height 12
type input "695"
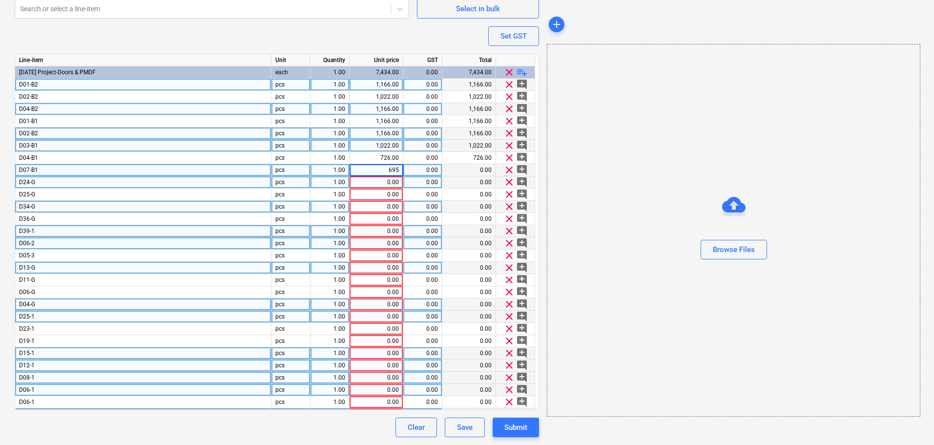
type textarea "x"
click at [379, 178] on div "0.00" at bounding box center [375, 182] width 45 height 12
type input "912"
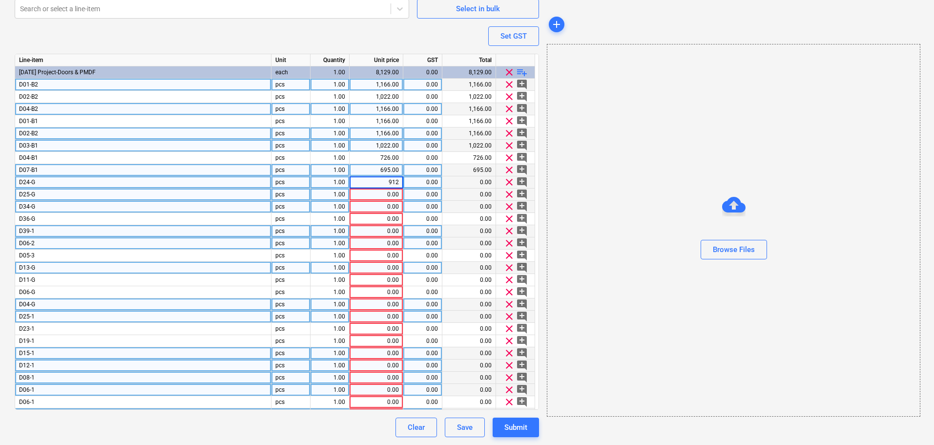
click at [390, 195] on div "0.00" at bounding box center [375, 194] width 45 height 12
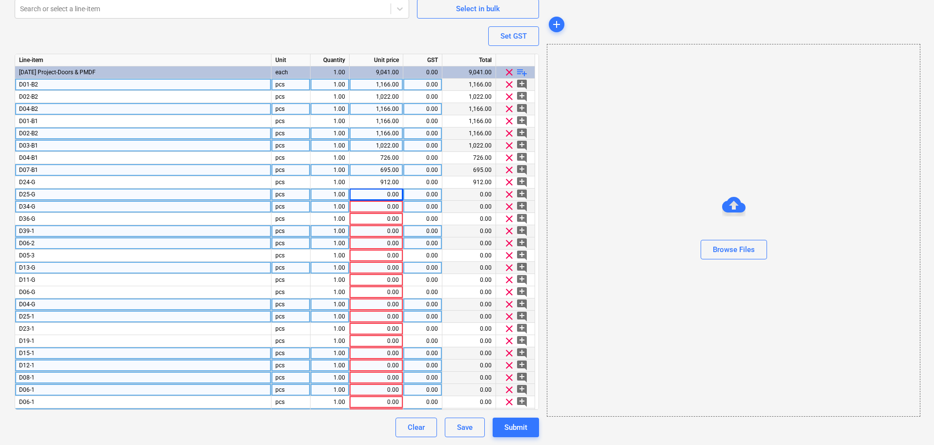
click at [390, 188] on div "912.00" at bounding box center [375, 182] width 45 height 12
click at [391, 190] on div "0.00" at bounding box center [375, 194] width 45 height 12
type textarea "x"
type input "912"
type textarea "x"
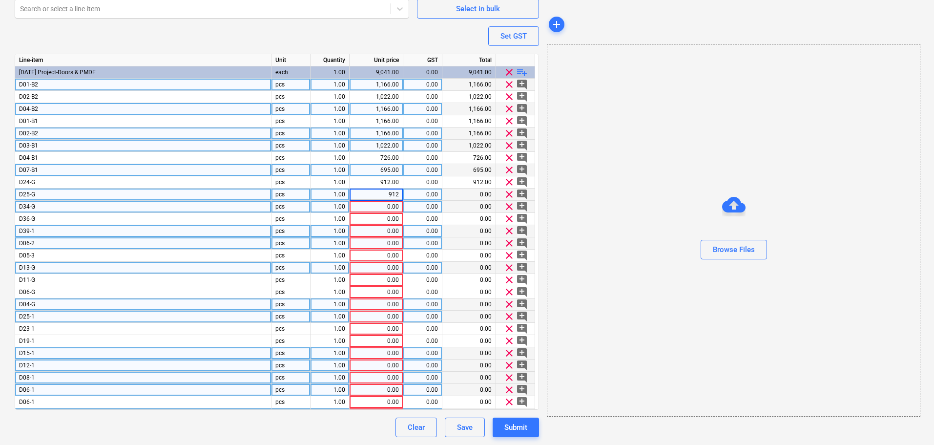
click at [387, 208] on div "0.00" at bounding box center [375, 207] width 45 height 12
click at [392, 204] on input at bounding box center [376, 207] width 53 height 12
type input "714"
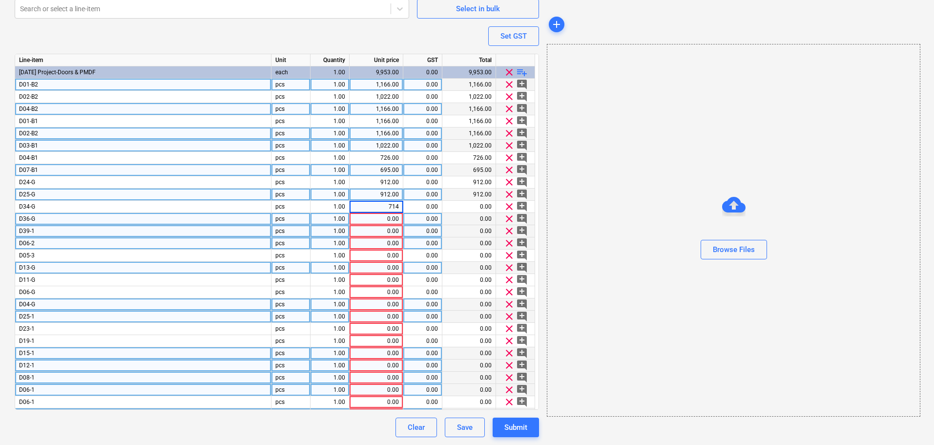
click at [391, 213] on div "0.00" at bounding box center [375, 219] width 45 height 12
click at [387, 227] on div "0.00" at bounding box center [375, 231] width 45 height 12
click at [388, 241] on div "0.00" at bounding box center [375, 243] width 45 height 12
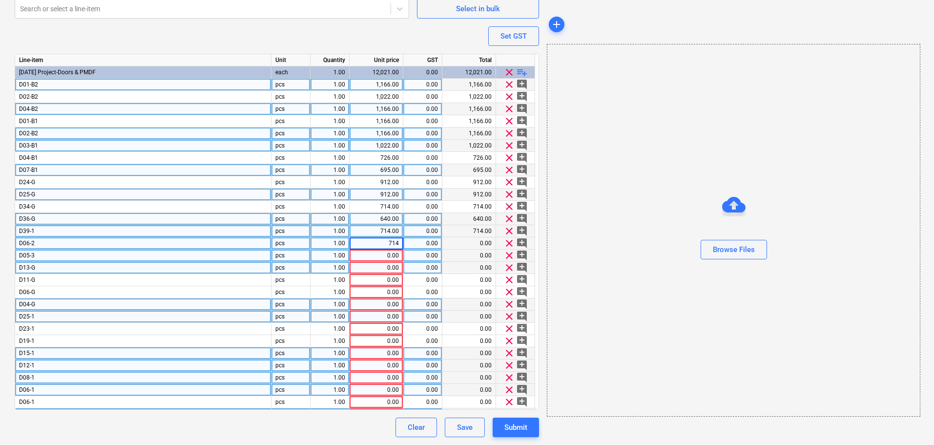
click at [388, 256] on div "0.00" at bounding box center [375, 255] width 45 height 12
click at [389, 262] on div "0.00" at bounding box center [375, 268] width 45 height 12
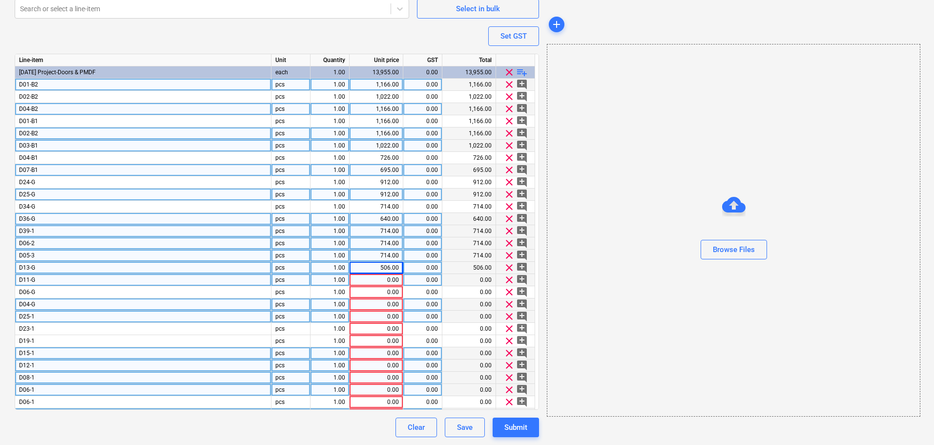
click at [394, 280] on div "0.00" at bounding box center [375, 280] width 45 height 12
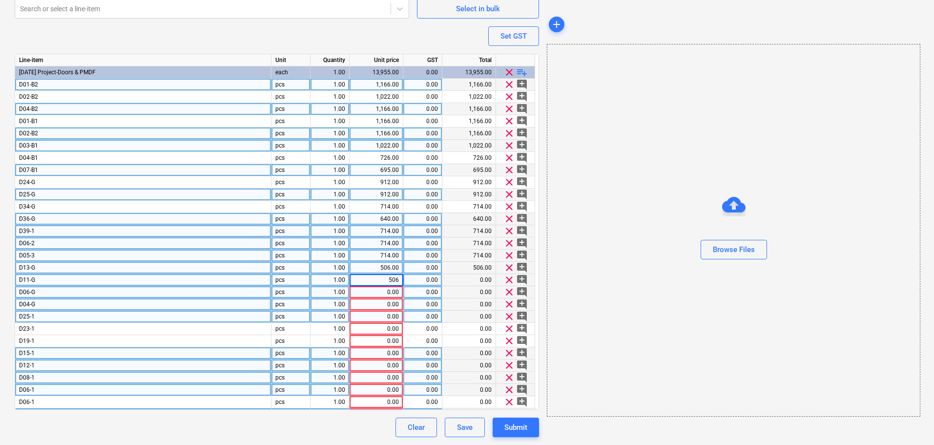
click at [392, 289] on div "0.00" at bounding box center [375, 292] width 45 height 12
click at [388, 304] on div "0.00" at bounding box center [375, 304] width 45 height 12
click at [374, 319] on div "0.00" at bounding box center [375, 316] width 45 height 12
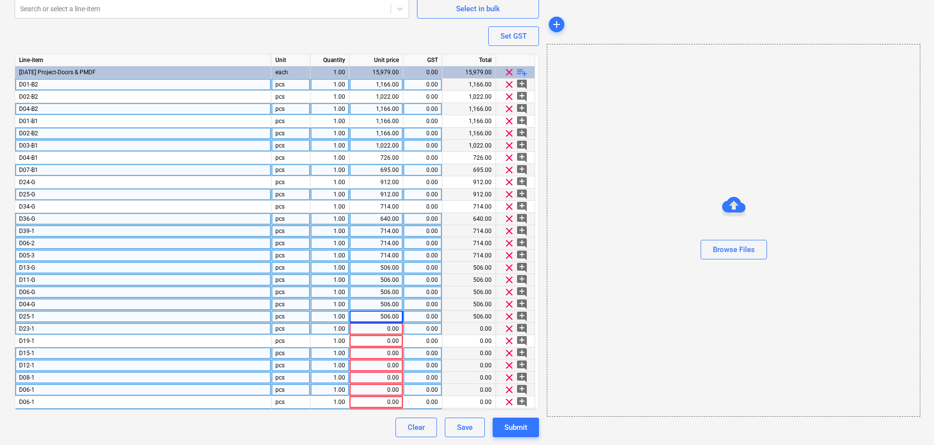
click at [353, 330] on div "0.00" at bounding box center [377, 329] width 54 height 12
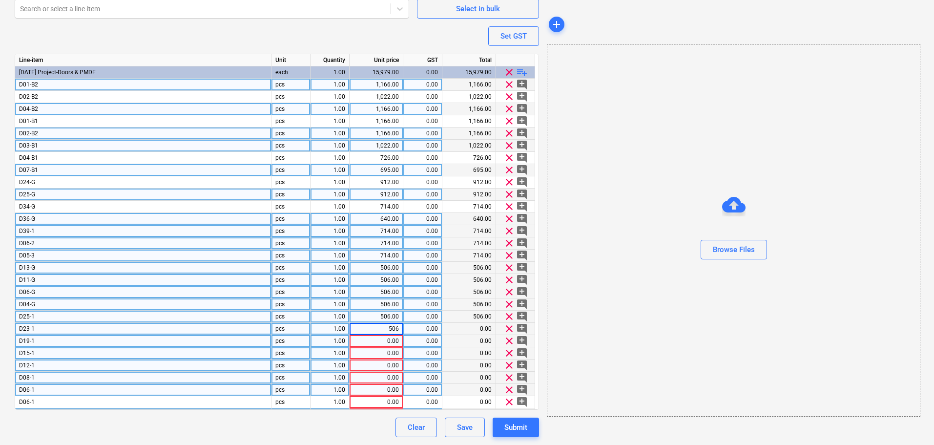
click at [367, 342] on div "0.00" at bounding box center [375, 341] width 45 height 12
click at [374, 350] on div "0.00" at bounding box center [375, 353] width 45 height 12
click at [387, 370] on div "0.00" at bounding box center [375, 365] width 45 height 12
click at [392, 378] on div "0.00" at bounding box center [375, 377] width 45 height 12
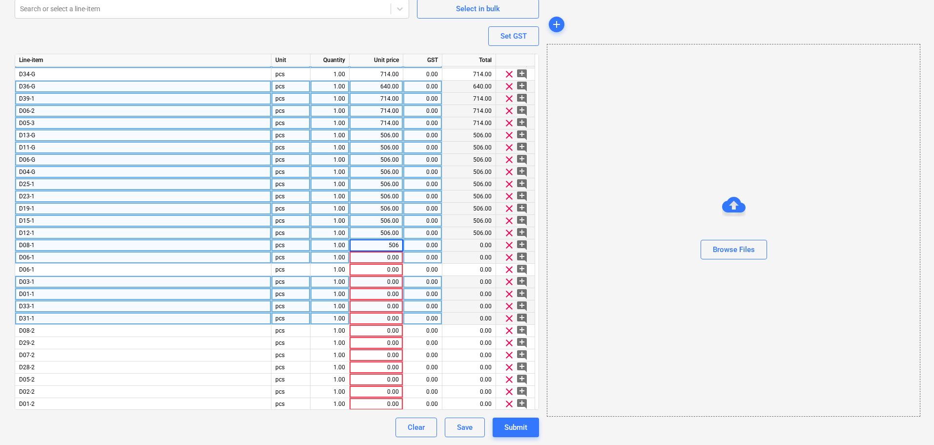
scroll to position [146, 0]
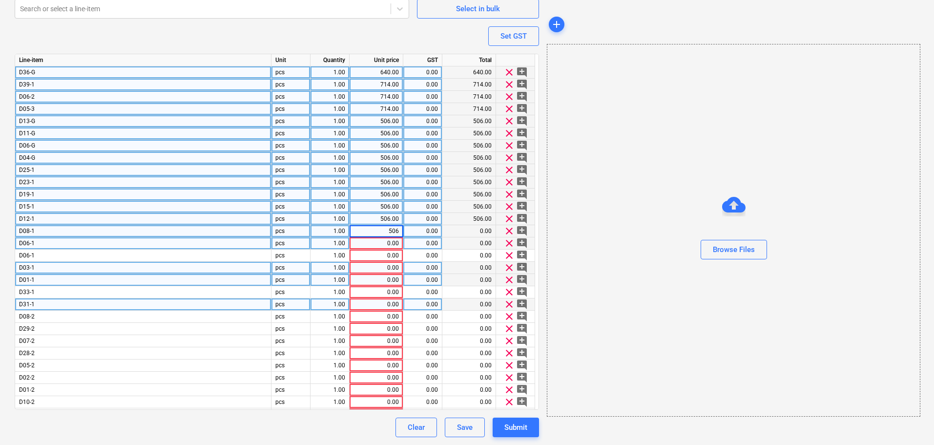
click at [366, 244] on div "0.00" at bounding box center [375, 243] width 45 height 12
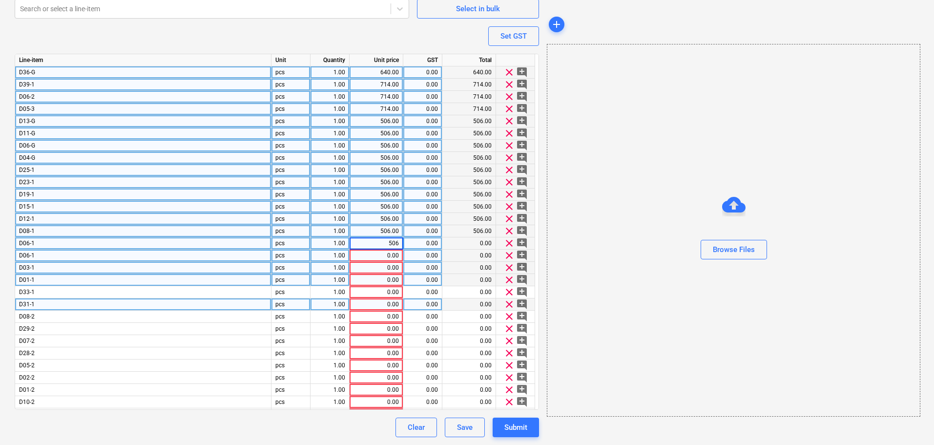
click at [387, 260] on div "0.00" at bounding box center [375, 255] width 45 height 12
click at [379, 259] on div "0.00" at bounding box center [375, 255] width 45 height 12
click at [384, 267] on div "0.00" at bounding box center [375, 268] width 45 height 12
click at [364, 277] on div "0.00" at bounding box center [375, 280] width 45 height 12
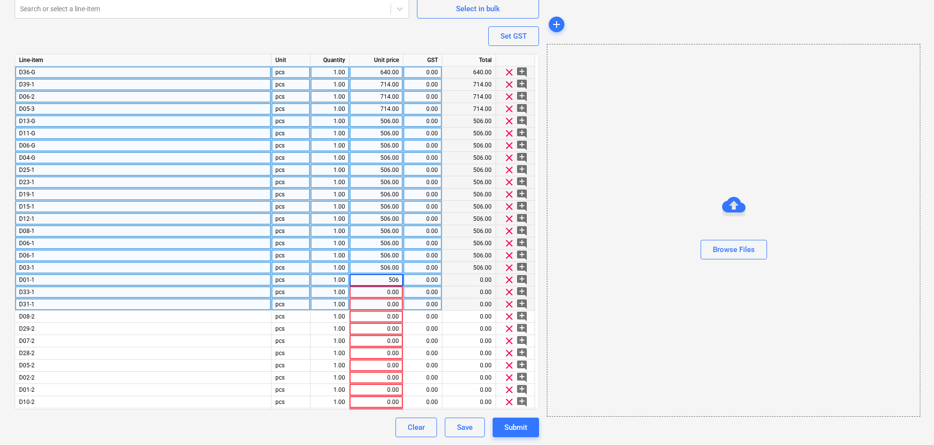
click at [382, 289] on div "0.00" at bounding box center [375, 292] width 45 height 12
click at [401, 304] on div "0.00" at bounding box center [377, 304] width 54 height 12
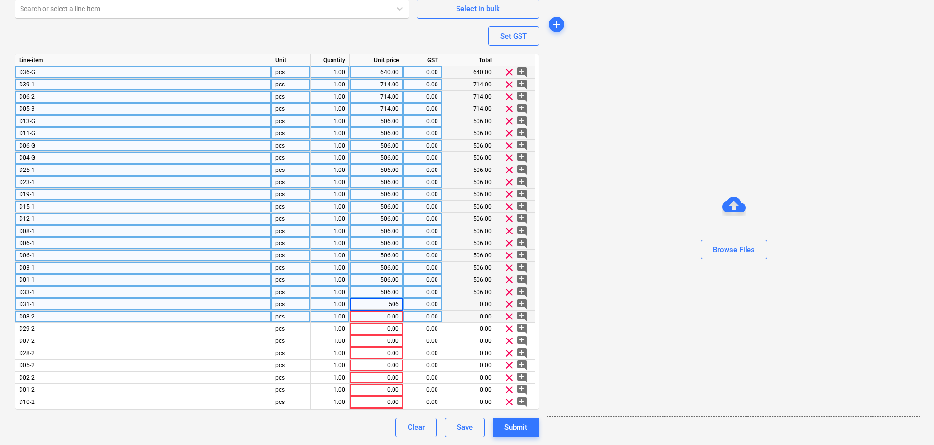
click at [388, 315] on div "0.00" at bounding box center [375, 316] width 45 height 12
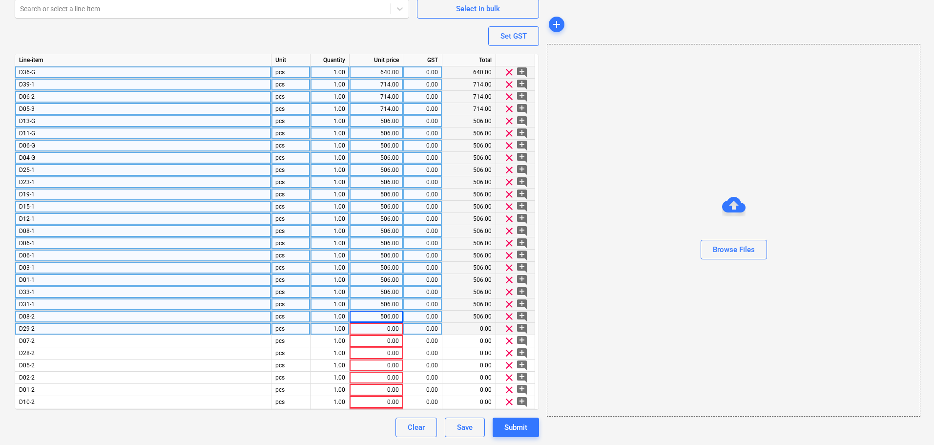
click at [392, 325] on div "0.00" at bounding box center [375, 329] width 45 height 12
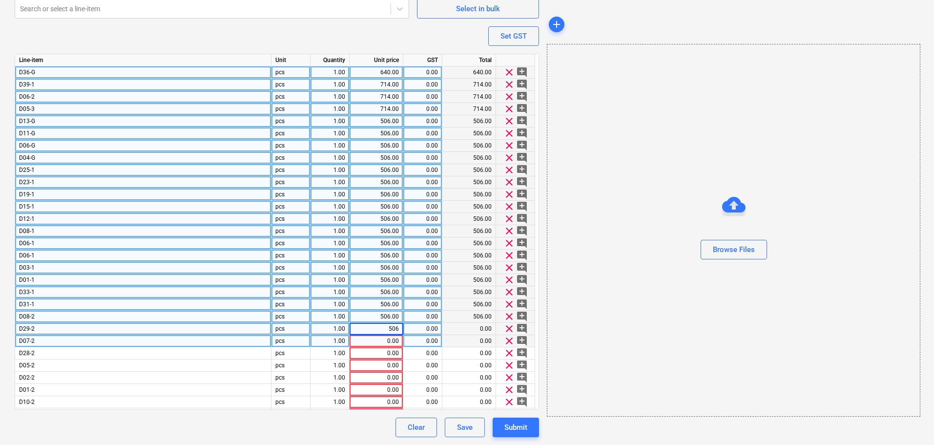
click at [388, 345] on div "0.00" at bounding box center [375, 341] width 45 height 12
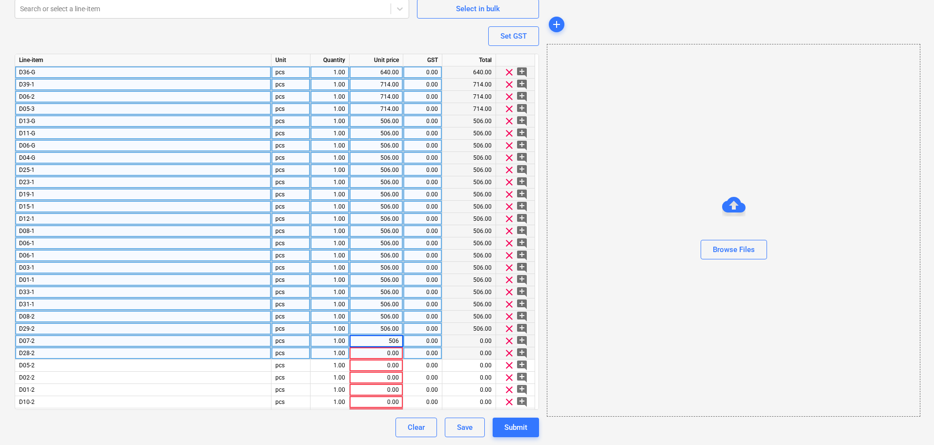
click at [393, 355] on div "0.00" at bounding box center [375, 353] width 45 height 12
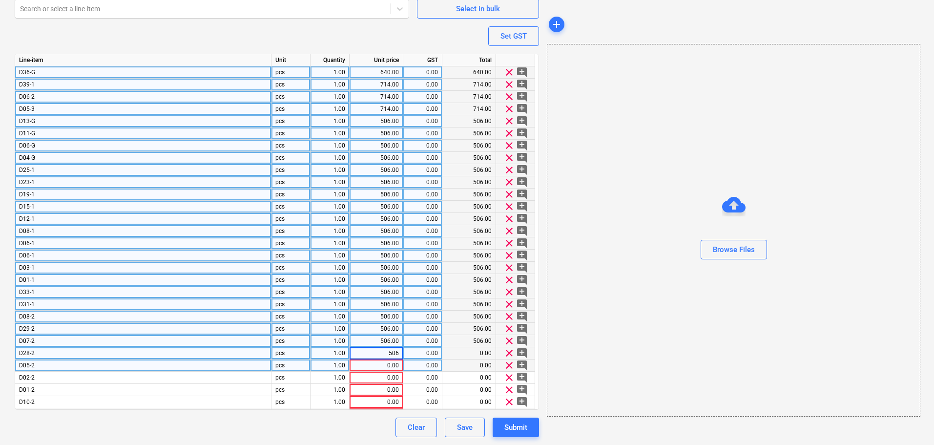
click at [384, 366] on div "0.00" at bounding box center [375, 365] width 45 height 12
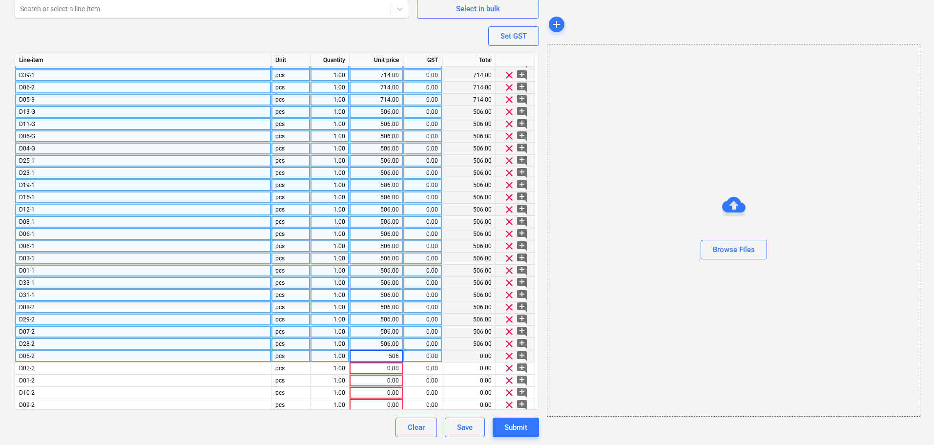
scroll to position [182, 0]
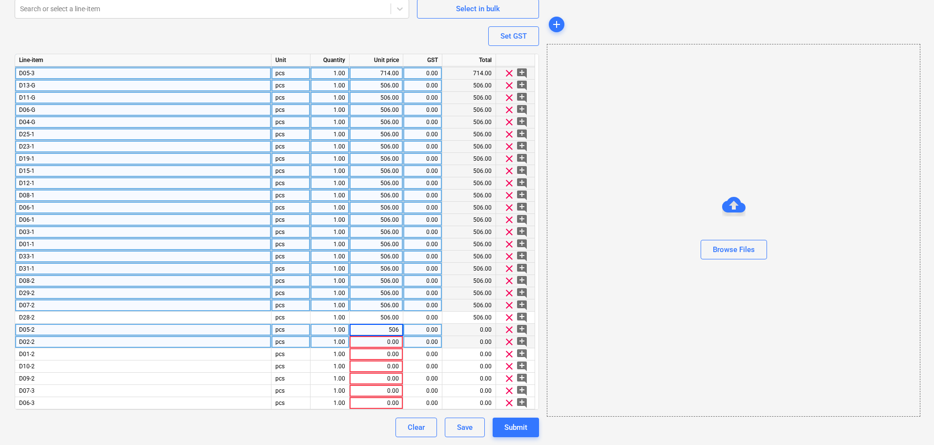
click at [367, 339] on div "0.00" at bounding box center [375, 342] width 45 height 12
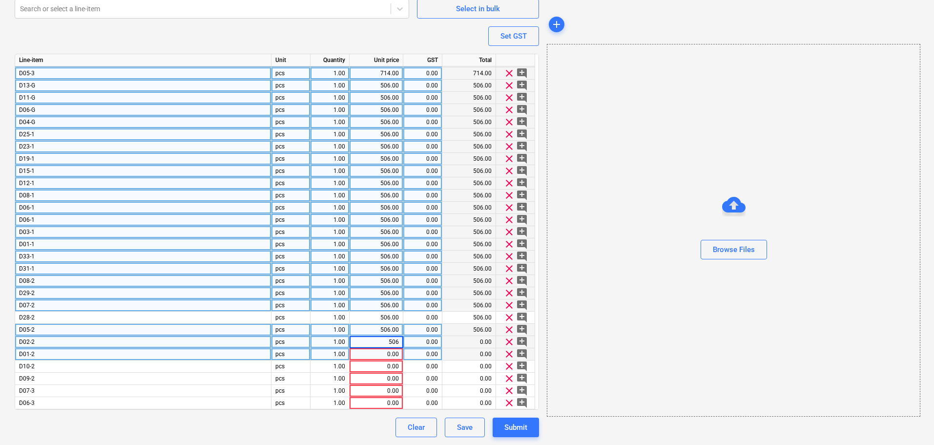
click at [365, 354] on div "0.00" at bounding box center [375, 354] width 45 height 12
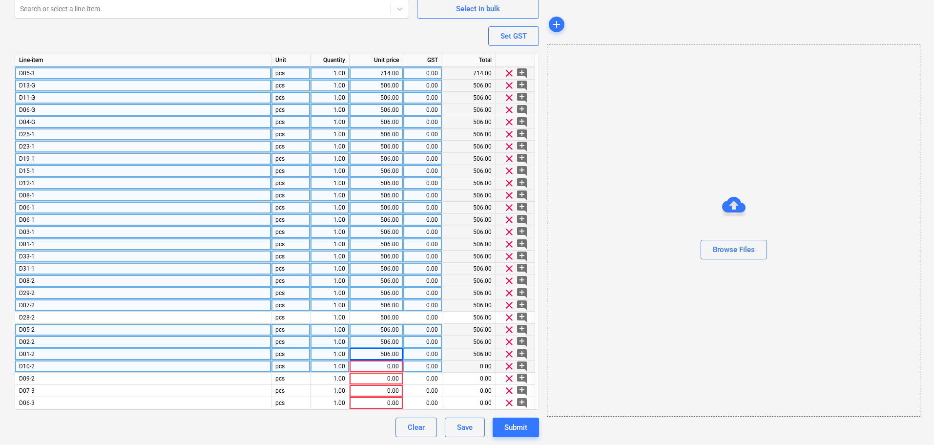
click at [371, 368] on div "0.00" at bounding box center [375, 366] width 45 height 12
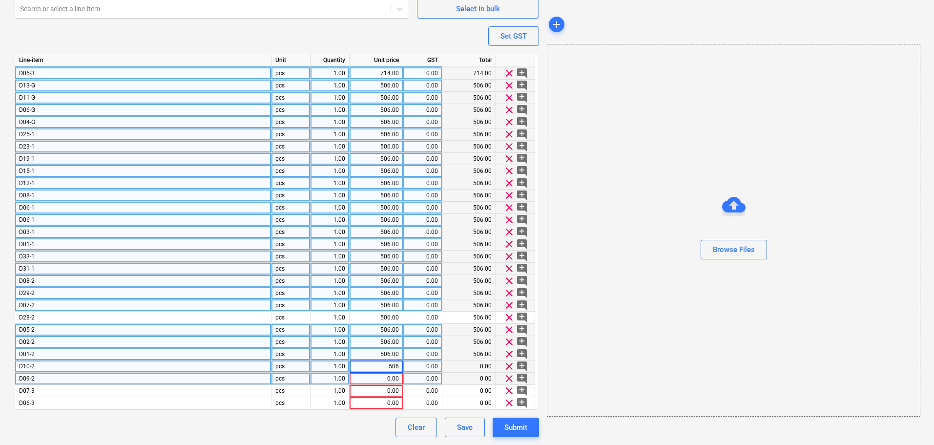
click at [374, 375] on div "0.00" at bounding box center [375, 378] width 45 height 12
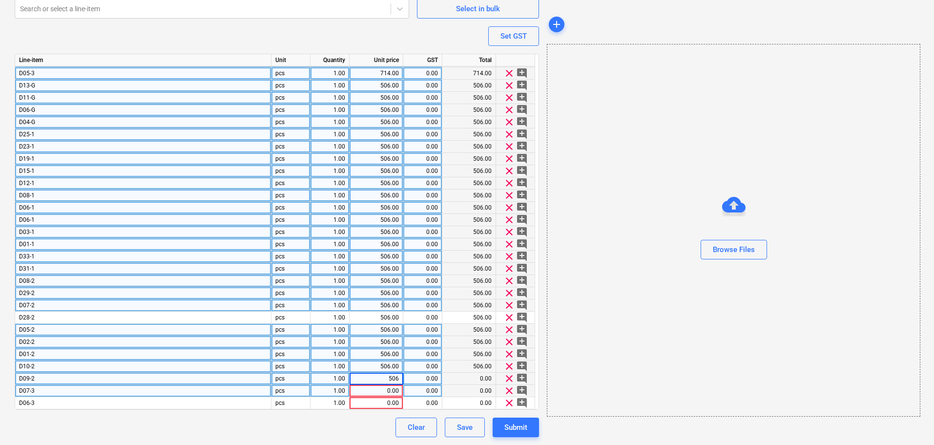
click at [381, 392] on div "0.00" at bounding box center [375, 391] width 45 height 12
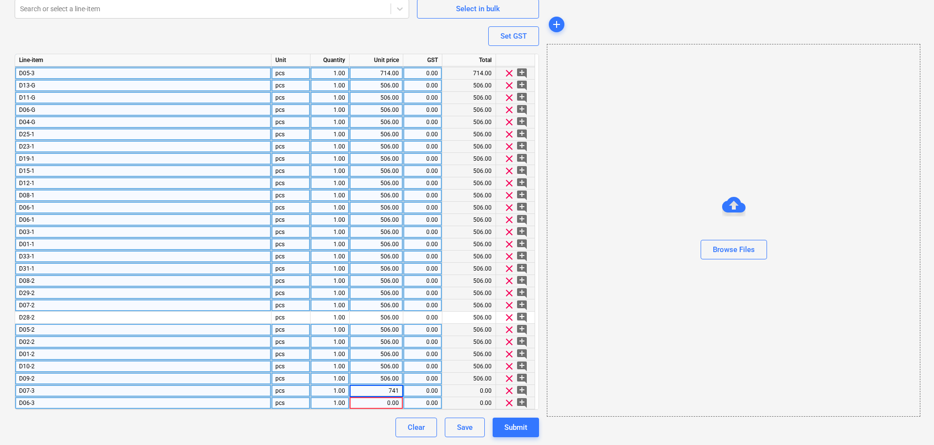
click at [380, 401] on div "0.00" at bounding box center [375, 403] width 45 height 12
click at [498, 308] on div "clear add_comment" at bounding box center [515, 305] width 39 height 12
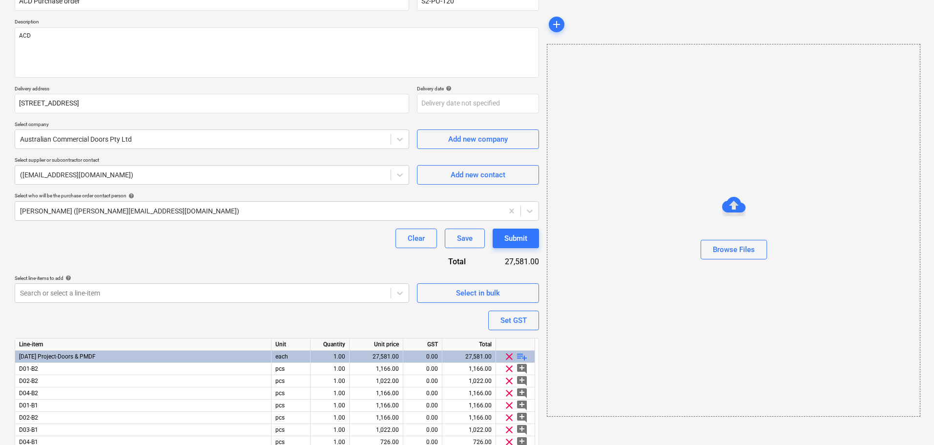
scroll to position [244, 0]
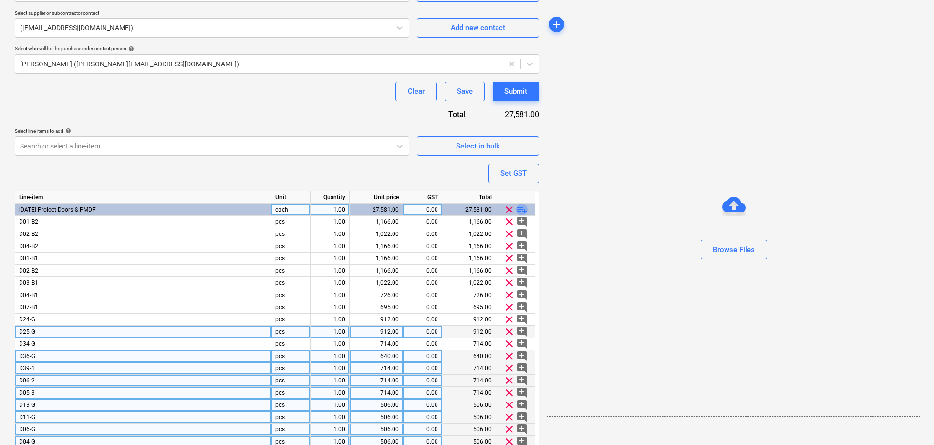
click at [519, 209] on span "playlist_add" at bounding box center [522, 210] width 12 height 12
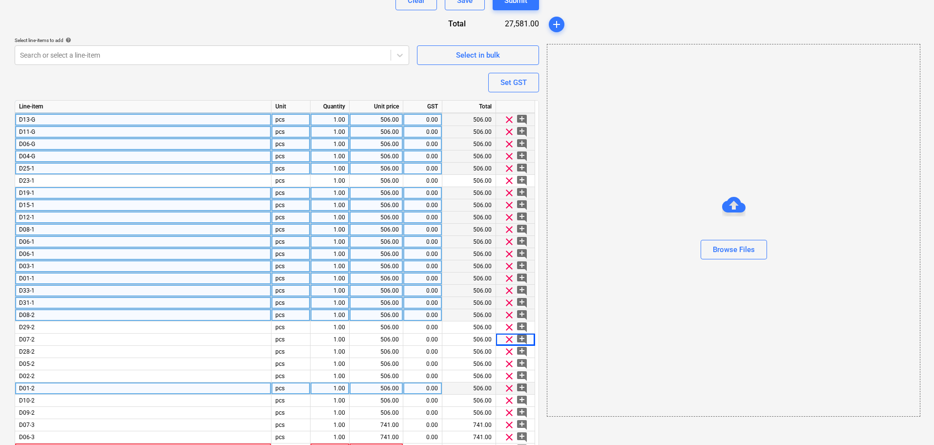
scroll to position [381, 0]
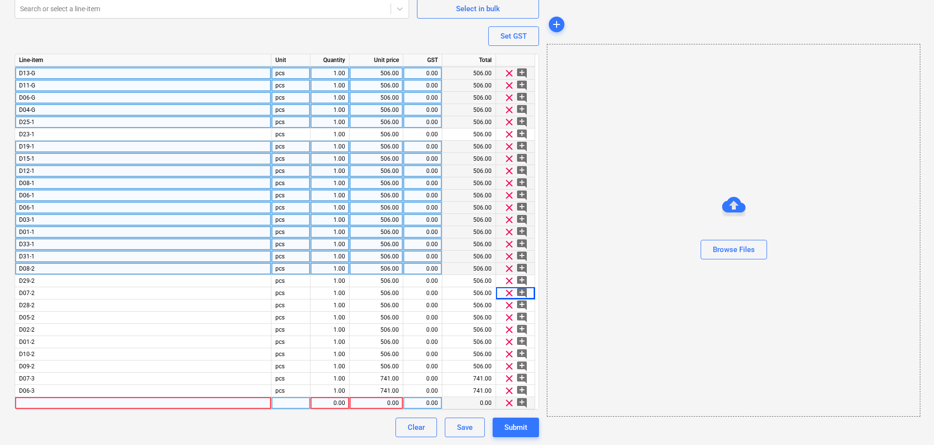
click at [204, 404] on div at bounding box center [143, 403] width 256 height 12
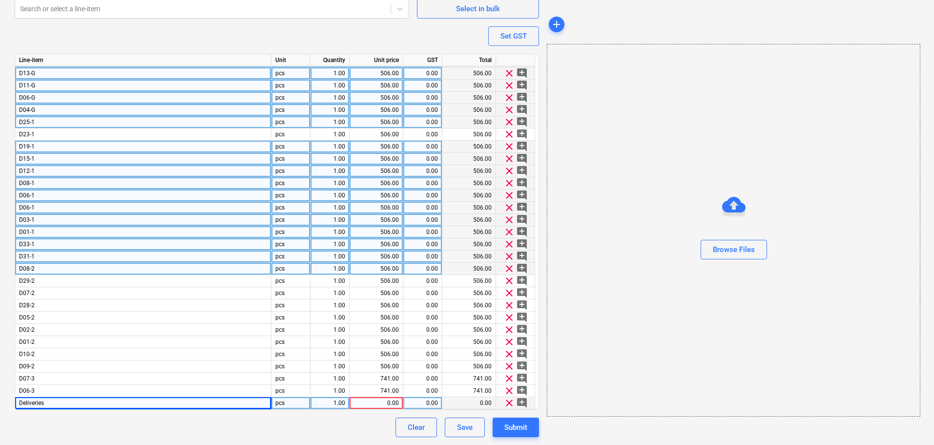
click at [186, 425] on div "Clear Save Submit" at bounding box center [277, 427] width 524 height 20
click at [394, 398] on div "0.00" at bounding box center [375, 403] width 45 height 12
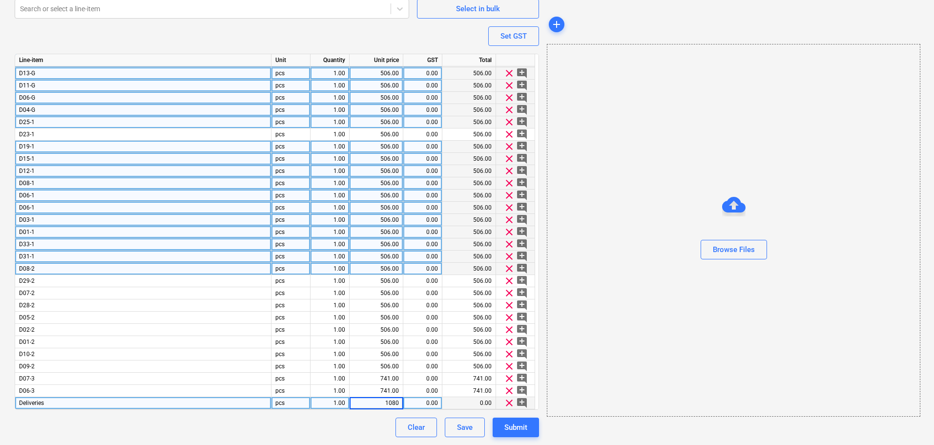
click at [614, 350] on div "Browse Files" at bounding box center [733, 230] width 373 height 372
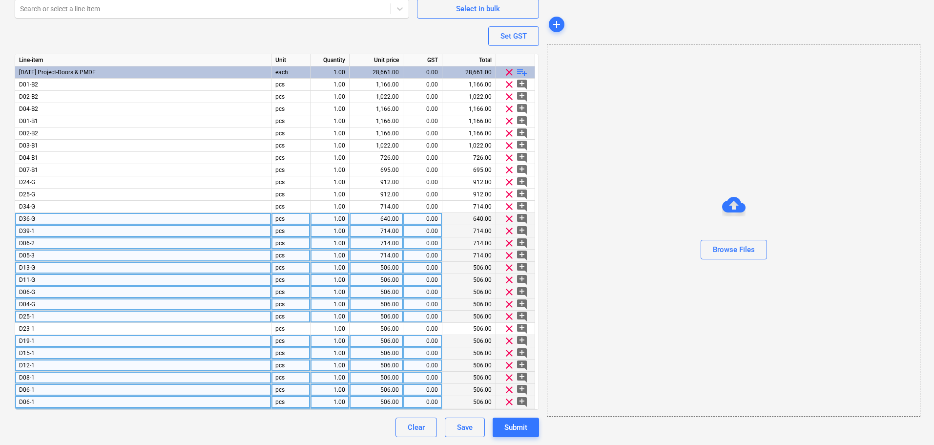
scroll to position [88, 0]
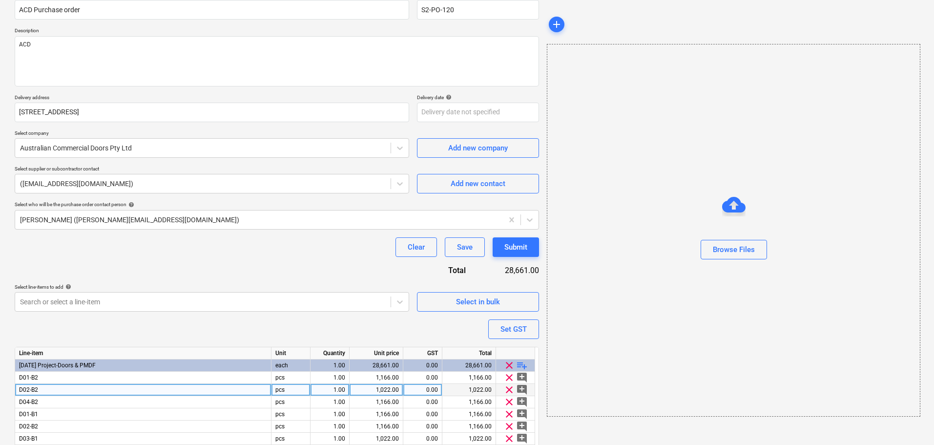
click at [482, 392] on div "1,022.00" at bounding box center [469, 390] width 54 height 12
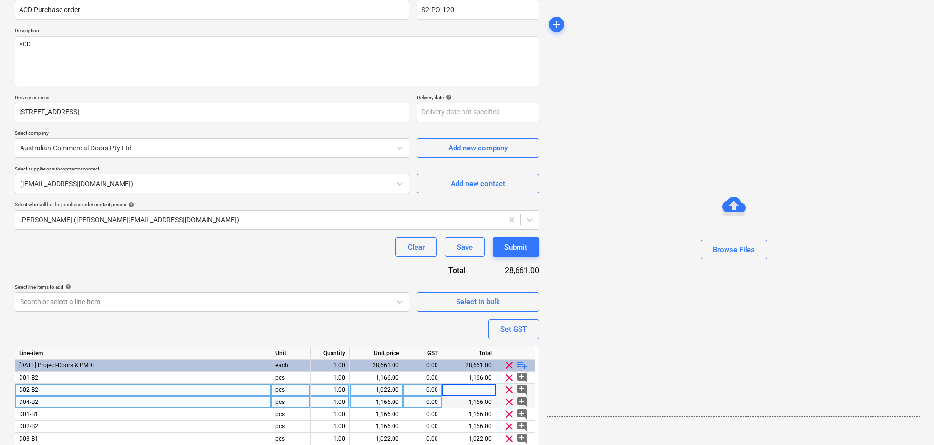
click at [484, 401] on div "1,166.00" at bounding box center [469, 402] width 54 height 12
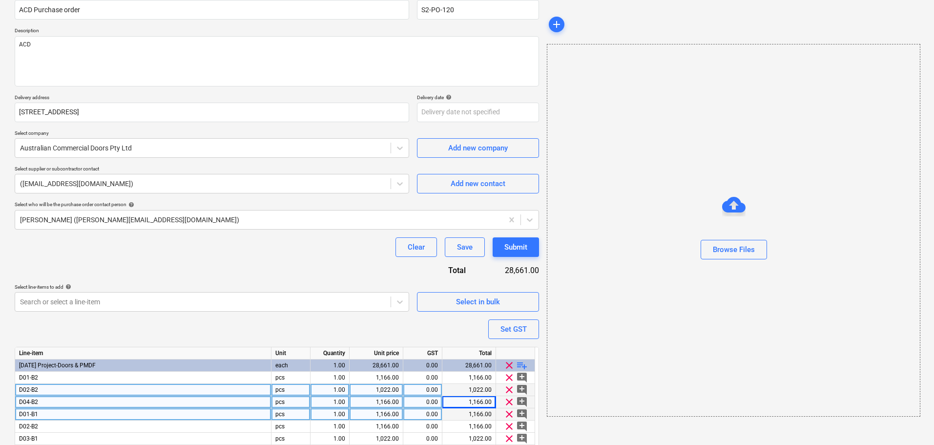
click at [485, 420] on div "1,166.00" at bounding box center [469, 414] width 54 height 12
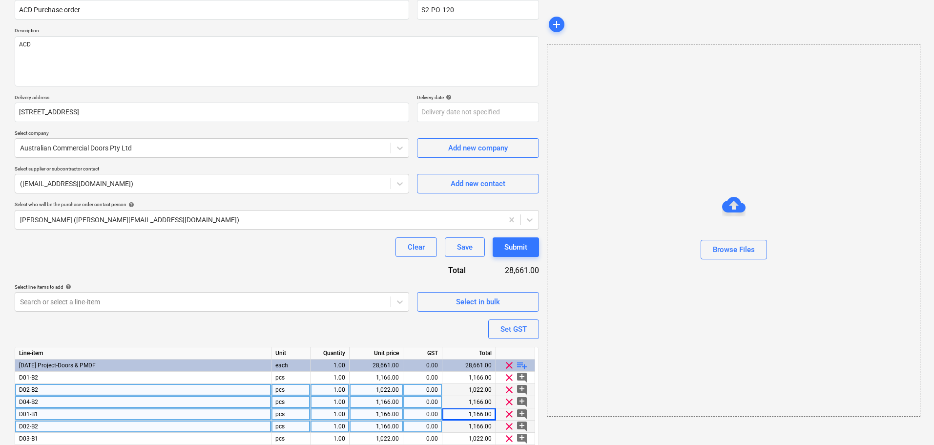
click at [485, 422] on div "1,166.00" at bounding box center [469, 426] width 54 height 12
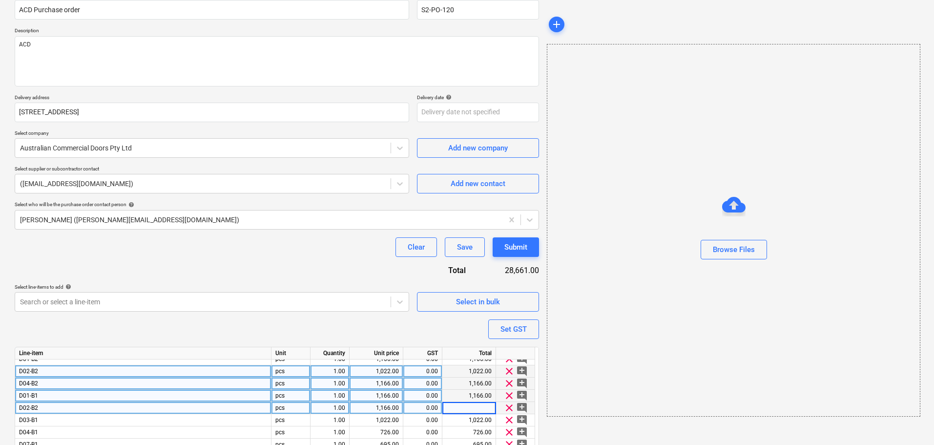
scroll to position [49, 0]
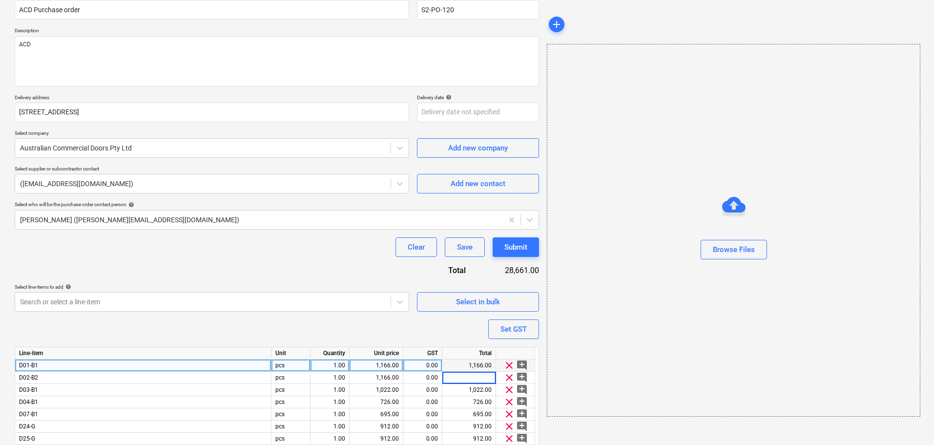
click at [649, 358] on div "Browse Files" at bounding box center [733, 230] width 373 height 372
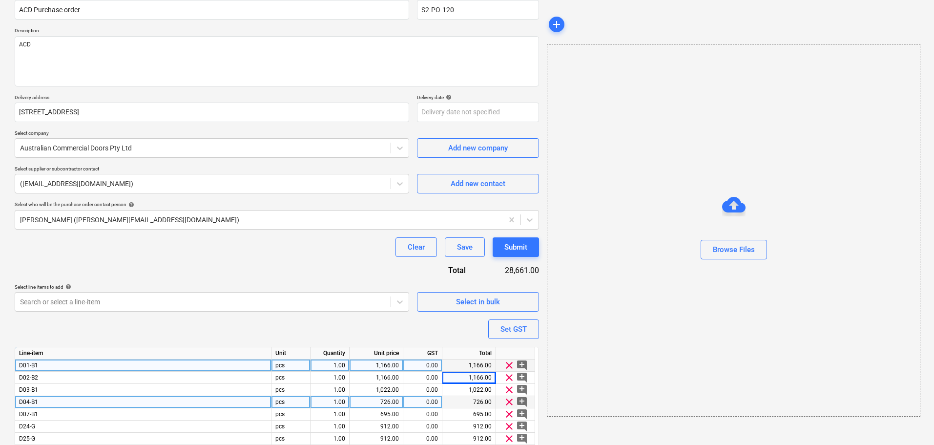
click at [479, 403] on div "726.00" at bounding box center [469, 402] width 54 height 12
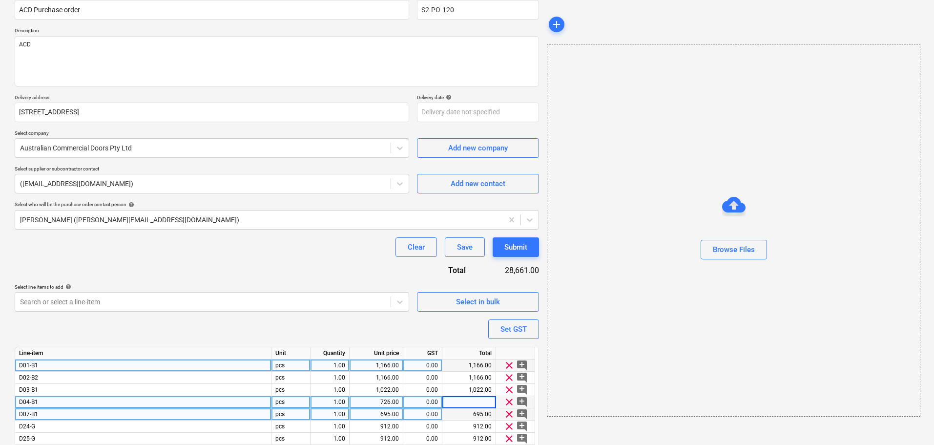
click at [475, 418] on div "695.00" at bounding box center [469, 414] width 54 height 12
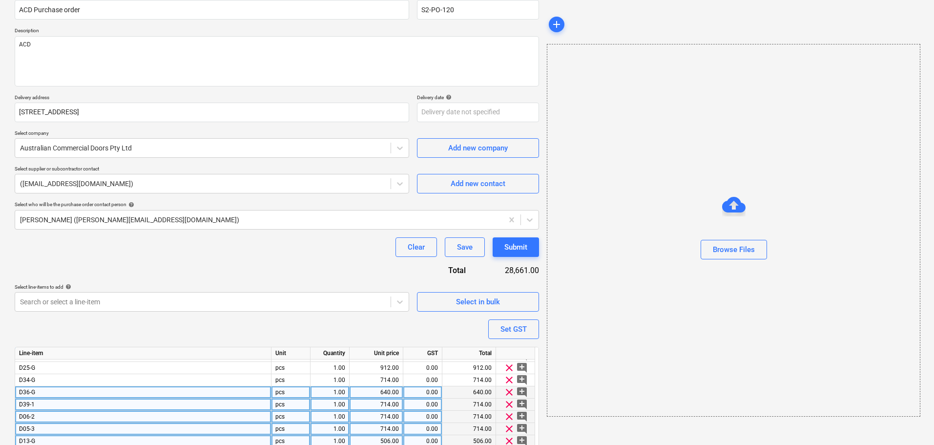
scroll to position [98, 0]
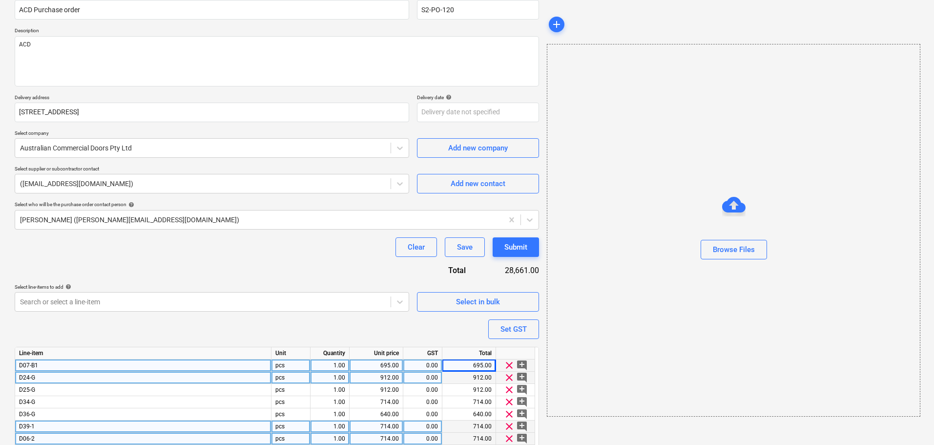
click at [480, 381] on div "912.00" at bounding box center [469, 377] width 54 height 12
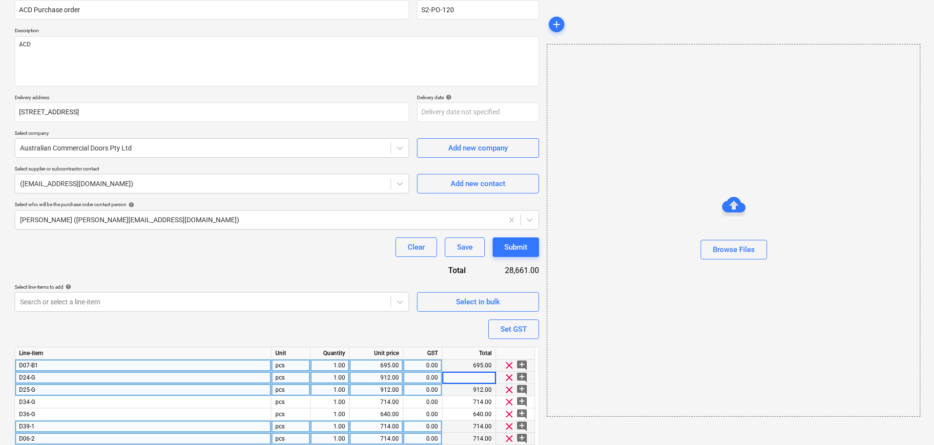
click at [482, 391] on div "912.00" at bounding box center [469, 390] width 54 height 12
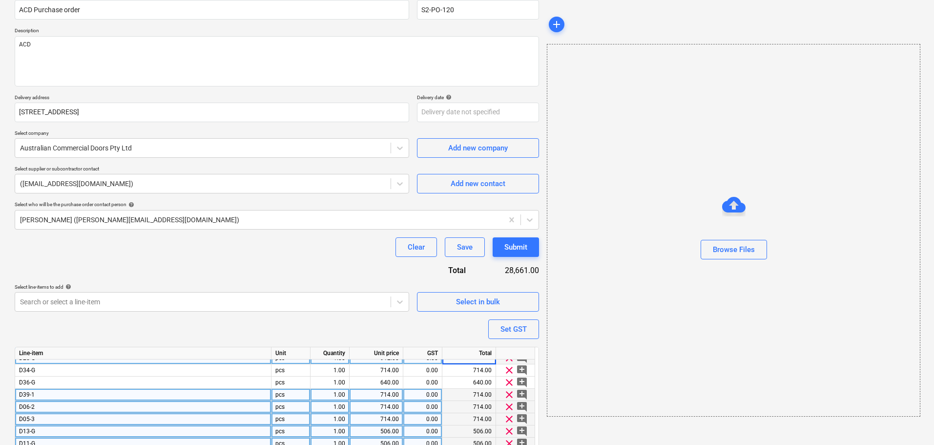
scroll to position [146, 0]
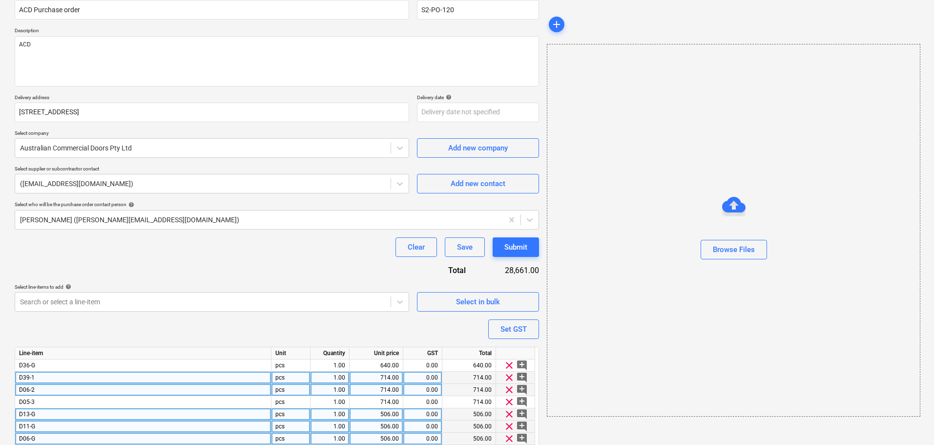
click at [481, 378] on div "714.00" at bounding box center [469, 377] width 54 height 12
click at [476, 393] on div "714.00" at bounding box center [469, 390] width 54 height 12
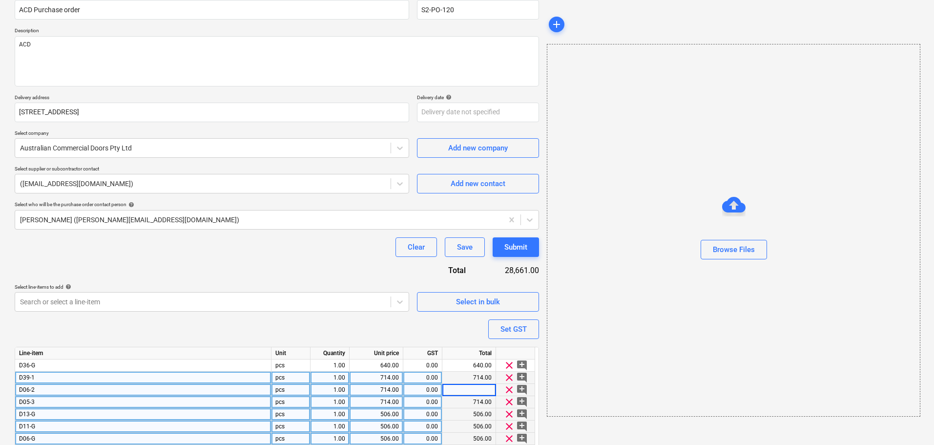
click at [484, 405] on div "714.00" at bounding box center [469, 402] width 54 height 12
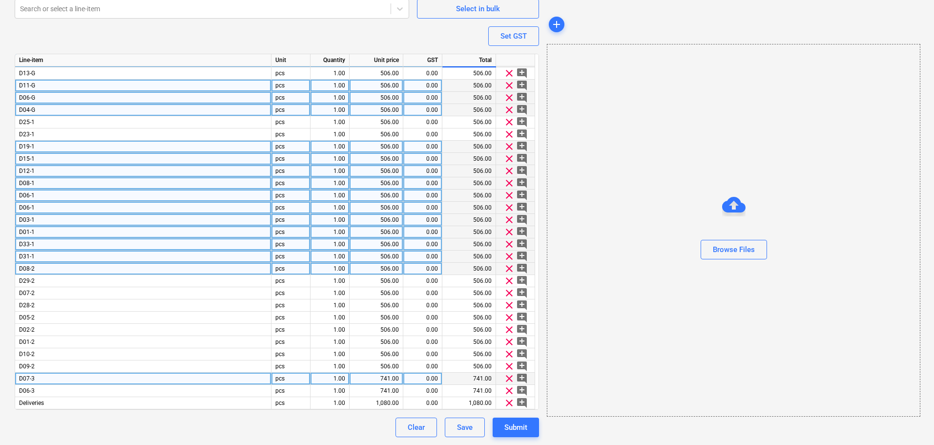
scroll to position [0, 0]
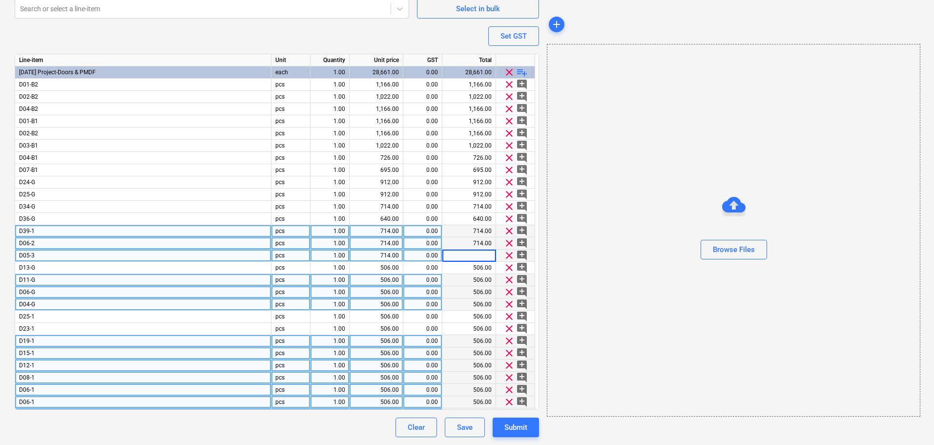
click at [646, 283] on div "Browse Files" at bounding box center [733, 230] width 373 height 372
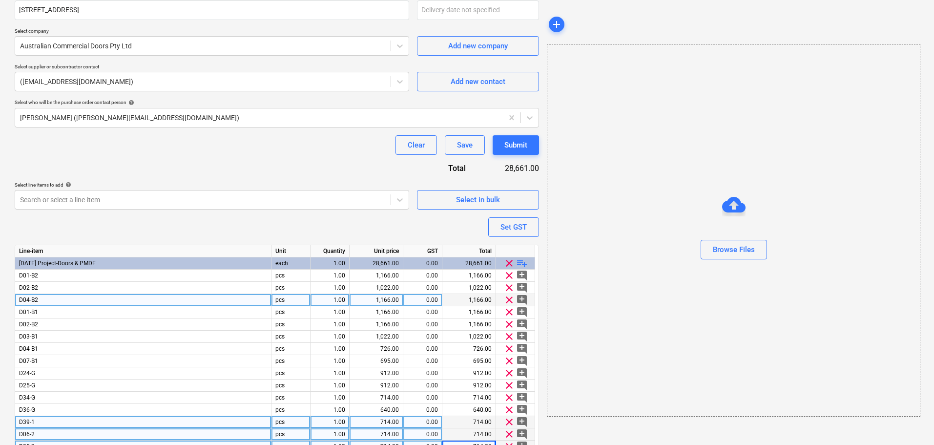
scroll to position [186, 0]
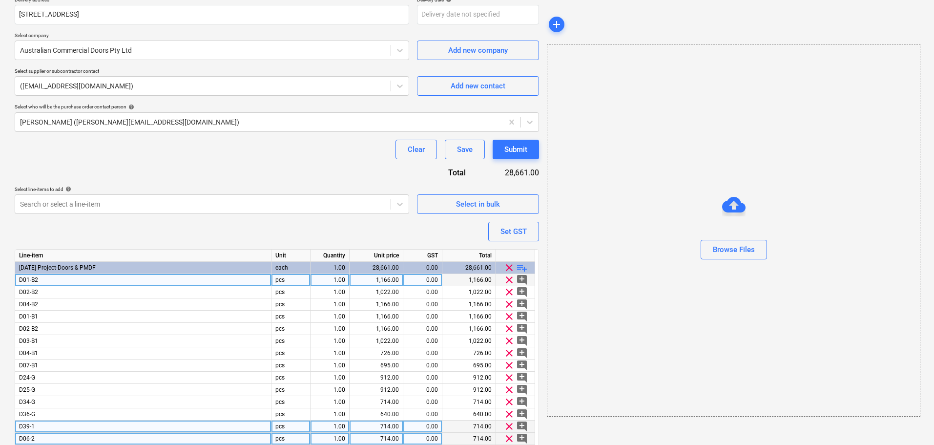
click at [475, 279] on div "1,166.00" at bounding box center [469, 280] width 54 height 12
click at [757, 286] on div "Browse Files" at bounding box center [733, 230] width 373 height 372
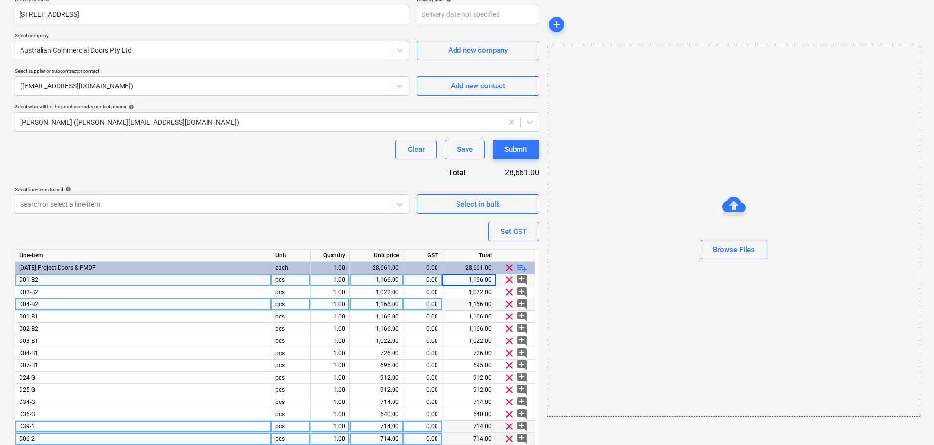
click at [461, 305] on div "1,166.00" at bounding box center [469, 304] width 54 height 12
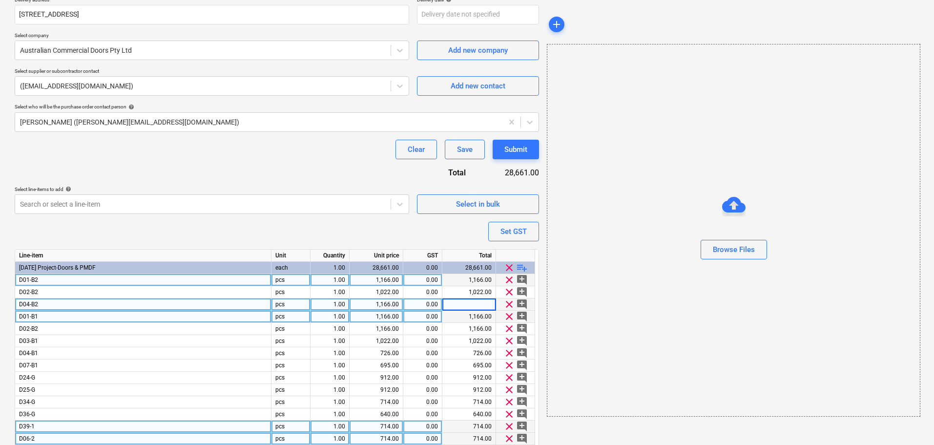
click at [463, 314] on div "1,166.00" at bounding box center [469, 316] width 54 height 12
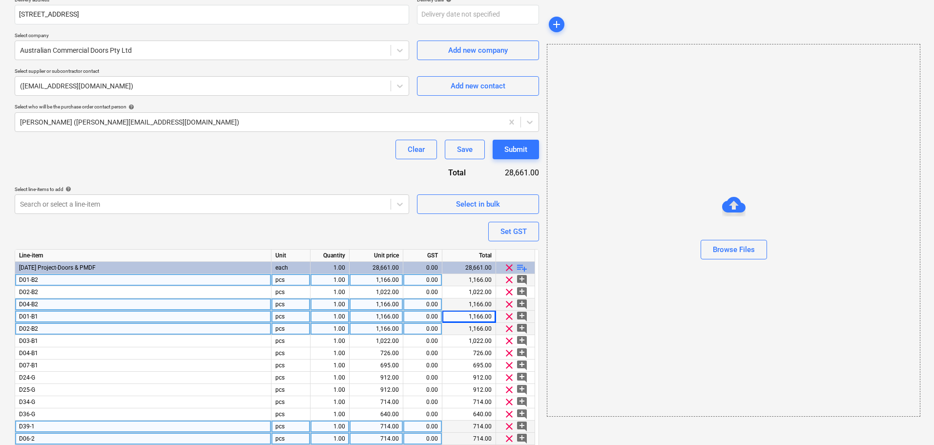
click at [464, 330] on div "1,166.00" at bounding box center [469, 329] width 54 height 12
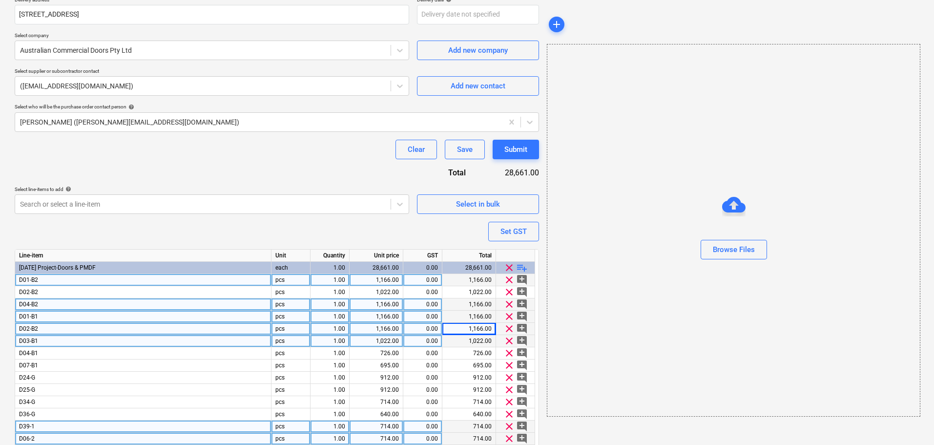
click at [468, 338] on div "1,022.00" at bounding box center [469, 341] width 54 height 12
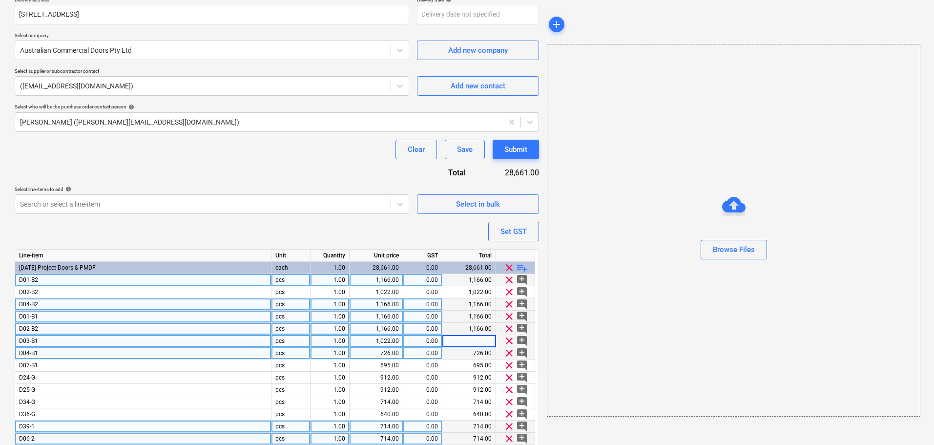
click at [461, 352] on div "726.00" at bounding box center [469, 353] width 54 height 12
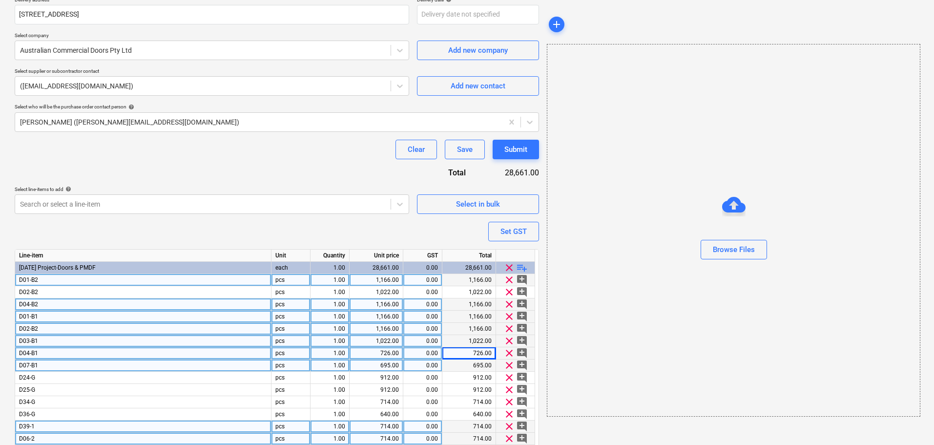
click at [454, 365] on div "695.00" at bounding box center [469, 365] width 54 height 12
click at [428, 366] on div "0.00" at bounding box center [422, 365] width 31 height 12
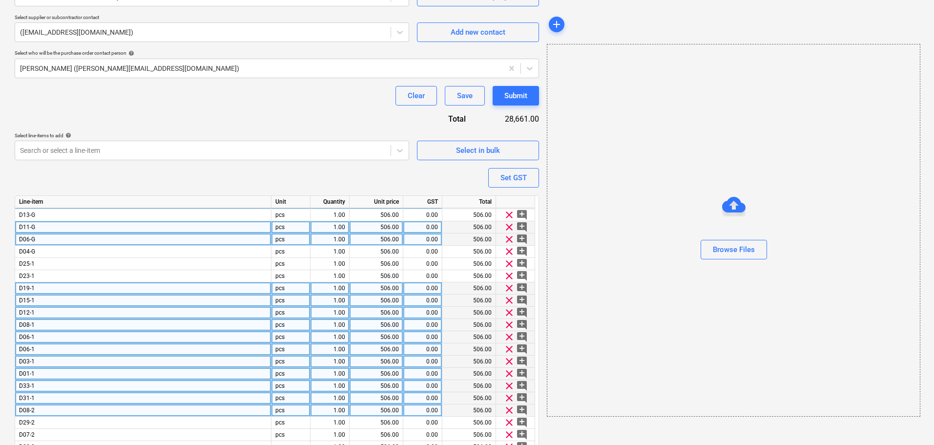
scroll to position [381, 0]
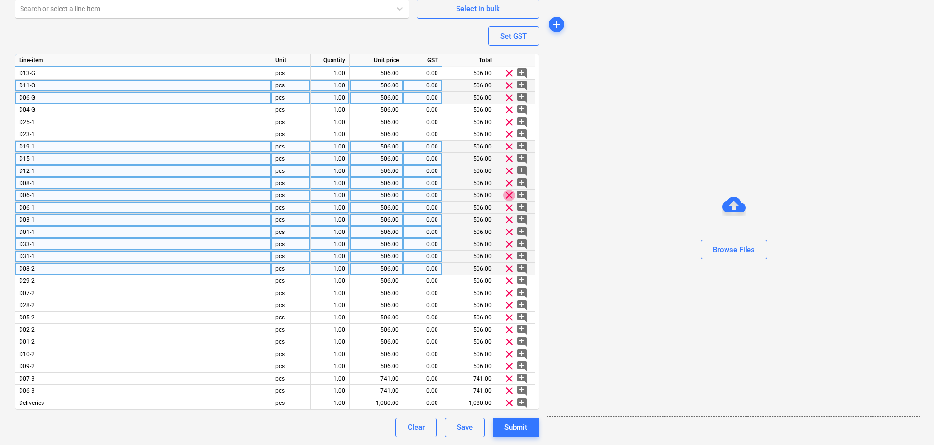
click at [512, 198] on span "clear" at bounding box center [509, 195] width 12 height 12
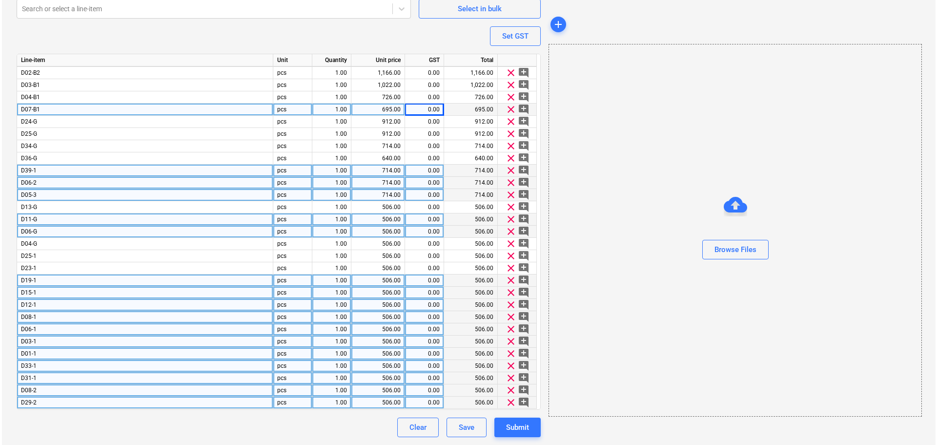
scroll to position [182, 0]
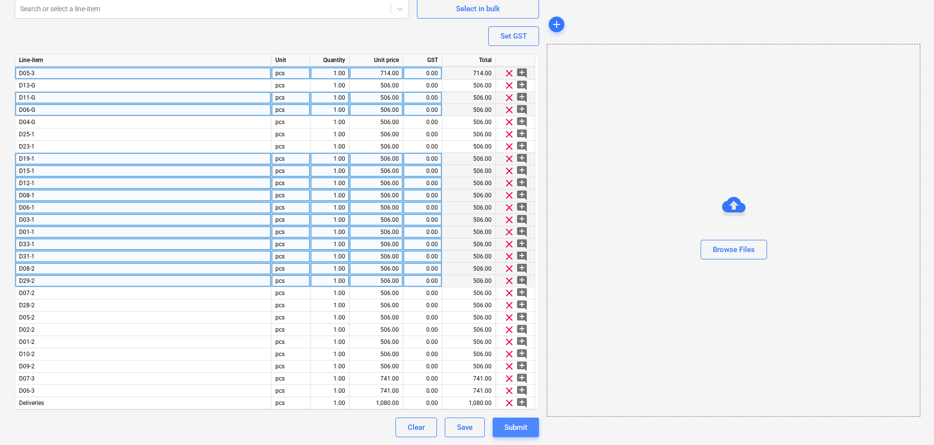
click at [525, 427] on div "Submit" at bounding box center [515, 427] width 23 height 13
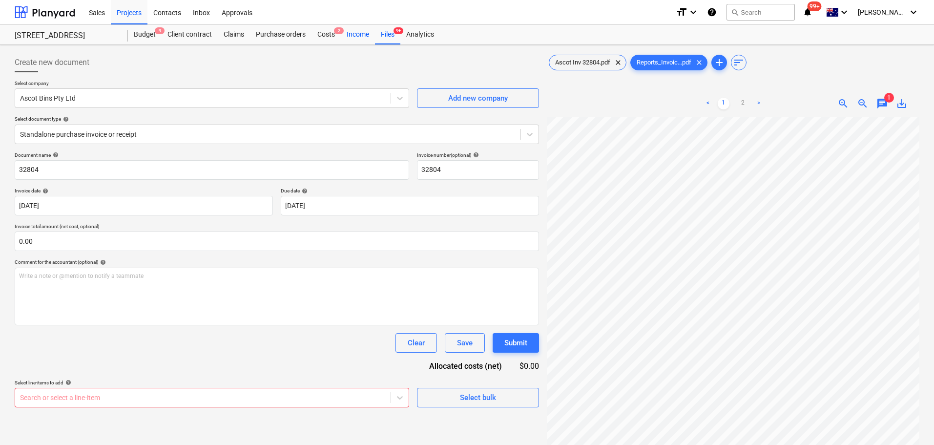
scroll to position [70, 6]
click at [384, 30] on div "Files 9+" at bounding box center [387, 35] width 25 height 20
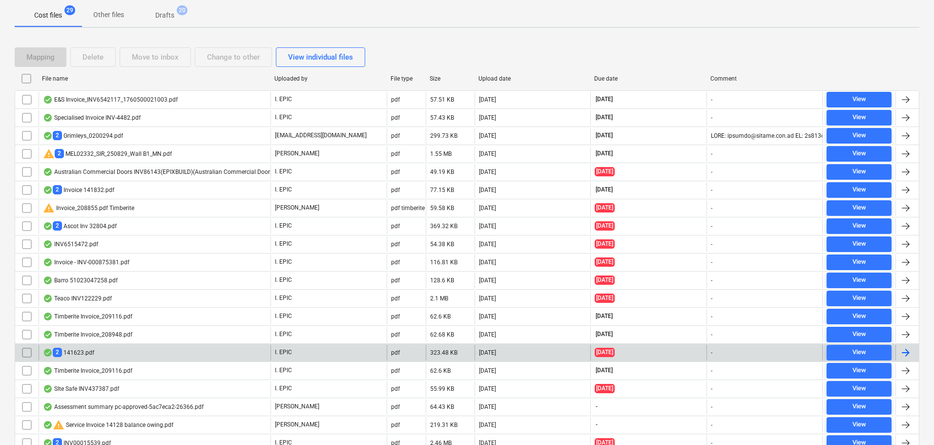
scroll to position [244, 0]
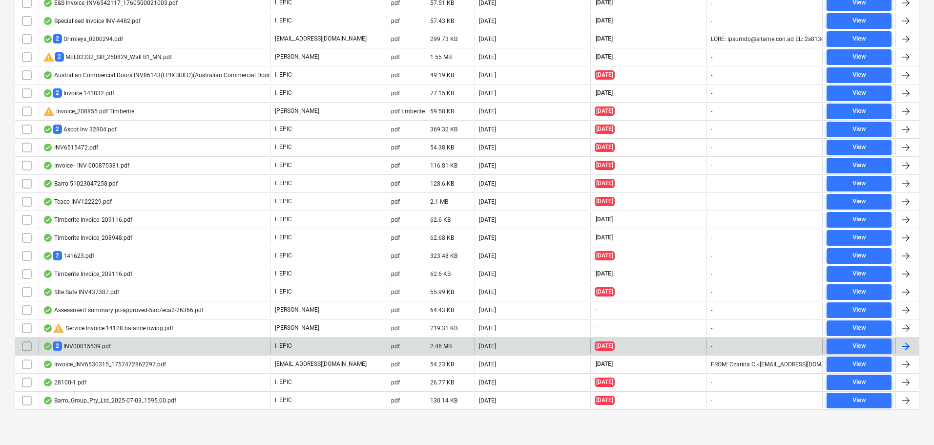
click at [135, 351] on div "2 INV00015539.pdf" at bounding box center [155, 346] width 232 height 16
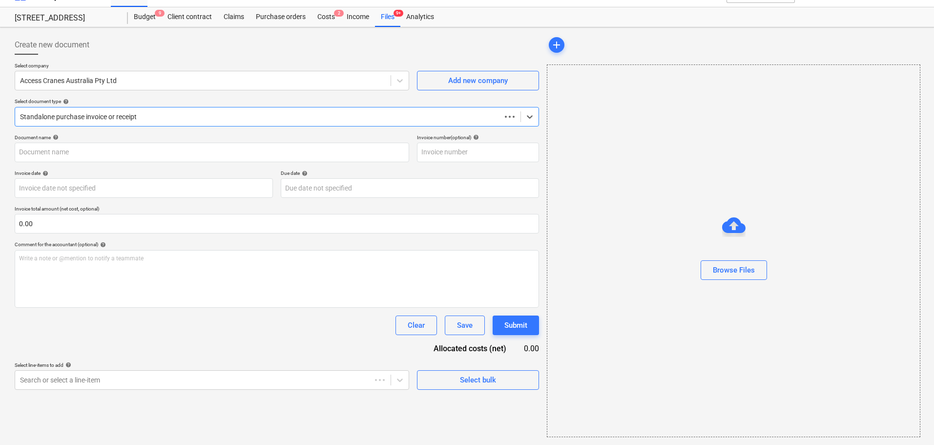
scroll to position [18, 0]
type input "00015539"
type input "16 Jun 2025"
type input "16 Jul 2025"
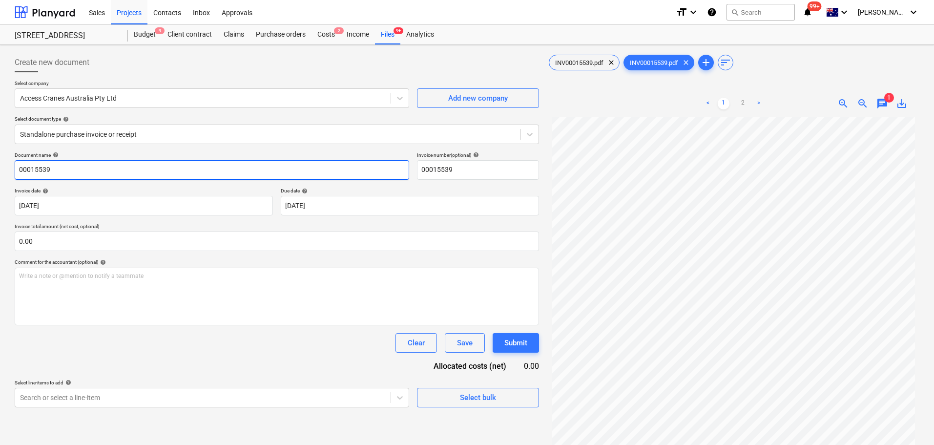
click at [55, 162] on input "00015539" at bounding box center [212, 170] width 394 height 20
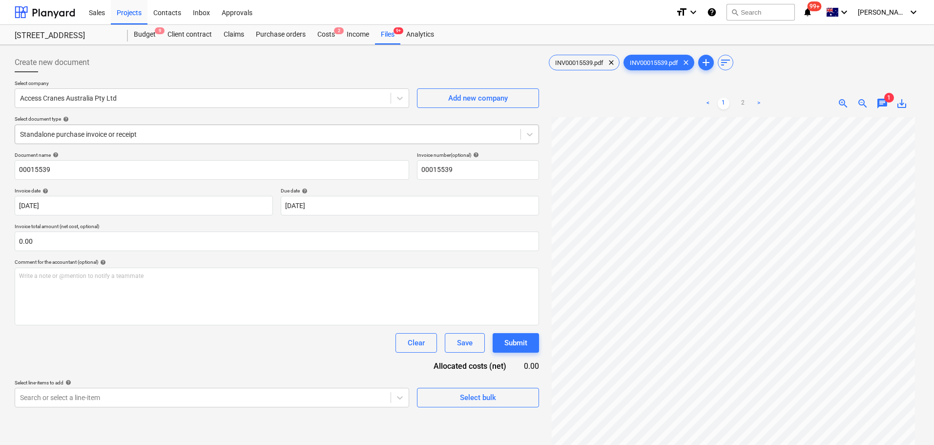
click at [85, 126] on div "Standalone purchase invoice or receipt" at bounding box center [277, 134] width 524 height 20
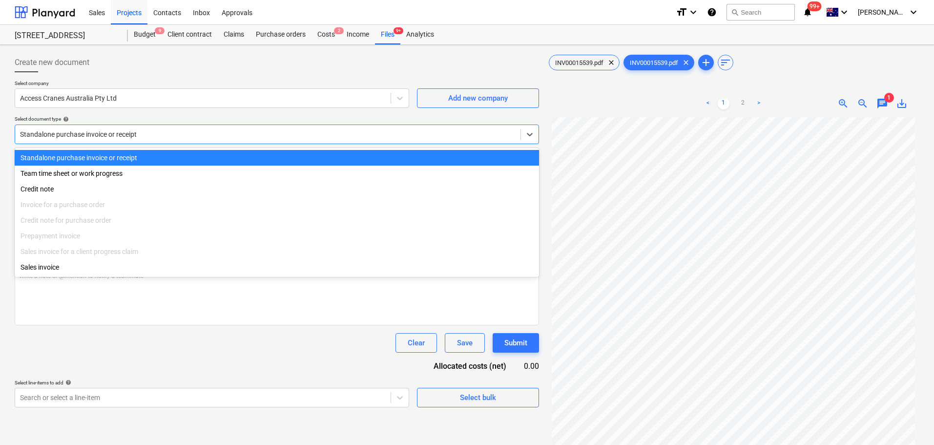
click at [122, 86] on p "Select company" at bounding box center [212, 84] width 394 height 8
click at [102, 128] on div "Standalone purchase invoice or receipt" at bounding box center [267, 134] width 505 height 14
click at [90, 102] on div at bounding box center [203, 98] width 366 height 10
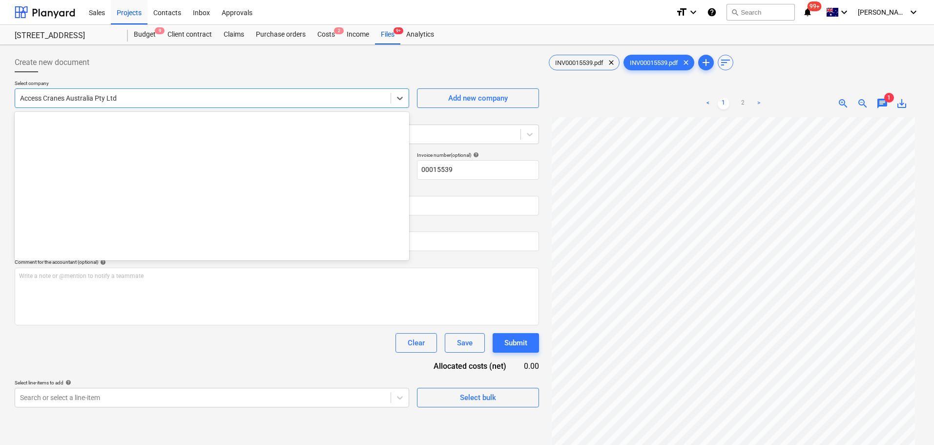
scroll to position [308, 0]
click at [91, 106] on div "Access Cranes Australia Pty Ltd" at bounding box center [212, 98] width 394 height 20
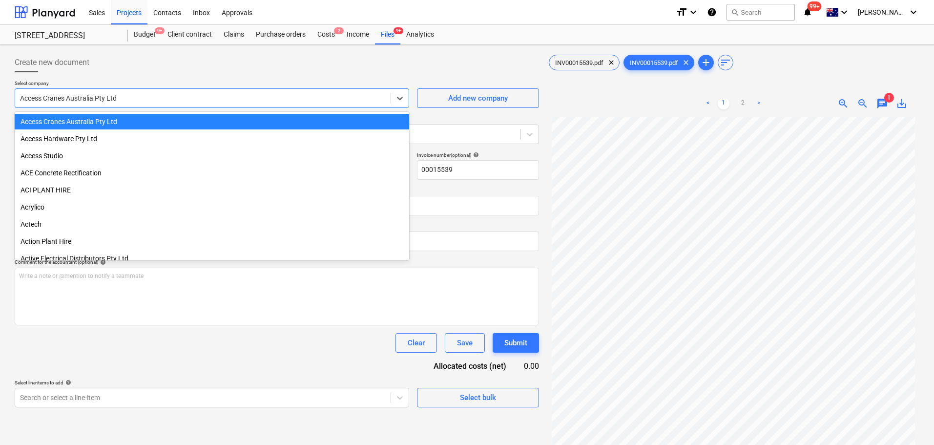
click at [91, 126] on div "Access Cranes Australia Pty Ltd" at bounding box center [212, 122] width 394 height 16
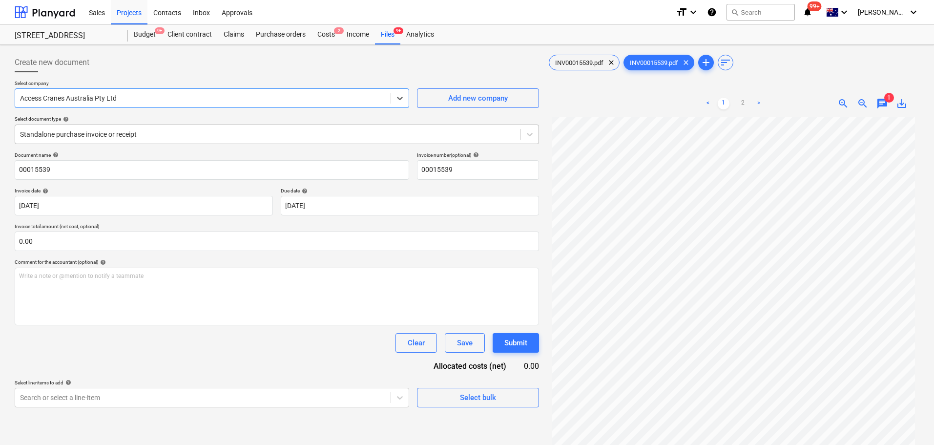
drag, startPoint x: 89, startPoint y: 149, endPoint x: 89, endPoint y: 140, distance: 9.3
click at [89, 148] on div "Select company option Access Cranes Australia Pty Ltd , selected. Select is foc…" at bounding box center [277, 116] width 524 height 72
drag, startPoint x: 89, startPoint y: 137, endPoint x: 89, endPoint y: 142, distance: 5.4
click at [89, 137] on div at bounding box center [267, 134] width 495 height 10
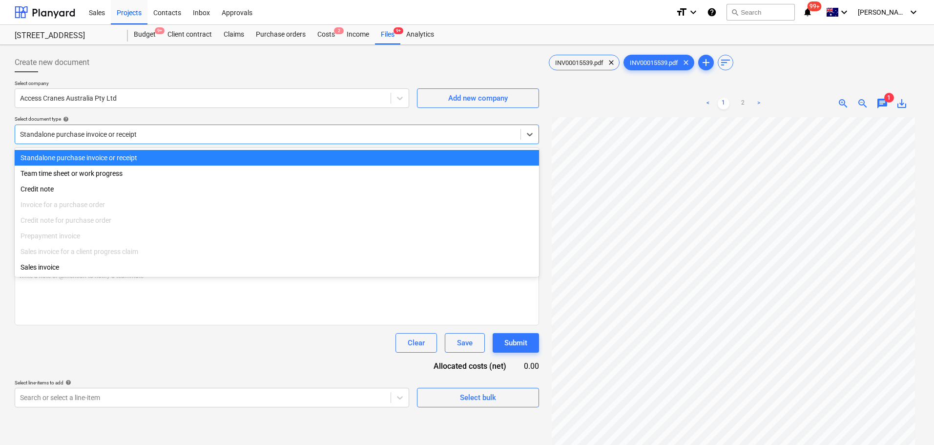
click at [107, 142] on div "Standalone purchase invoice or receipt" at bounding box center [277, 134] width 524 height 20
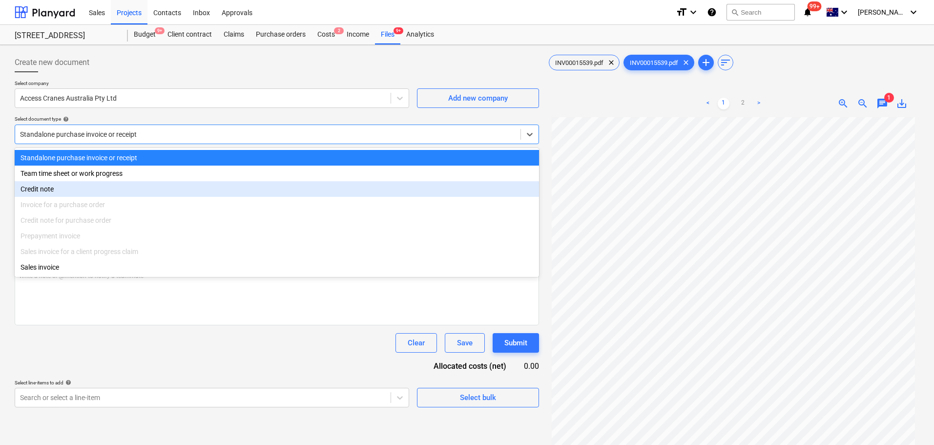
click at [91, 202] on div "Invoice for a purchase order" at bounding box center [277, 205] width 524 height 16
drag, startPoint x: 91, startPoint y: 202, endPoint x: 99, endPoint y: 120, distance: 82.3
click at [92, 202] on div "Invoice for a purchase order" at bounding box center [277, 205] width 524 height 16
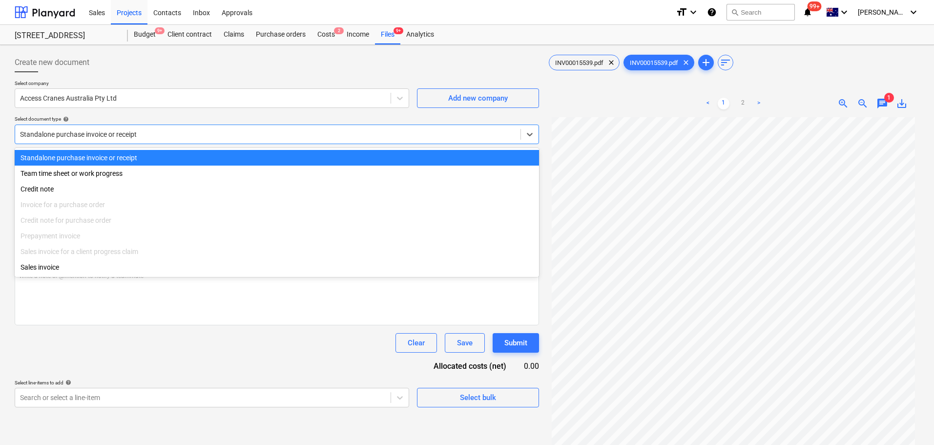
click at [111, 63] on div "Create new document" at bounding box center [277, 63] width 524 height 20
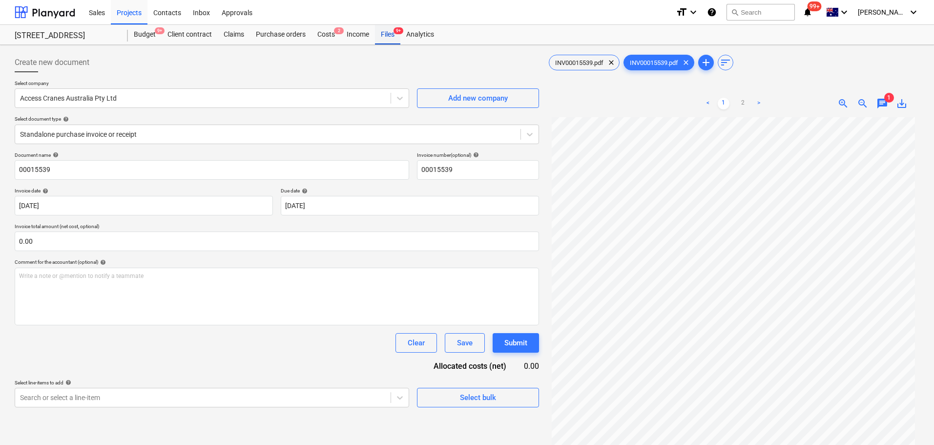
click at [389, 35] on div "Files 9+" at bounding box center [387, 35] width 25 height 20
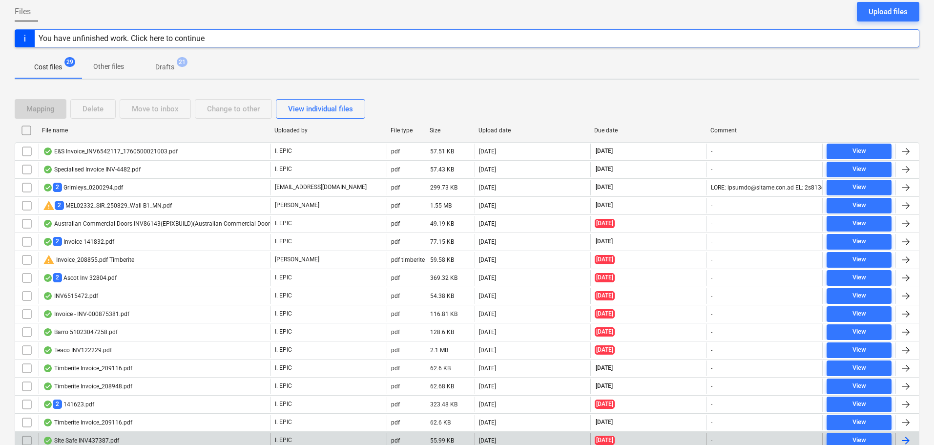
scroll to position [244, 0]
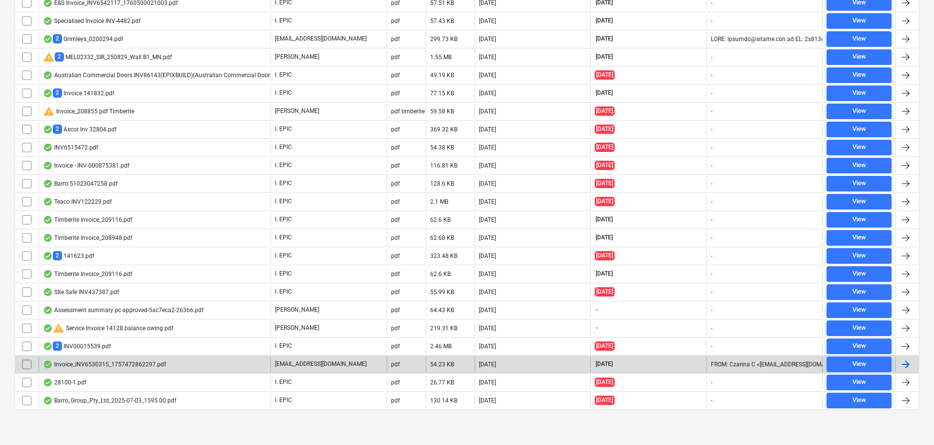
click at [104, 367] on div "Invoice_INV6530315_1757472862297.pdf" at bounding box center [104, 364] width 123 height 8
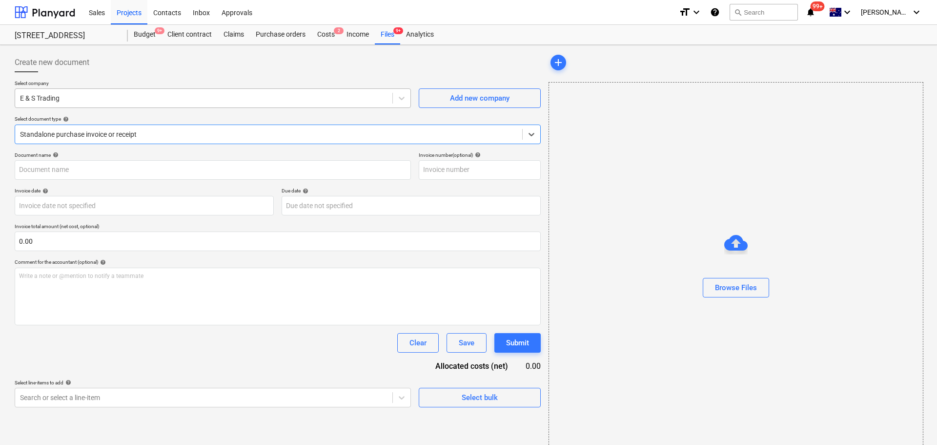
type input "INV6530315"
type input "09 Sep 2025"
type input "31 Oct 2025"
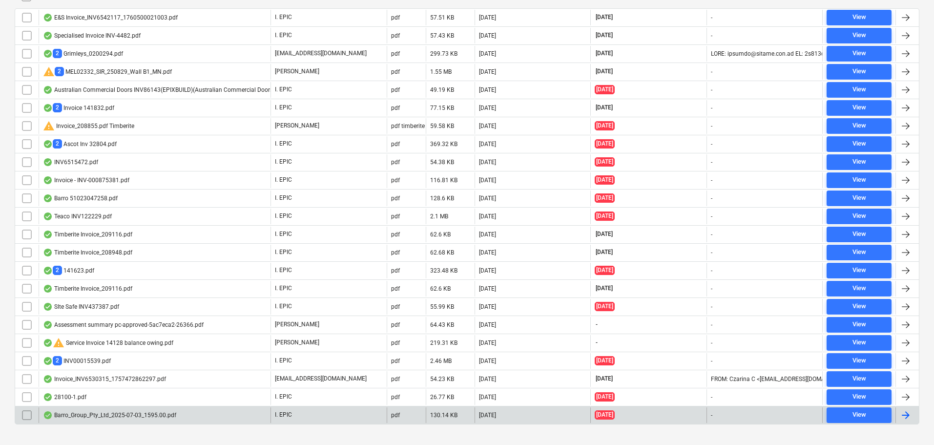
scroll to position [244, 0]
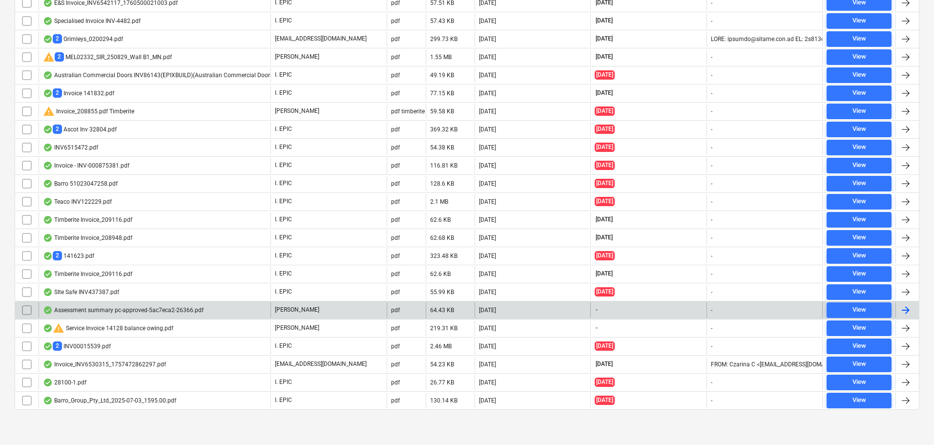
click at [126, 313] on div "Assessment summary pc-approved-5ac7eca2-26366.pdf" at bounding box center [123, 310] width 161 height 8
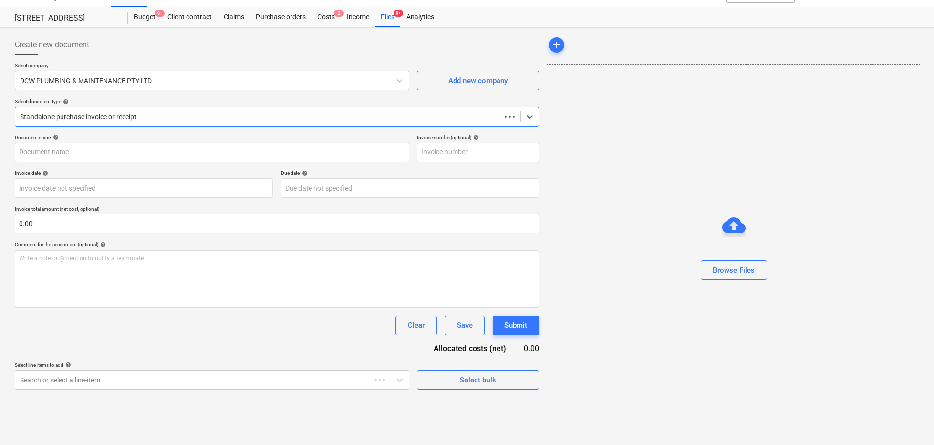
scroll to position [18, 0]
type input "Assessment summary pc-approved-5ac7eca2-26366.pdf"
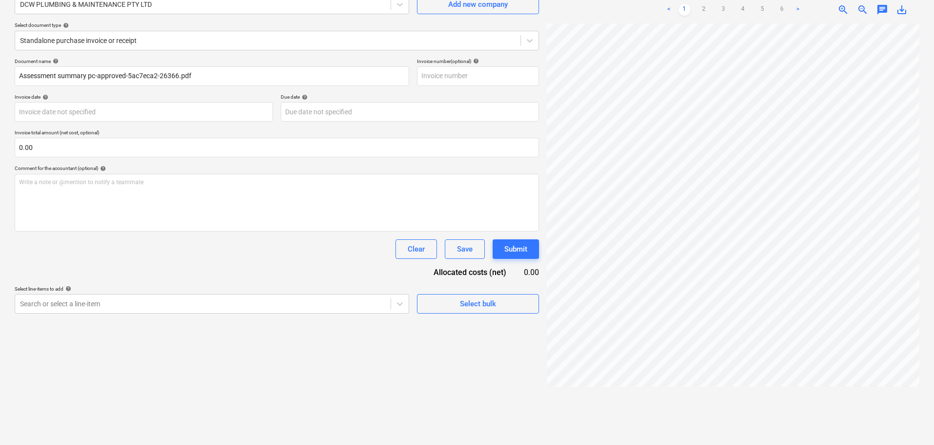
scroll to position [98, 0]
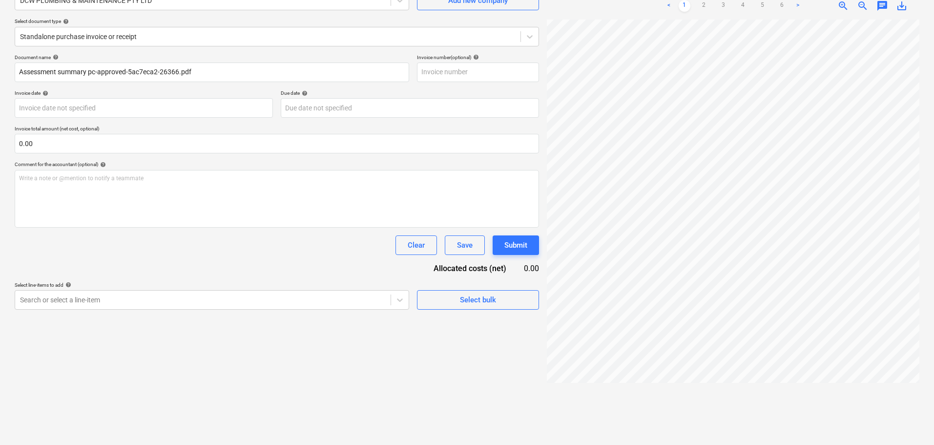
click at [606, 439] on div "Assessment sum...pdf clear add sort < 1 2 3 4 5 6 > zoom_in zoom_out chat 0 sav…" at bounding box center [733, 196] width 380 height 490
click at [707, 431] on div at bounding box center [733, 228] width 372 height 417
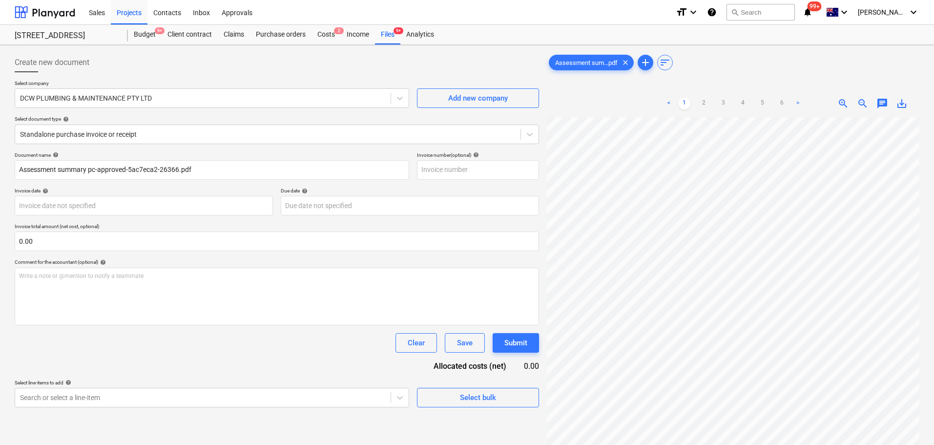
scroll to position [0, 147]
click at [380, 32] on div "Files 9+" at bounding box center [387, 35] width 25 height 20
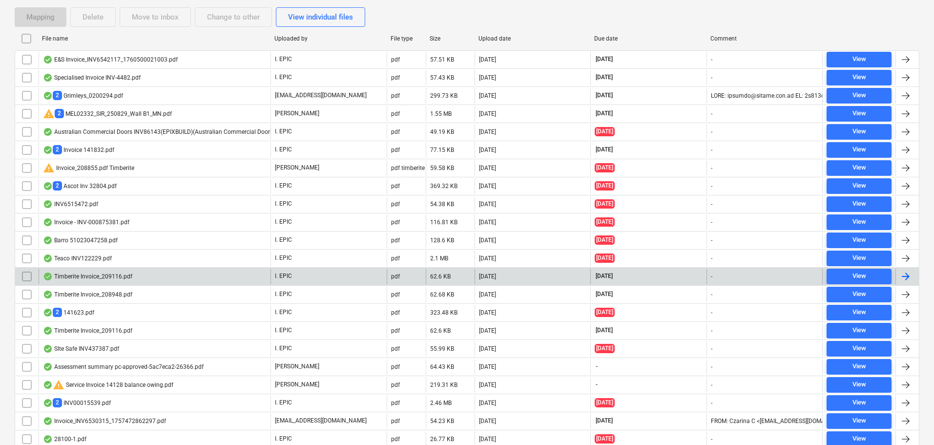
scroll to position [244, 0]
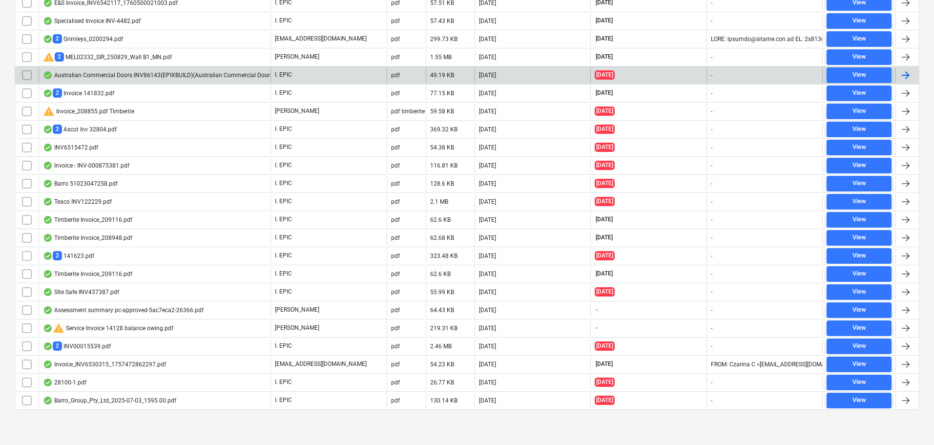
click at [136, 78] on div "Australian Commercial Doors INV86143(EPIXBUILD)(Australian Commercial Doors)([D…" at bounding box center [174, 75] width 263 height 8
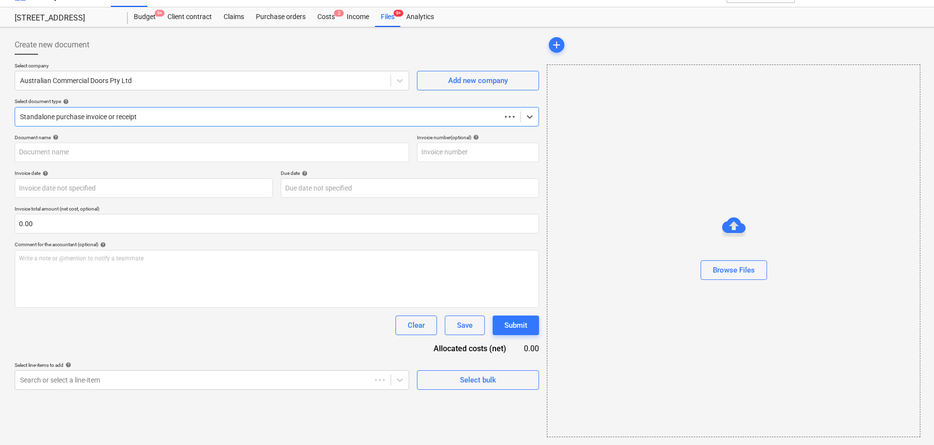
scroll to position [18, 0]
type input "INV86143"
type input "[DATE]"
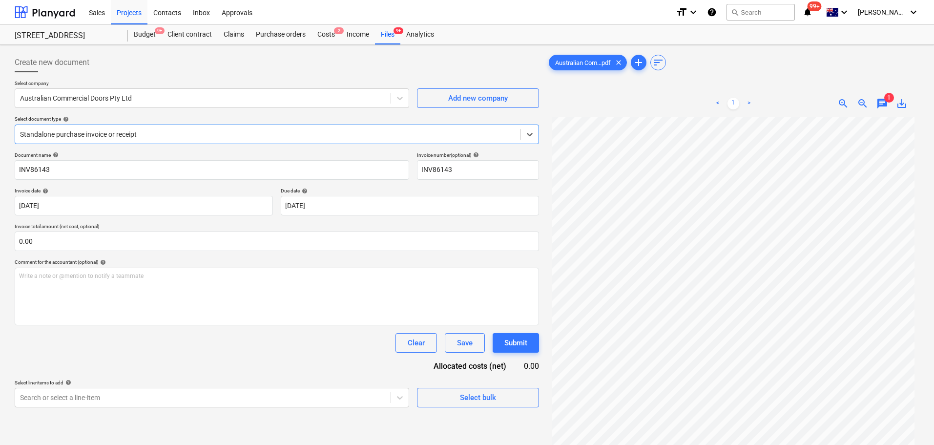
scroll to position [0, 0]
click at [336, 35] on div "Costs 2" at bounding box center [325, 35] width 29 height 20
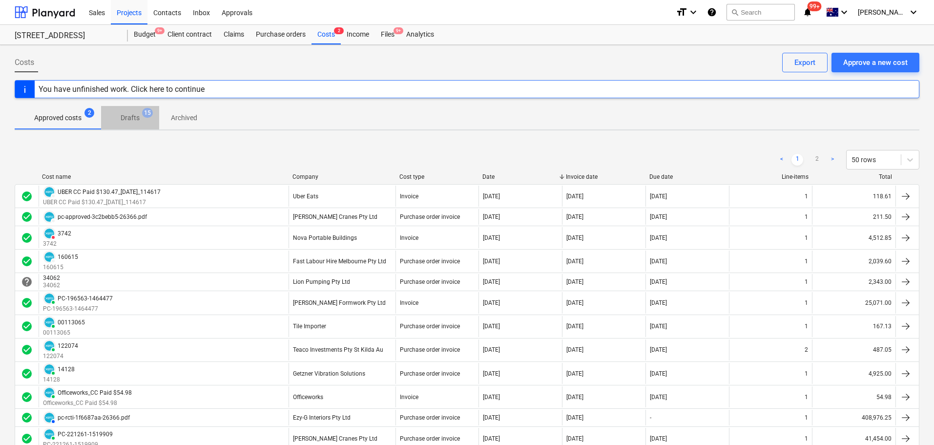
click at [134, 125] on span "Drafts 15" at bounding box center [130, 118] width 58 height 18
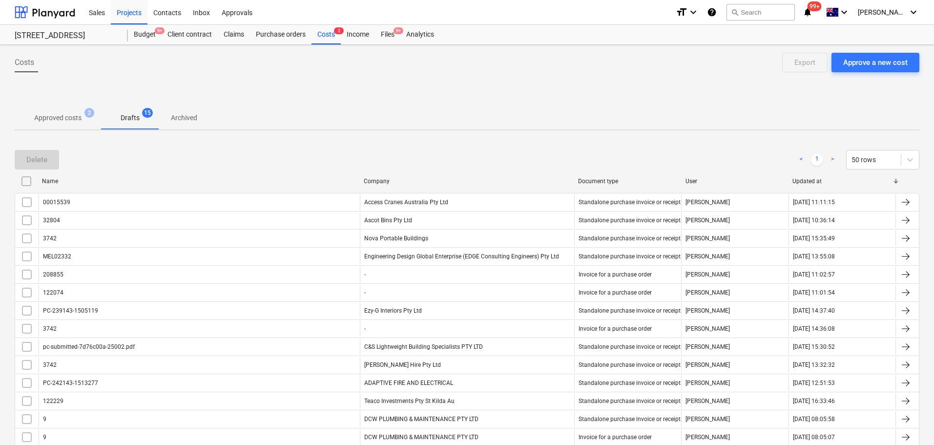
click at [79, 127] on button "Approved costs 2" at bounding box center [58, 117] width 86 height 23
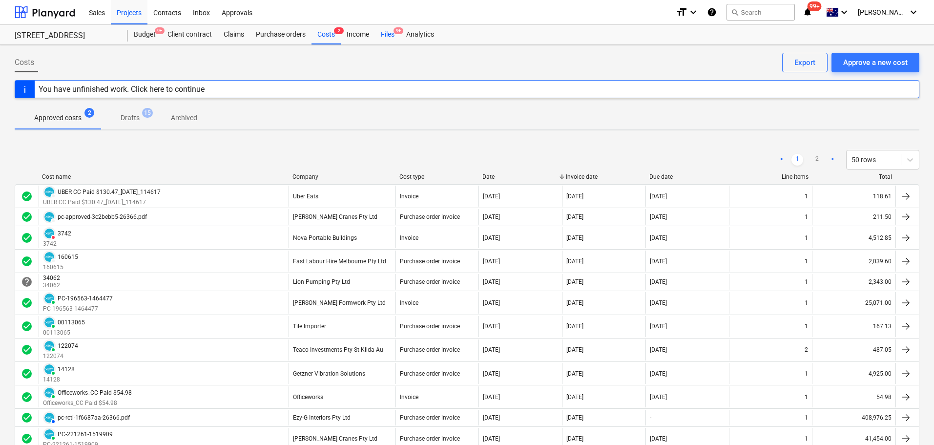
click at [391, 29] on div "Files 9+" at bounding box center [387, 35] width 25 height 20
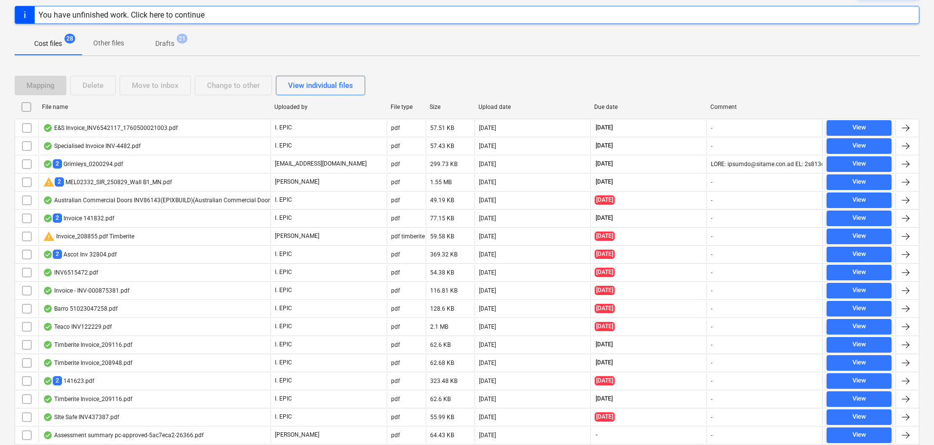
scroll to position [244, 0]
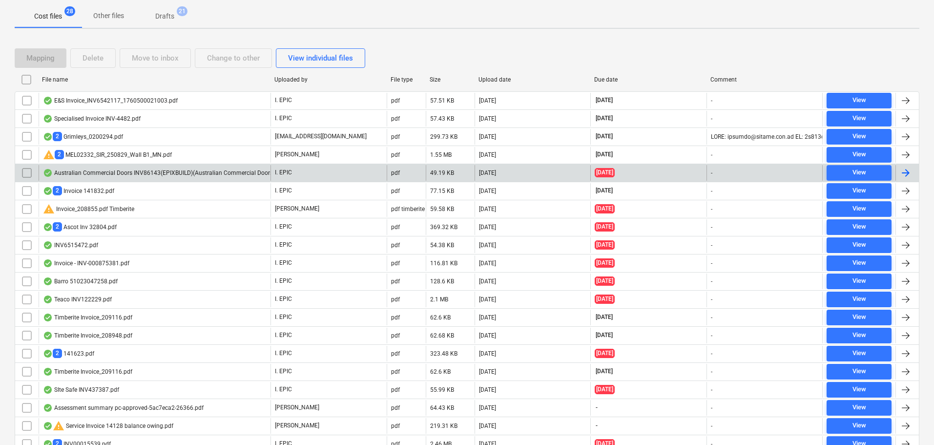
click at [144, 175] on div "Australian Commercial Doors INV86143(EPIXBUILD)(Australian Commercial Doors)([D…" at bounding box center [174, 173] width 263 height 8
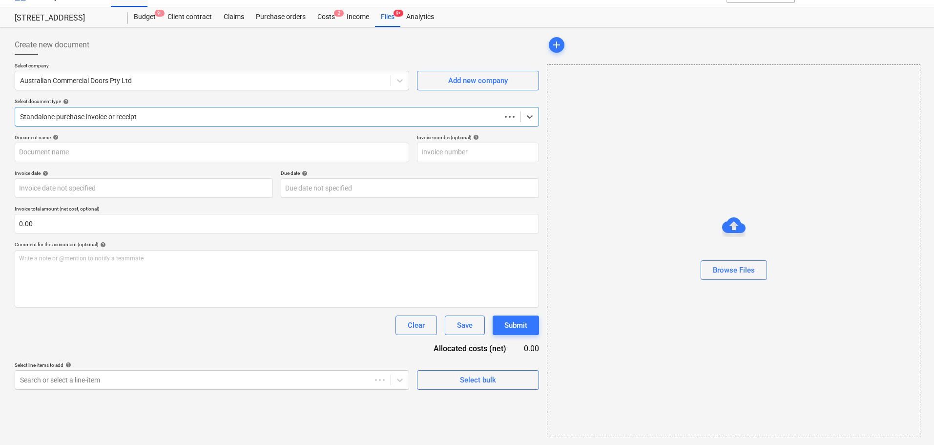
scroll to position [18, 0]
type input "INV86143"
type input "[DATE]"
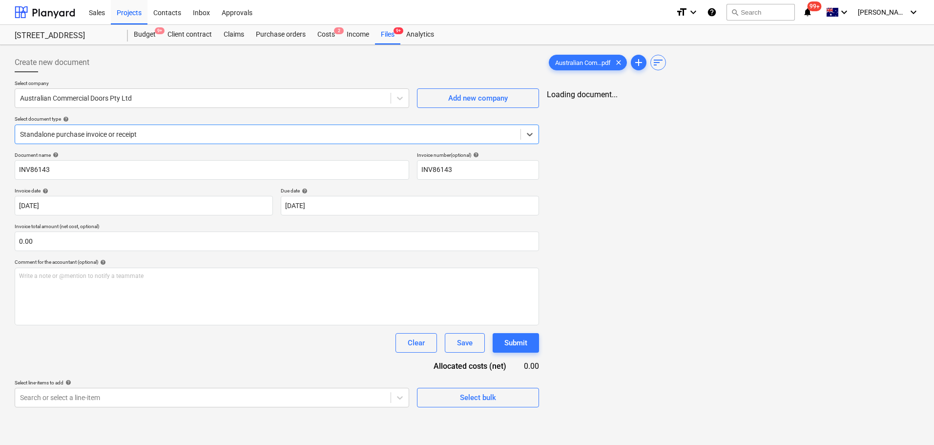
scroll to position [0, 0]
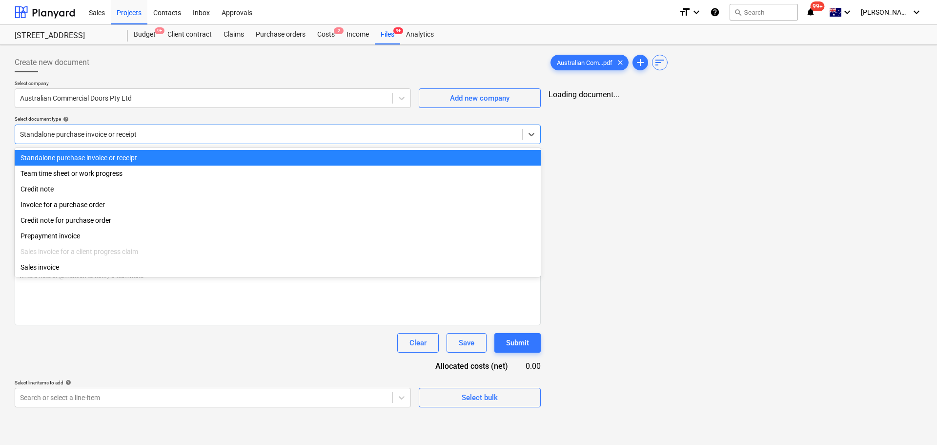
click at [101, 144] on div "Standalone purchase invoice or receipt" at bounding box center [278, 134] width 526 height 20
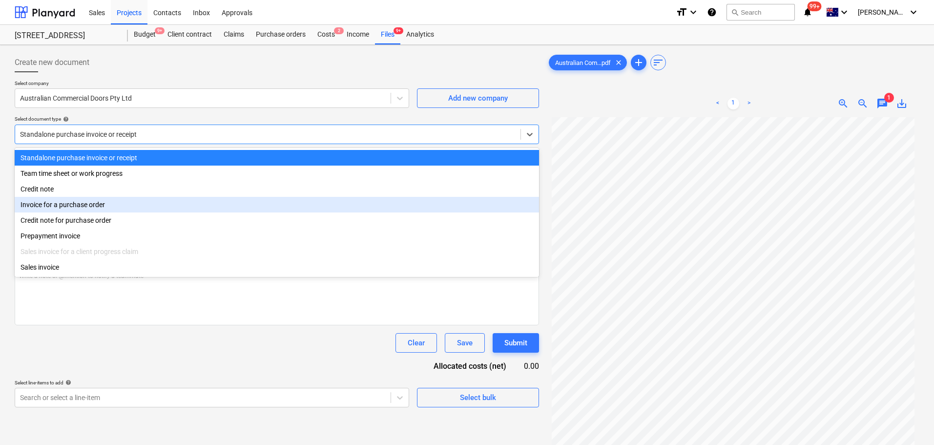
click at [111, 209] on div "Invoice for a purchase order" at bounding box center [277, 205] width 524 height 16
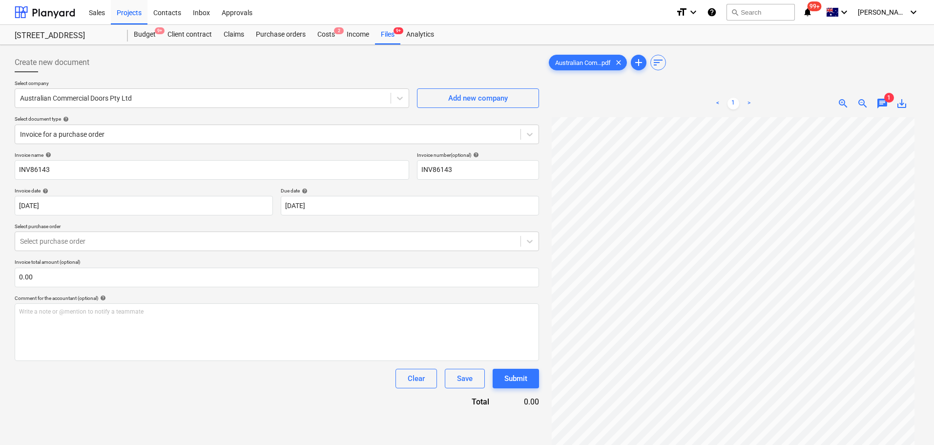
click at [96, 229] on p "Select purchase order" at bounding box center [277, 227] width 524 height 8
drag, startPoint x: 97, startPoint y: 241, endPoint x: 94, endPoint y: 247, distance: 6.3
click at [96, 242] on div at bounding box center [267, 241] width 495 height 10
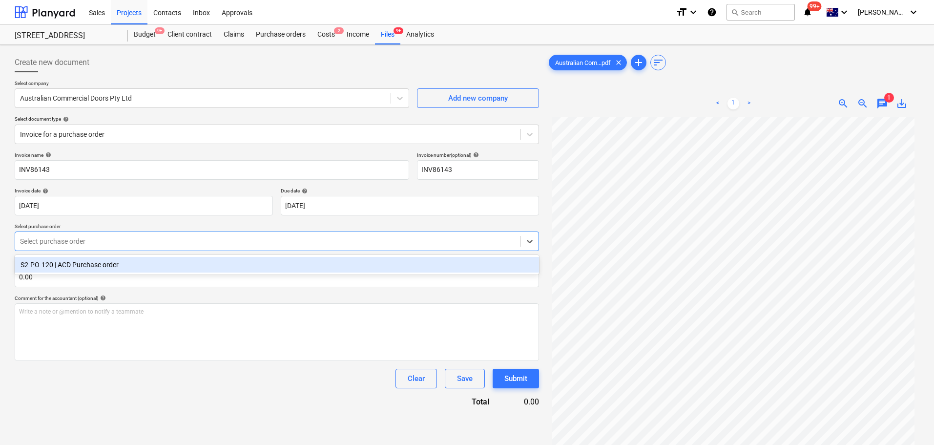
click at [98, 267] on div "S2-PO-120 | ACD Purchase order" at bounding box center [277, 265] width 524 height 16
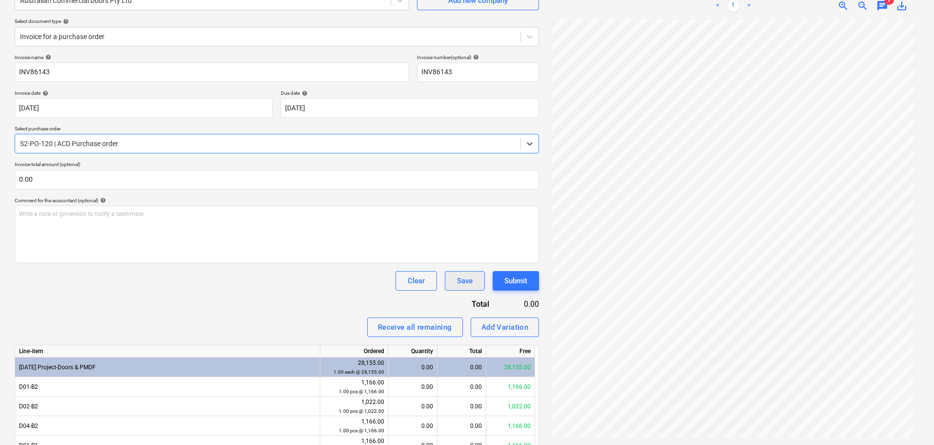
scroll to position [98, 0]
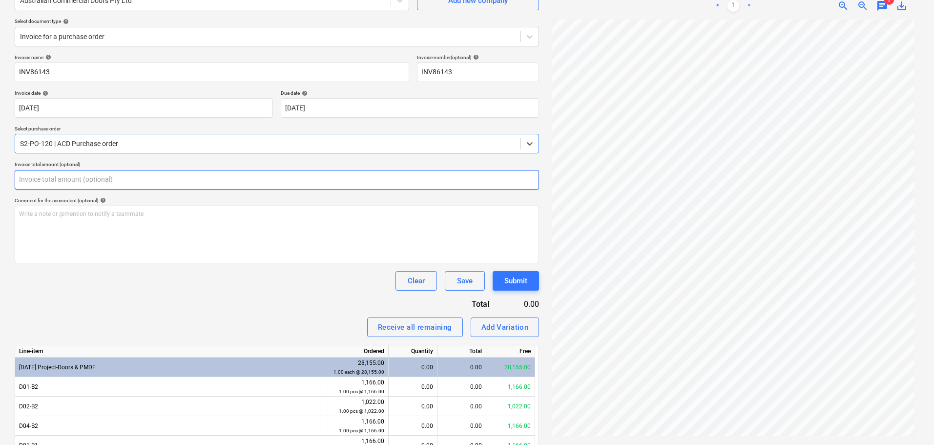
click at [58, 179] on input "text" at bounding box center [277, 180] width 524 height 20
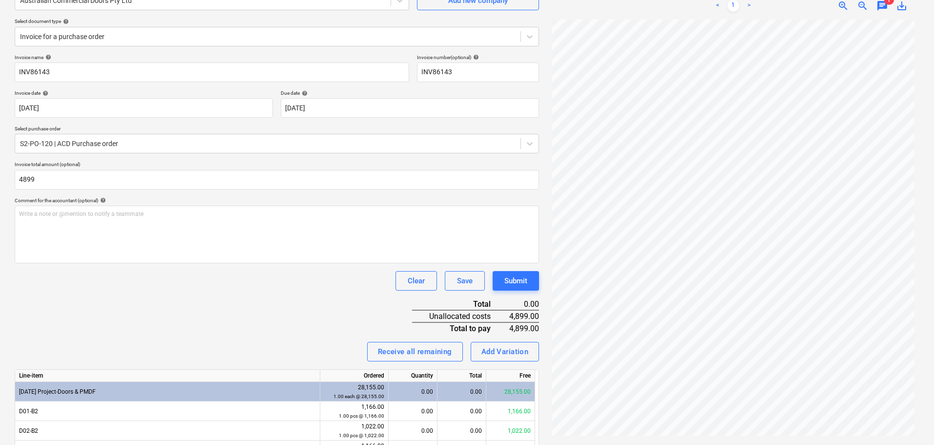
type input "4,899.00"
click at [91, 272] on div "Clear Save Submit" at bounding box center [277, 281] width 524 height 20
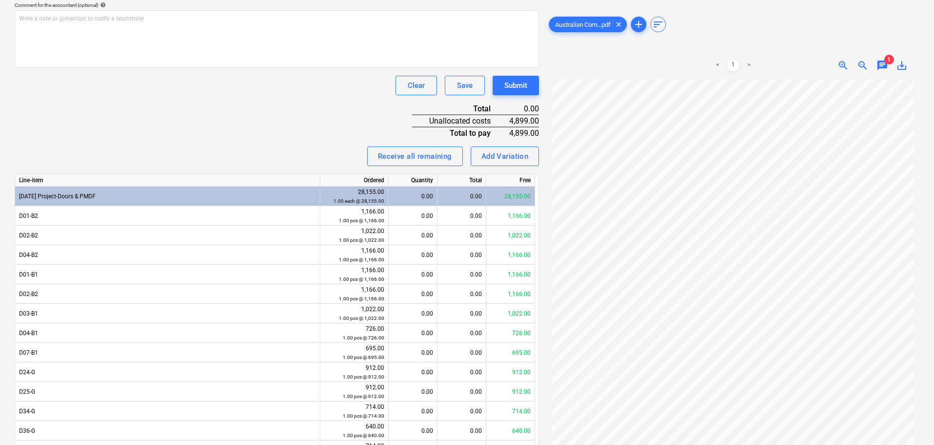
scroll to position [0, 0]
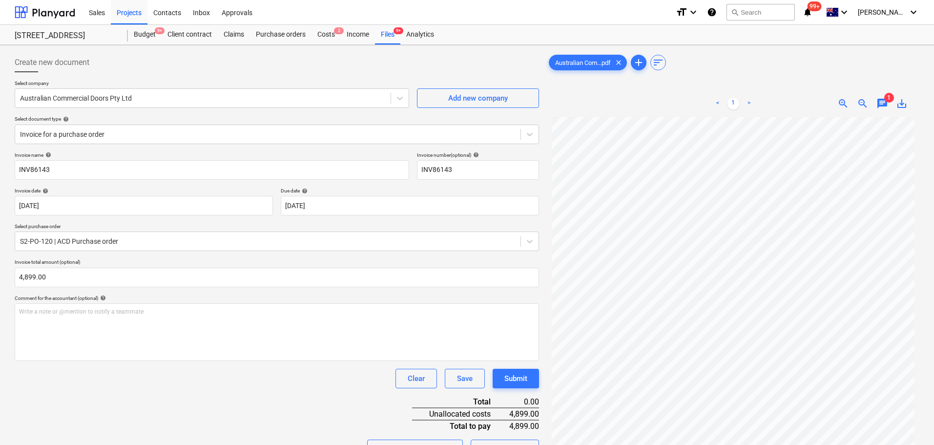
click at [904, 105] on span "save_alt" at bounding box center [902, 104] width 12 height 12
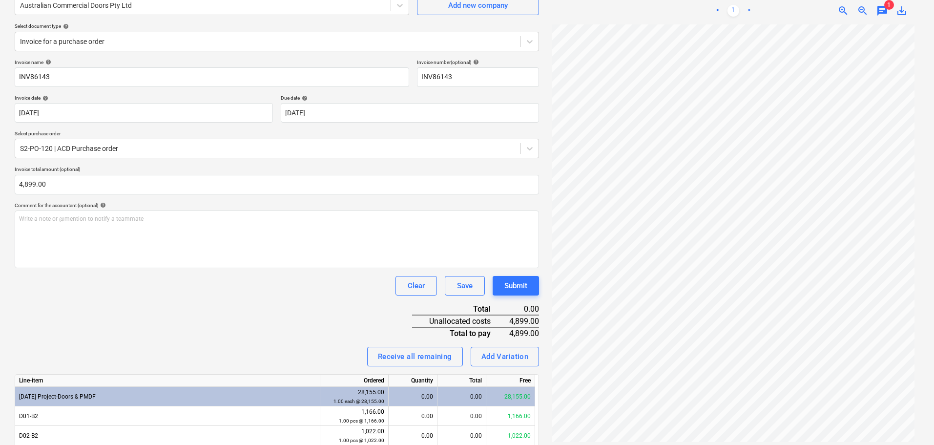
scroll to position [244, 0]
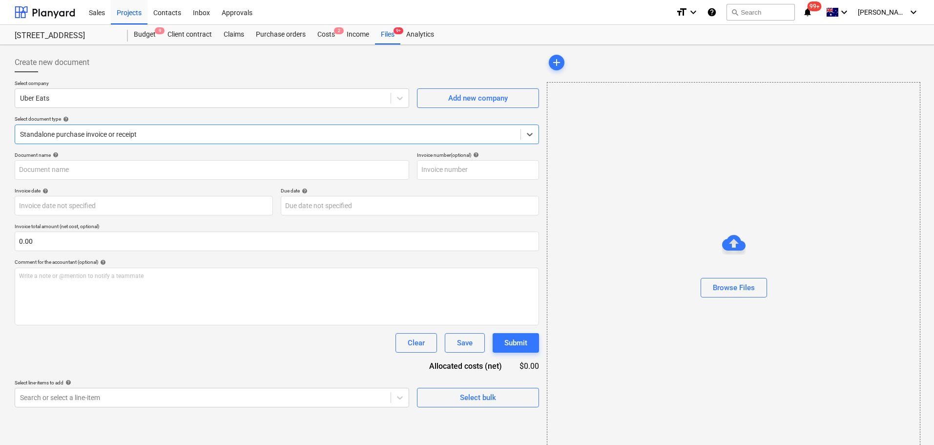
type input "UBER CC Paid $130.47_[DATE]_114617"
type input "[DATE]"
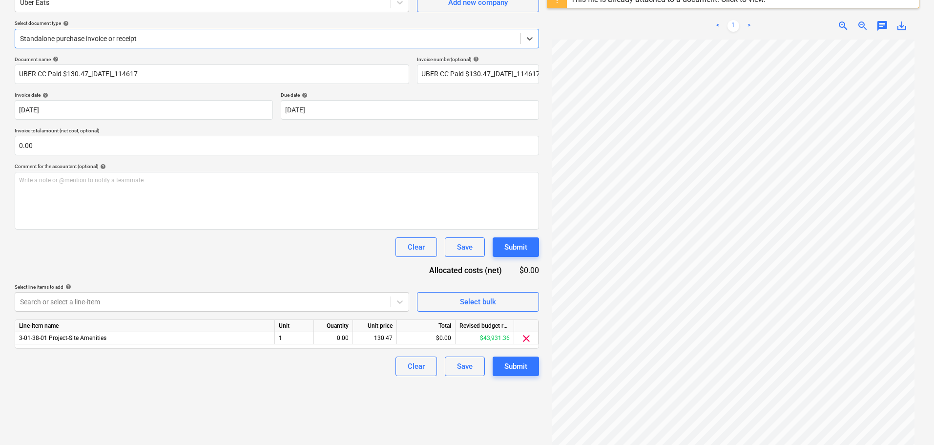
scroll to position [116, 0]
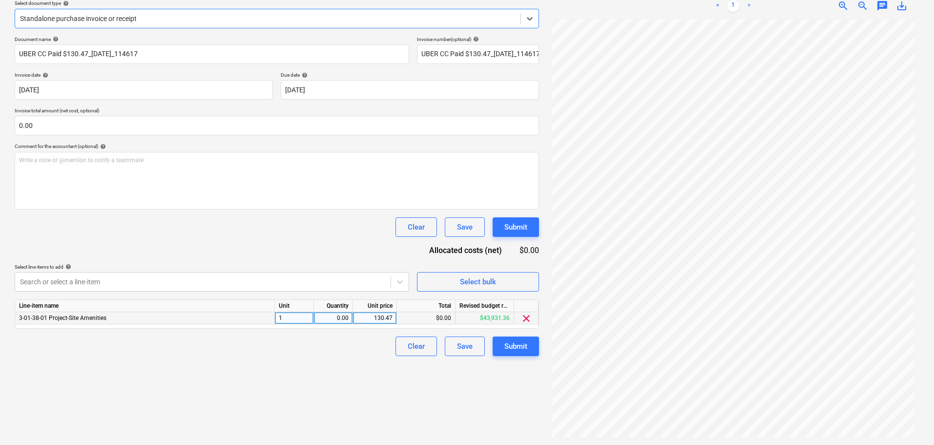
drag, startPoint x: 139, startPoint y: 316, endPoint x: 170, endPoint y: 316, distance: 31.2
click at [140, 315] on div "3-01-38-01 Project-Site Amenities" at bounding box center [145, 318] width 260 height 12
click at [527, 318] on span "clear" at bounding box center [526, 318] width 12 height 12
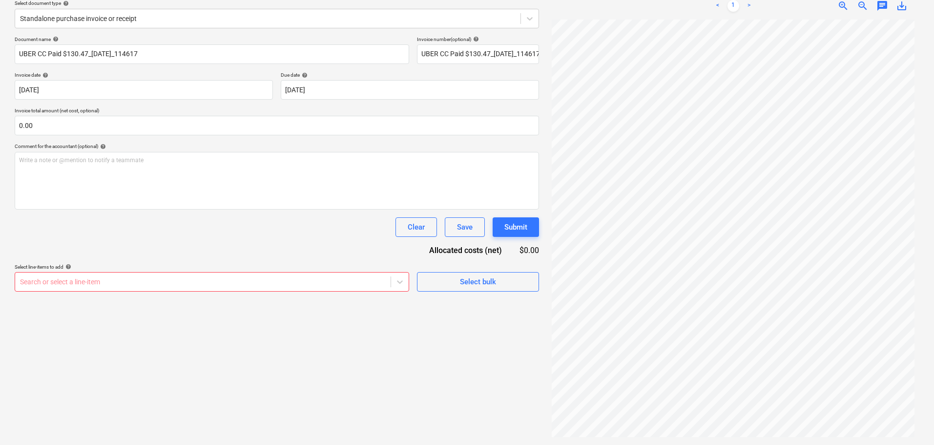
click at [111, 286] on div at bounding box center [203, 282] width 366 height 10
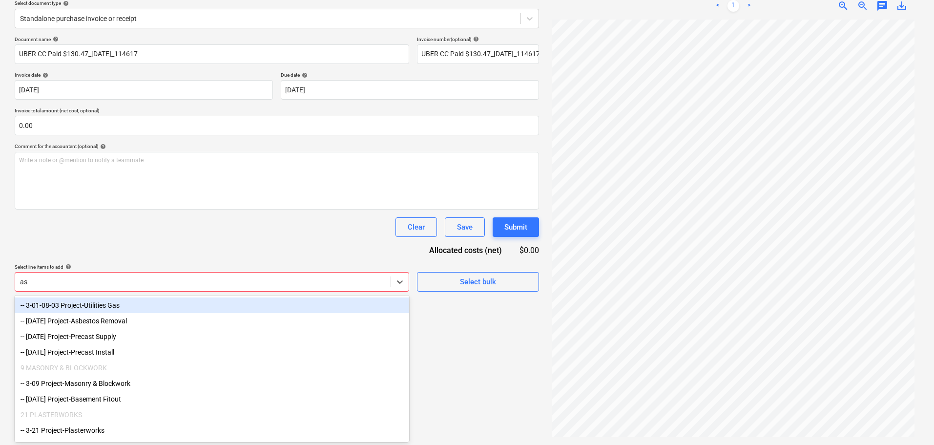
type input "a"
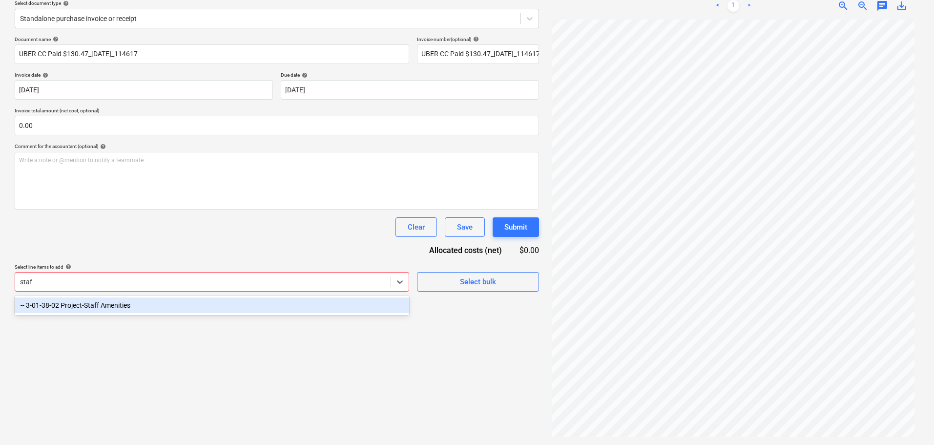
type input "staff"
click at [127, 301] on div "-- 3-01-38-02 Project-Staff Amenities" at bounding box center [212, 305] width 394 height 16
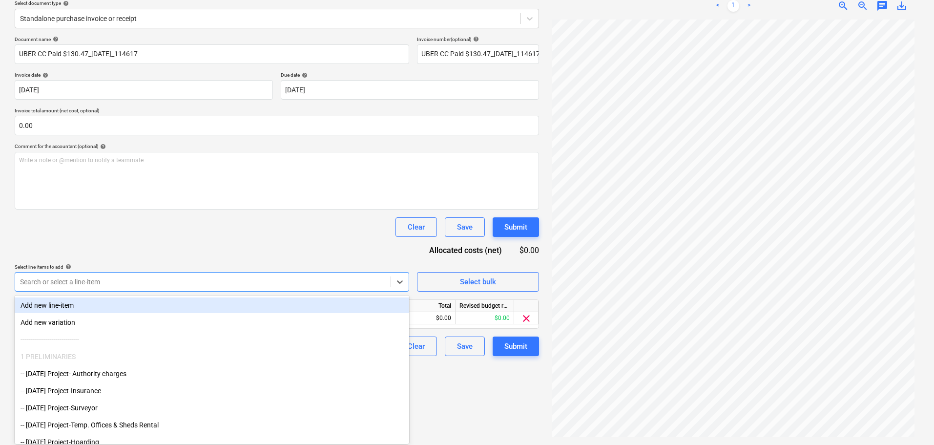
click at [271, 245] on div "Document name help UBER CC Paid $130.47_10Oct2025_114617 Invoice number (option…" at bounding box center [277, 196] width 524 height 320
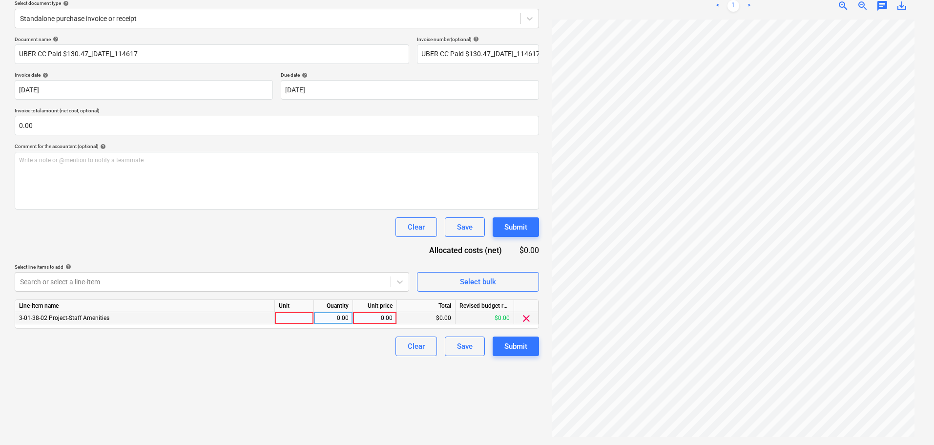
click at [371, 318] on div "0.00" at bounding box center [375, 318] width 36 height 12
type input "1"
type input "118.61"
click at [293, 314] on div at bounding box center [294, 318] width 39 height 12
type input "1"
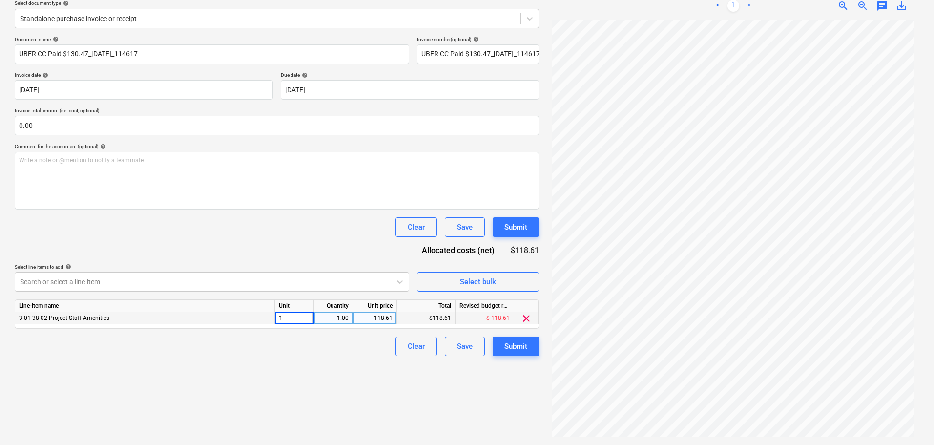
click at [304, 143] on div "Document name help UBER CC Paid $130.47_10Oct2025_114617 Invoice number (option…" at bounding box center [277, 196] width 524 height 320
drag, startPoint x: 309, startPoint y: 237, endPoint x: 462, endPoint y: 297, distance: 164.6
click at [309, 237] on div "Document name help UBER CC Paid $130.47_10Oct2025_114617 Invoice number (option…" at bounding box center [277, 196] width 524 height 320
click at [308, 325] on div "Line-item name Unit Quantity Unit price Total Revised budget remaining 3-01-38-…" at bounding box center [277, 313] width 524 height 29
click at [307, 320] on div "1" at bounding box center [294, 318] width 39 height 12
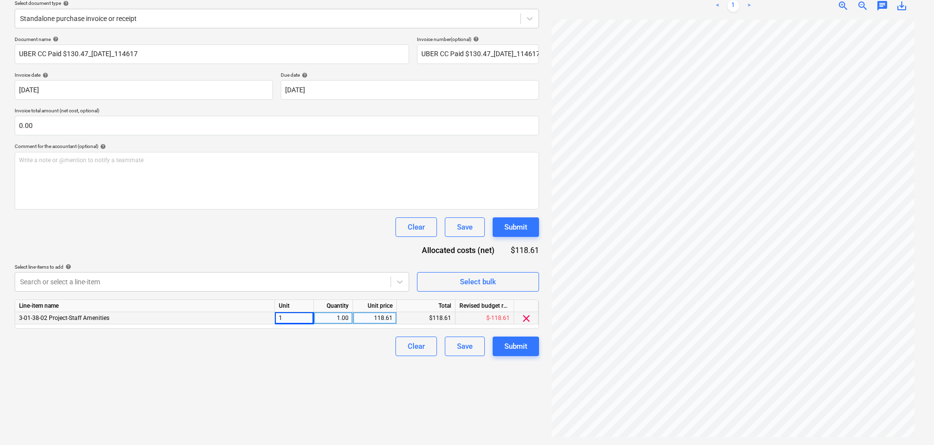
click at [364, 322] on div "118.61" at bounding box center [375, 318] width 36 height 12
click at [375, 361] on div "Create new document Select company Uber Eats Add new company Select document ty…" at bounding box center [277, 187] width 532 height 508
click at [484, 318] on div "$-118.61" at bounding box center [484, 318] width 59 height 12
click at [497, 317] on div "$-118.61" at bounding box center [484, 318] width 59 height 12
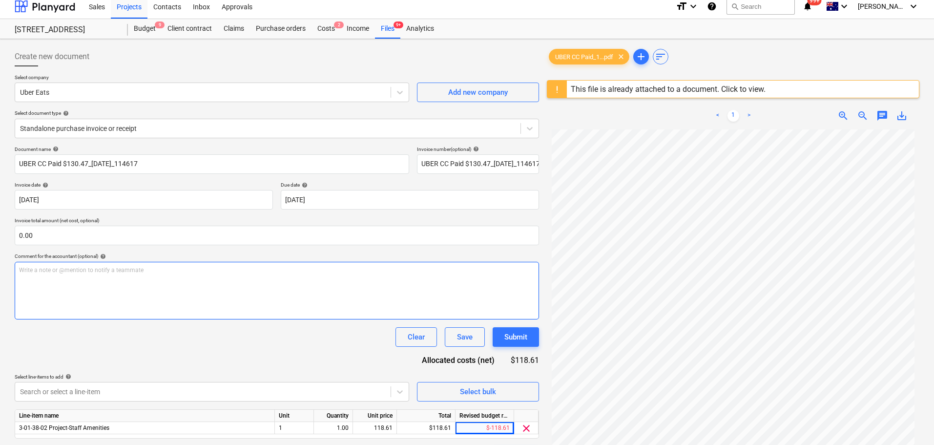
scroll to position [0, 0]
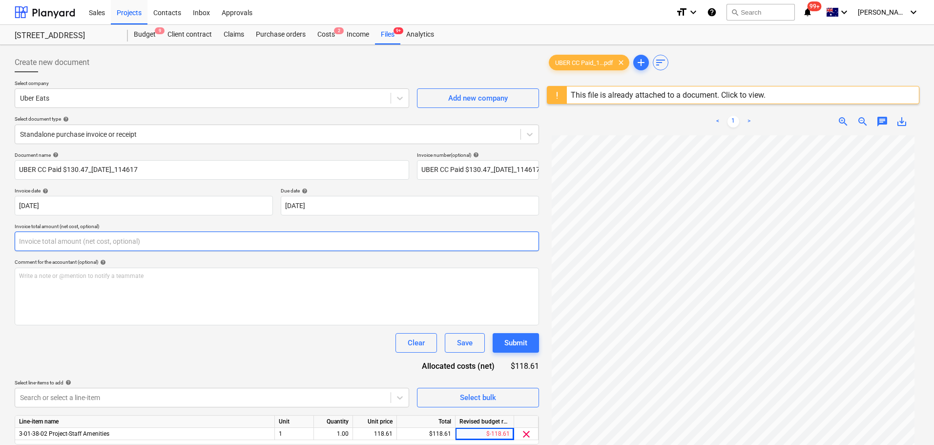
click at [99, 248] on input "text" at bounding box center [277, 241] width 524 height 20
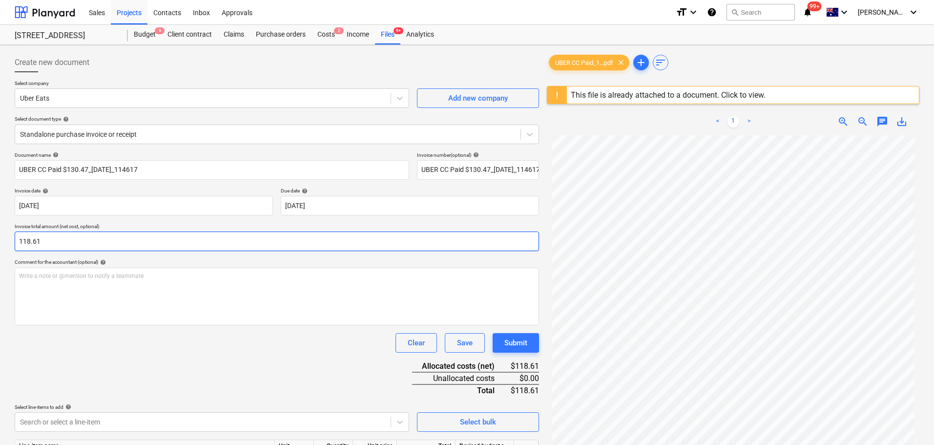
click at [181, 247] on input "118.61" at bounding box center [277, 241] width 524 height 20
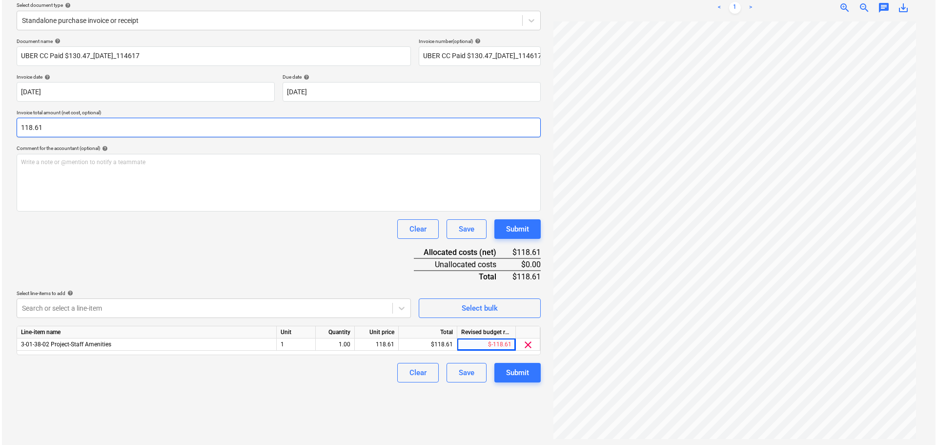
scroll to position [116, 0]
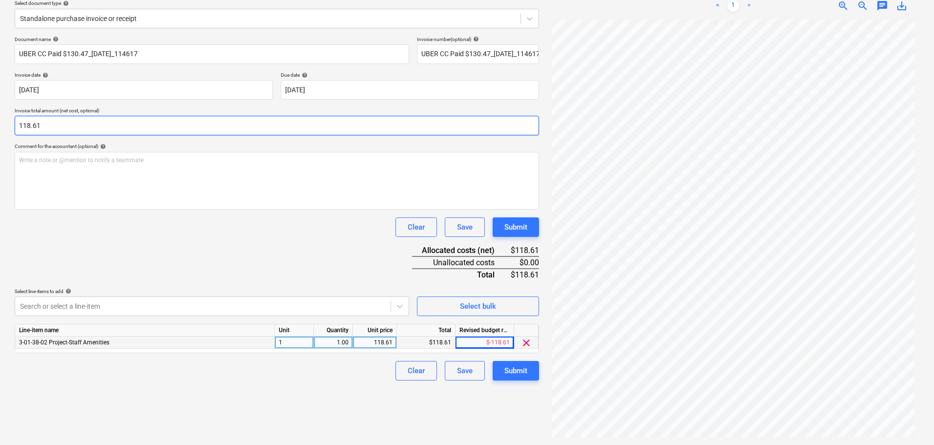
type input "118.61"
click at [381, 337] on div "118.61" at bounding box center [375, 342] width 36 height 12
click at [386, 391] on div "Create new document Select company Uber Eats Add new company Select document ty…" at bounding box center [277, 187] width 532 height 508
click at [516, 375] on div "Submit" at bounding box center [515, 370] width 23 height 13
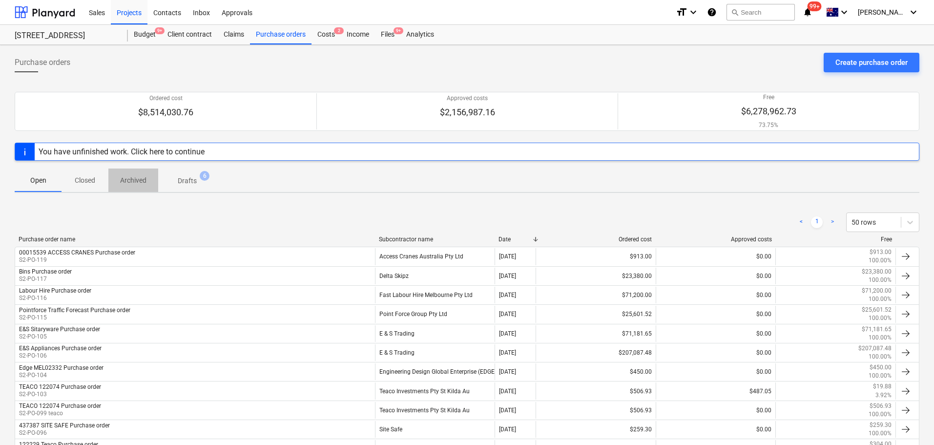
click at [142, 186] on span "Archived" at bounding box center [133, 180] width 50 height 16
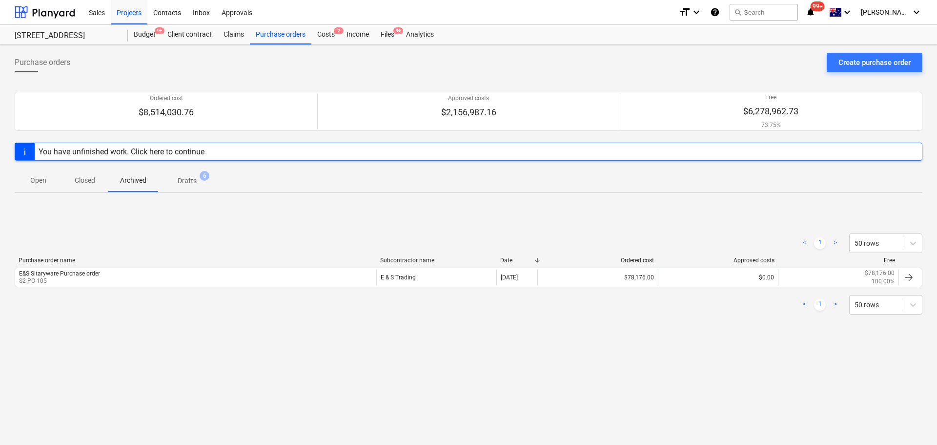
click at [87, 166] on div at bounding box center [469, 165] width 908 height 8
click at [92, 181] on p "Closed" at bounding box center [84, 180] width 23 height 10
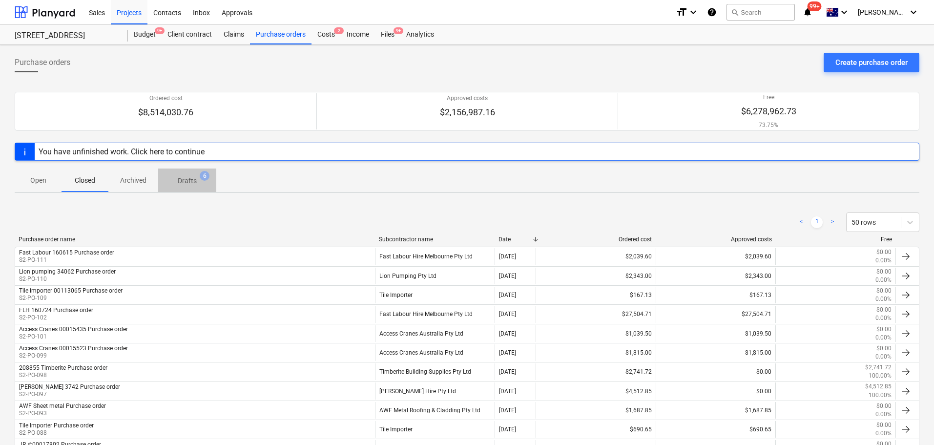
click at [179, 176] on p "Drafts" at bounding box center [187, 181] width 19 height 10
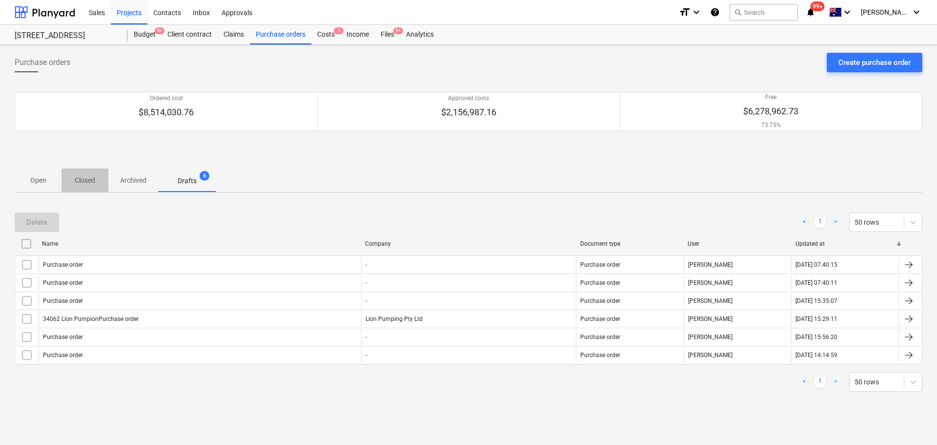
click at [95, 173] on span "Closed" at bounding box center [85, 180] width 47 height 16
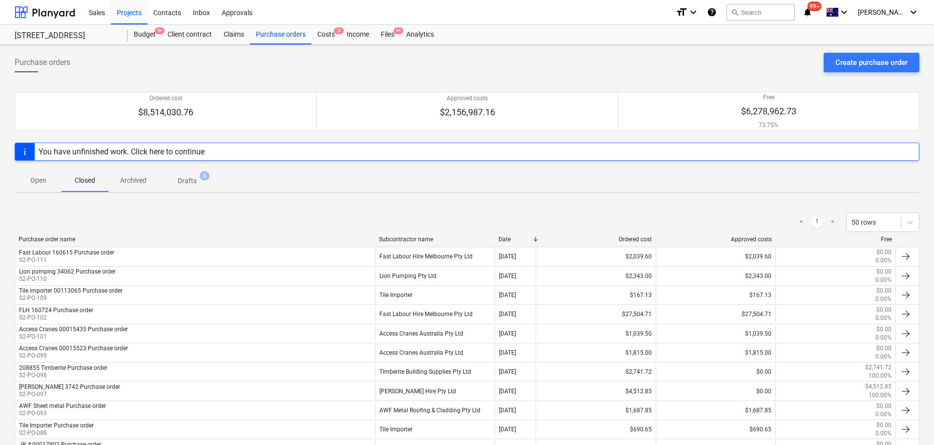
click at [32, 173] on span "Open" at bounding box center [38, 180] width 47 height 16
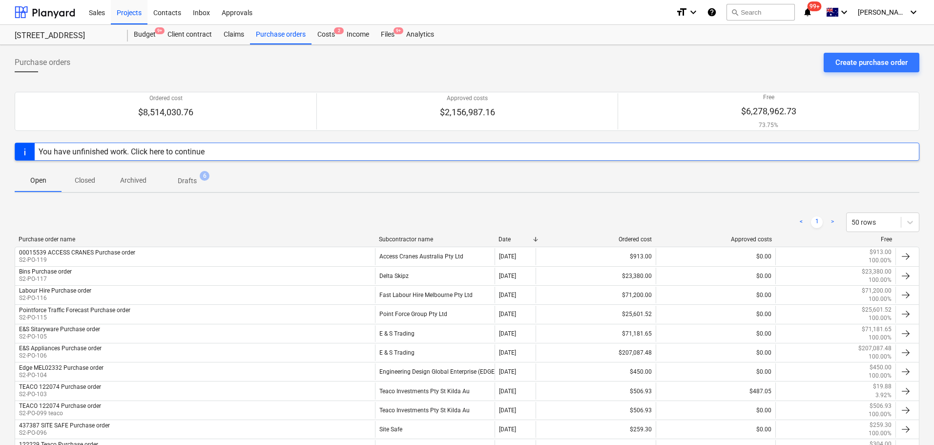
click at [142, 215] on div "< 1 > 50 rows" at bounding box center [467, 222] width 905 height 20
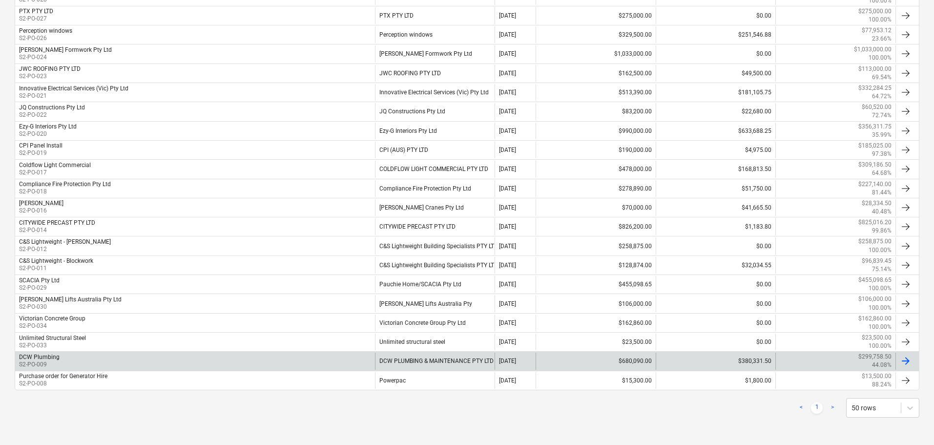
click at [302, 364] on div "DCW Plumbing S2-PO-009" at bounding box center [195, 360] width 360 height 17
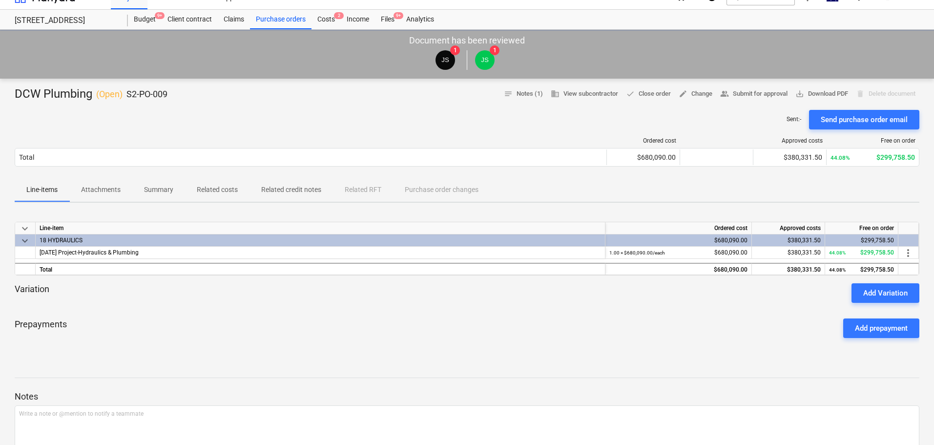
scroll to position [23, 0]
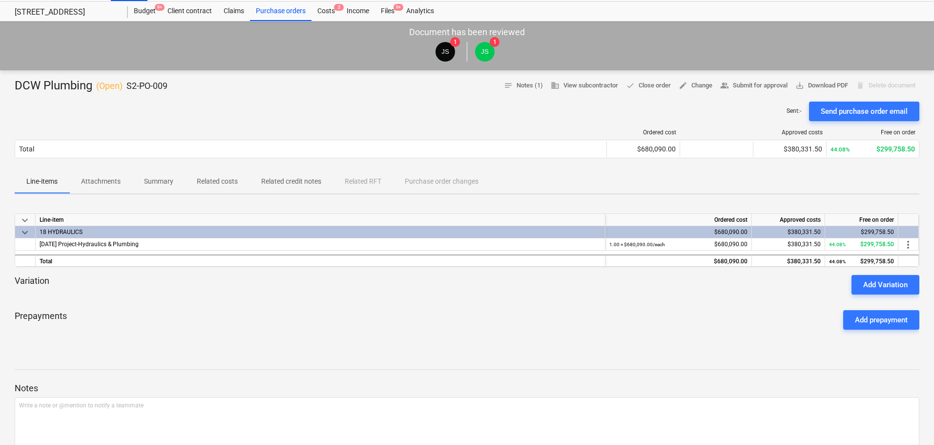
click at [117, 180] on p "Attachments" at bounding box center [101, 181] width 40 height 10
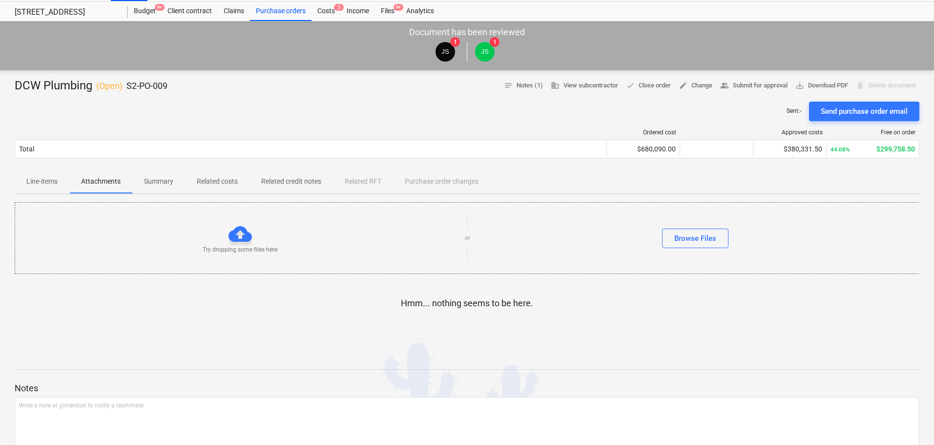
click at [172, 183] on p "Summary" at bounding box center [158, 181] width 29 height 10
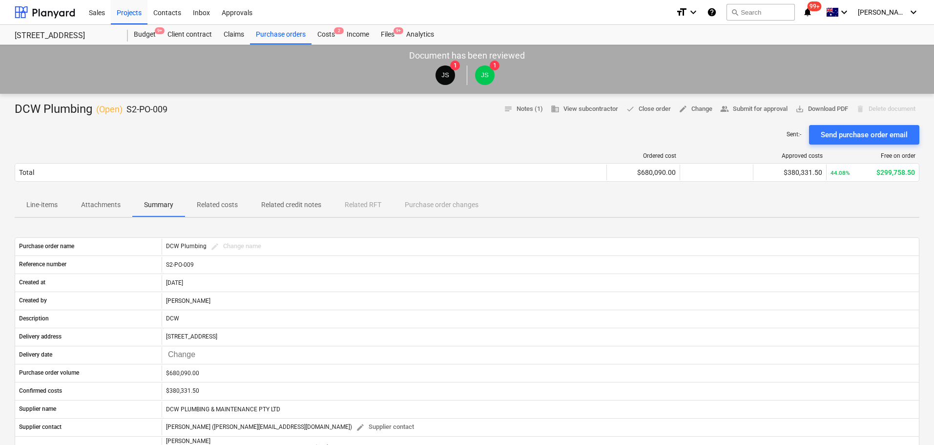
click at [203, 212] on span "Related costs" at bounding box center [217, 205] width 64 height 16
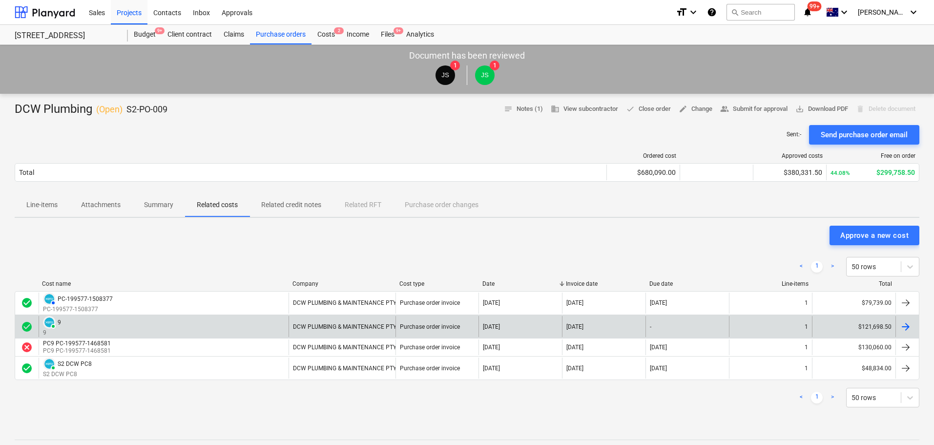
click at [166, 322] on div "PAID 9 9" at bounding box center [164, 326] width 250 height 21
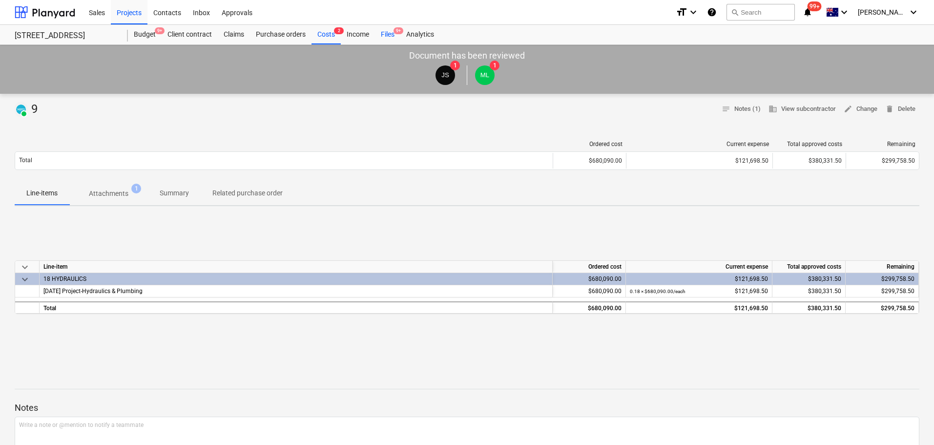
click at [391, 40] on div "Files 9+" at bounding box center [387, 35] width 25 height 20
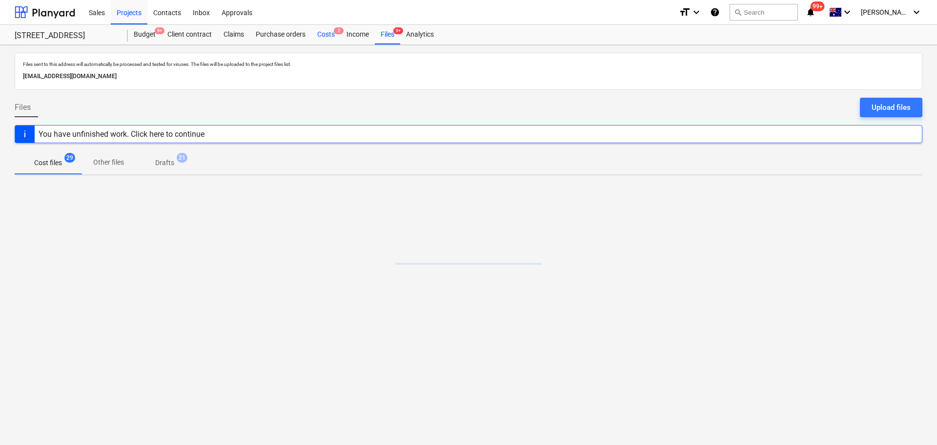
click at [324, 37] on div "Costs 2" at bounding box center [325, 35] width 29 height 20
